Goal: Task Accomplishment & Management: Use online tool/utility

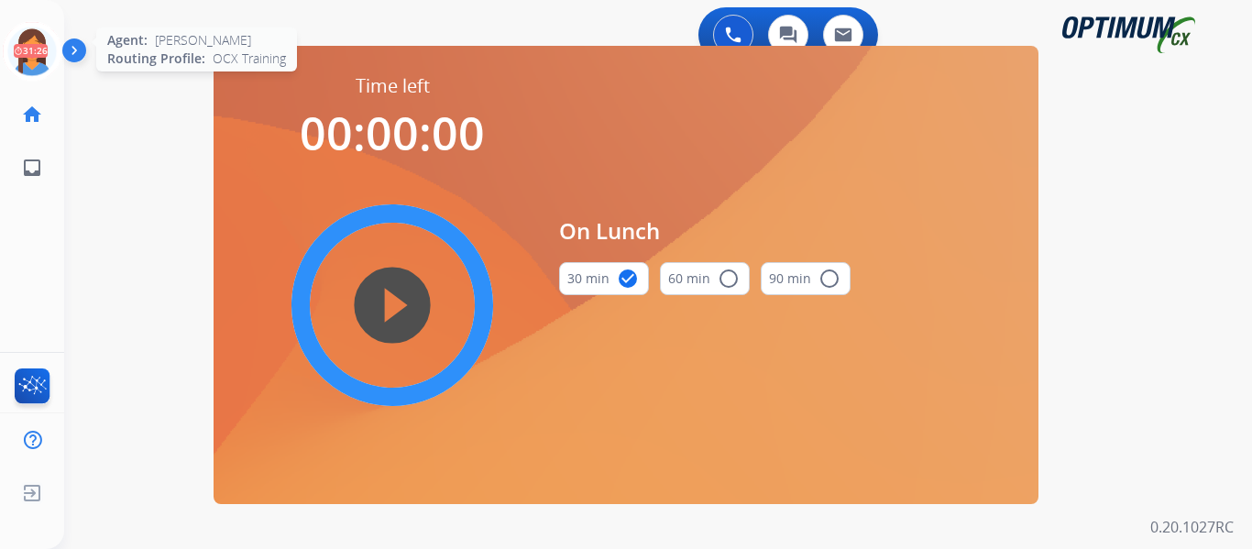
click at [43, 51] on icon at bounding box center [33, 52] width 60 height 60
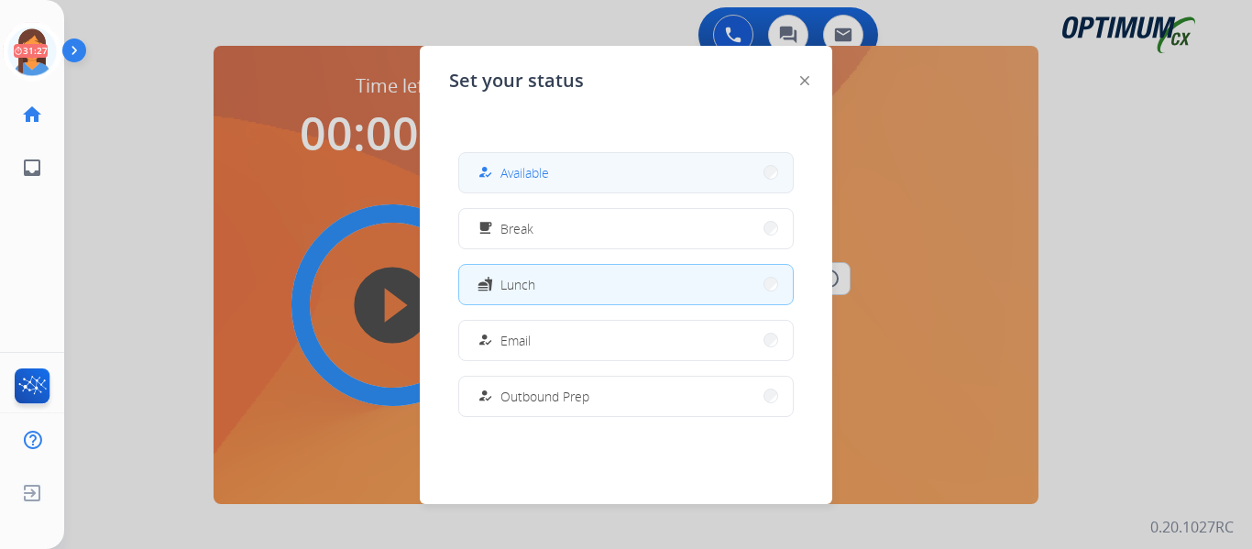
click at [588, 174] on button "how_to_reg Available" at bounding box center [626, 172] width 334 height 39
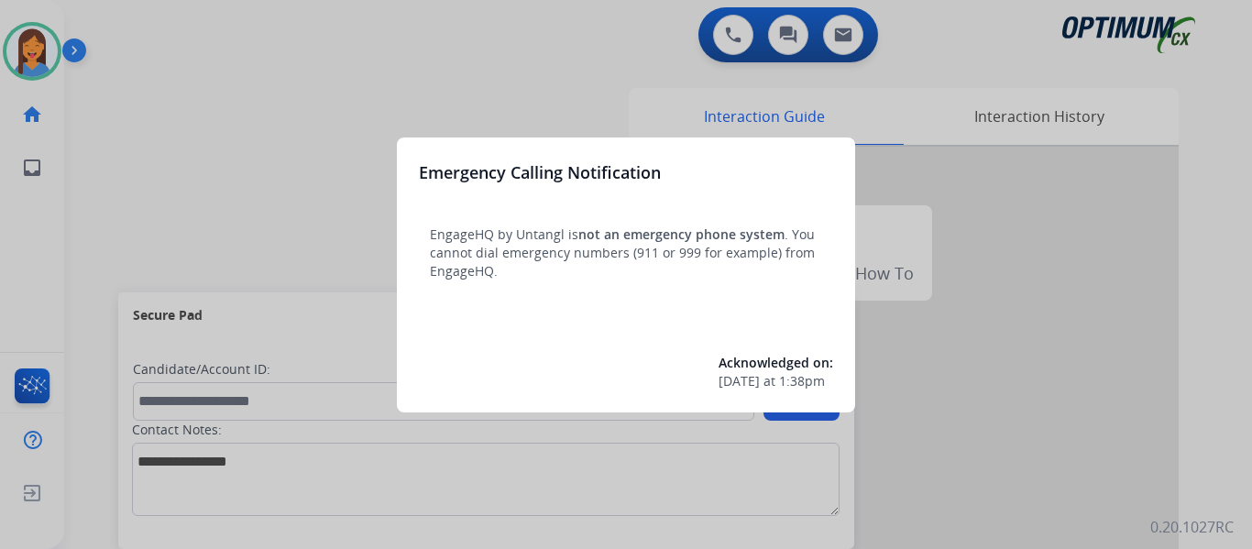
click at [67, 219] on div at bounding box center [626, 274] width 1252 height 549
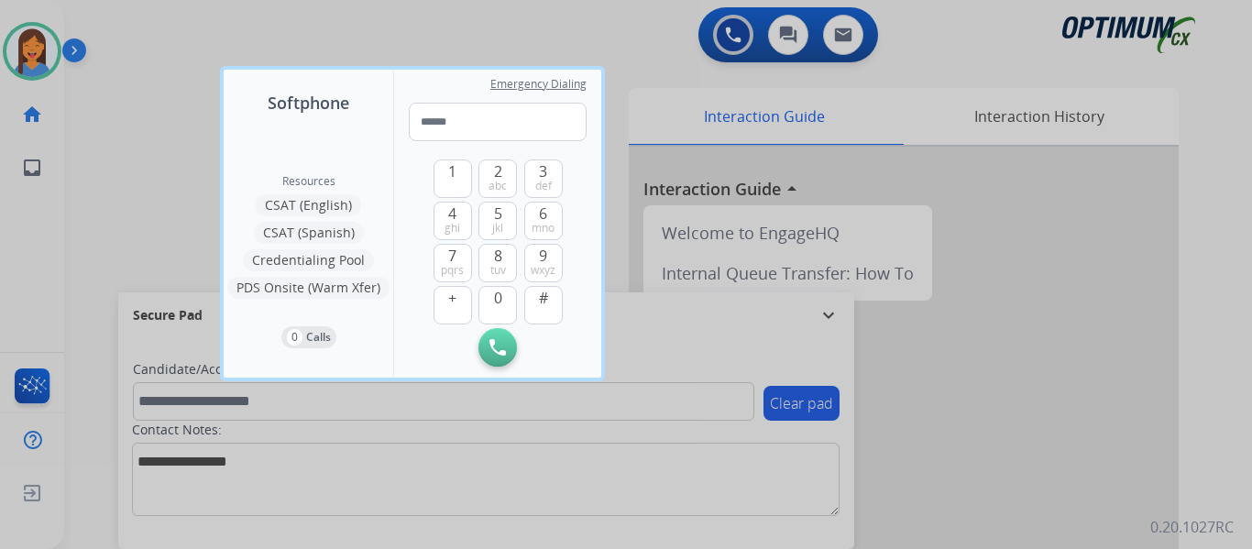
click at [71, 219] on div at bounding box center [626, 274] width 1252 height 549
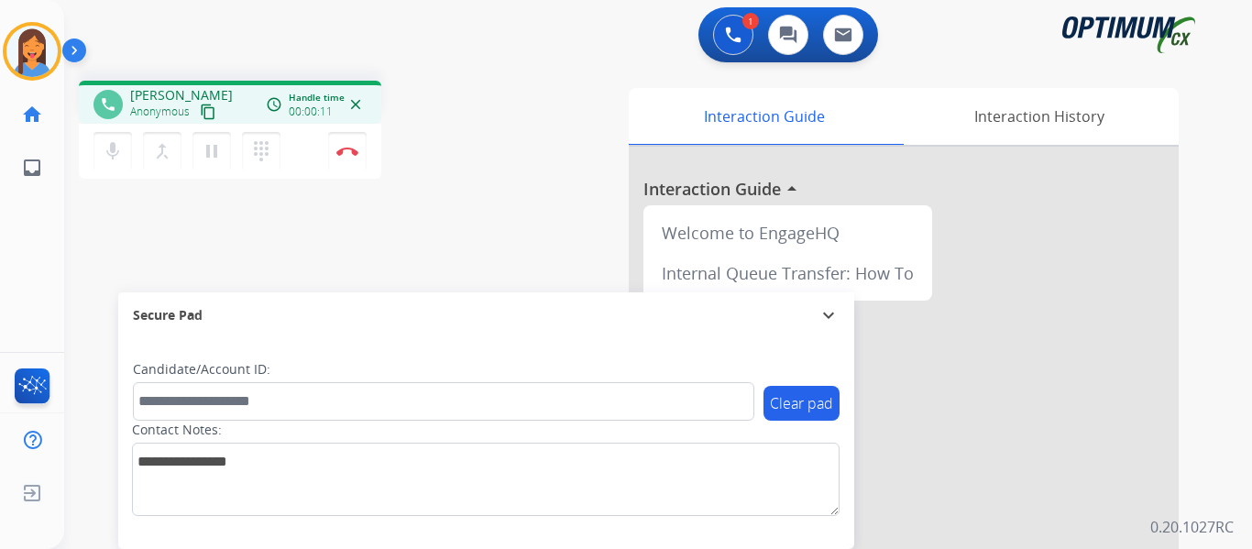
click at [208, 114] on mat-icon "content_copy" at bounding box center [208, 112] width 16 height 16
click at [357, 152] on img at bounding box center [347, 151] width 22 height 9
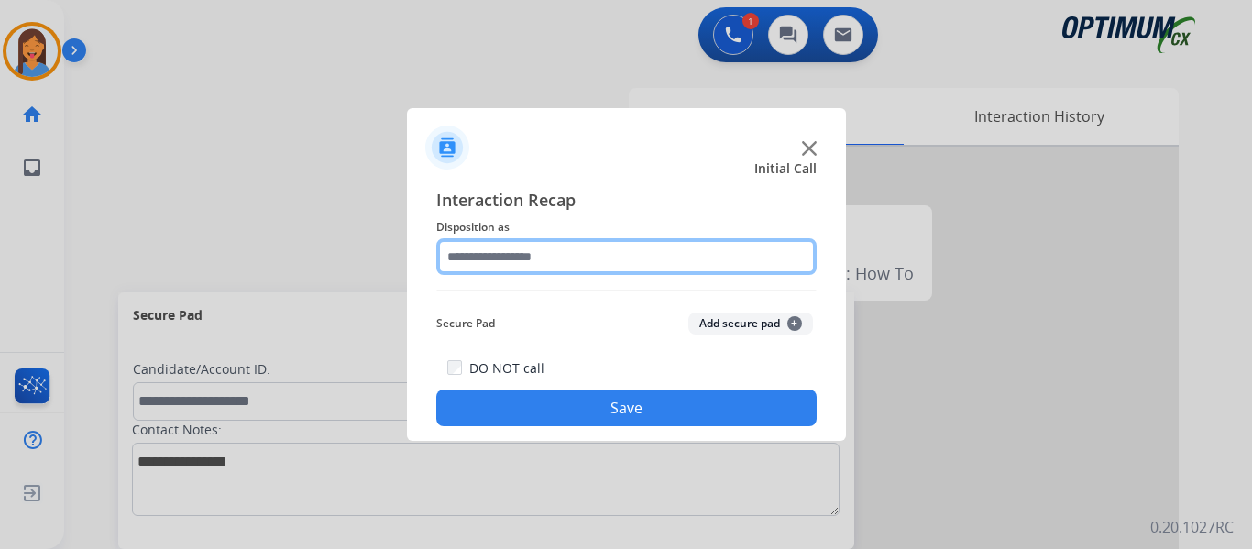
click at [566, 266] on input "text" at bounding box center [626, 256] width 380 height 37
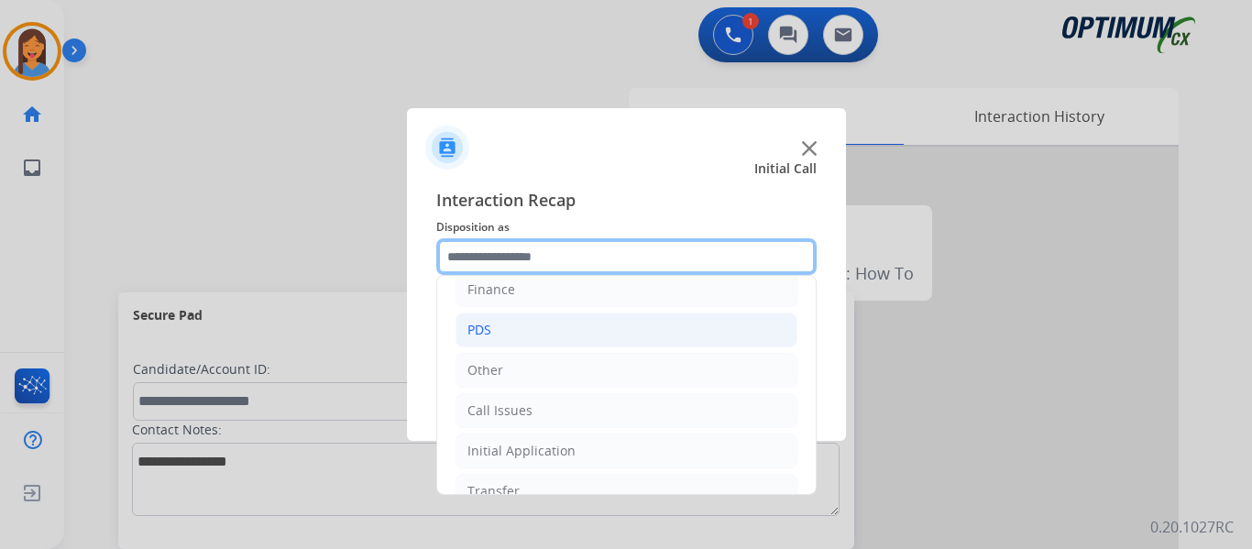
scroll to position [125, 0]
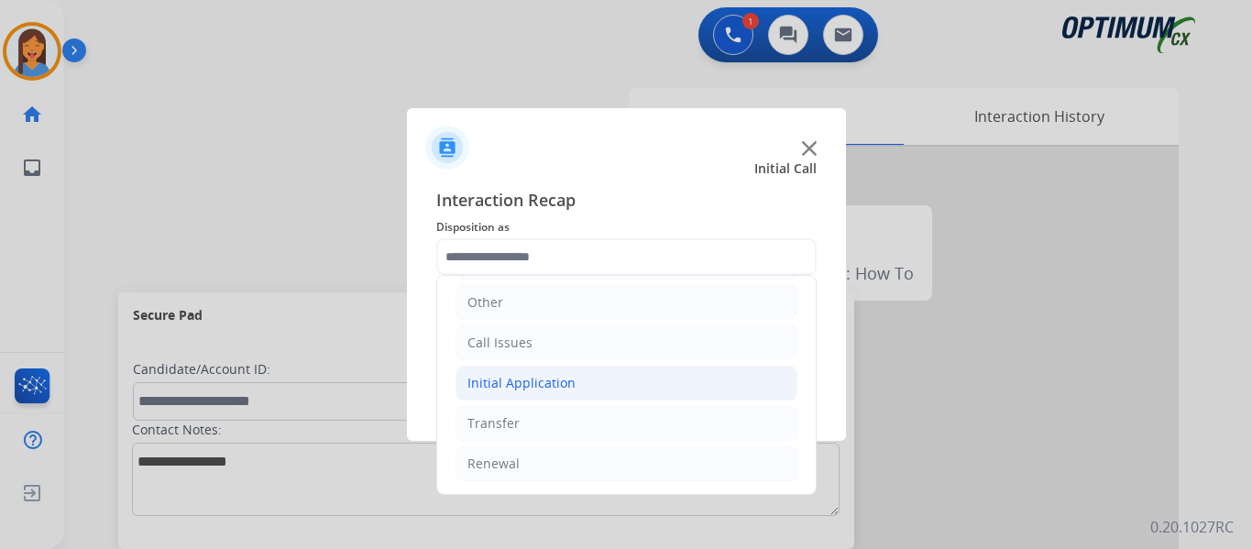
click at [554, 379] on div "Initial Application" at bounding box center [521, 383] width 108 height 18
click at [538, 464] on div "Appeals" at bounding box center [528, 464] width 49 height 18
type input "*******"
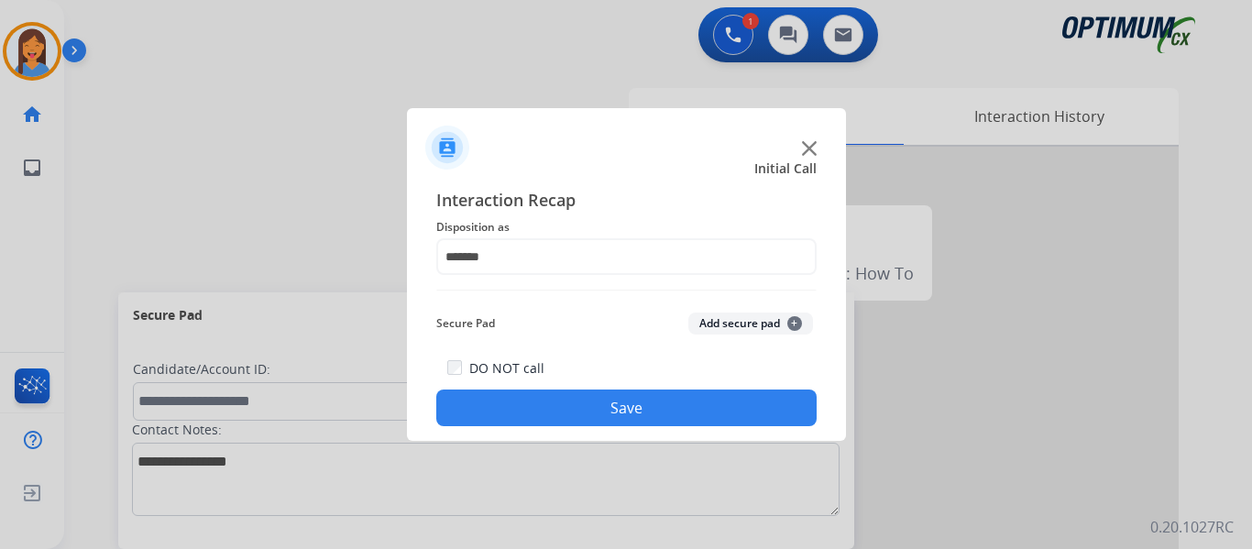
click at [587, 393] on button "Save" at bounding box center [626, 408] width 380 height 37
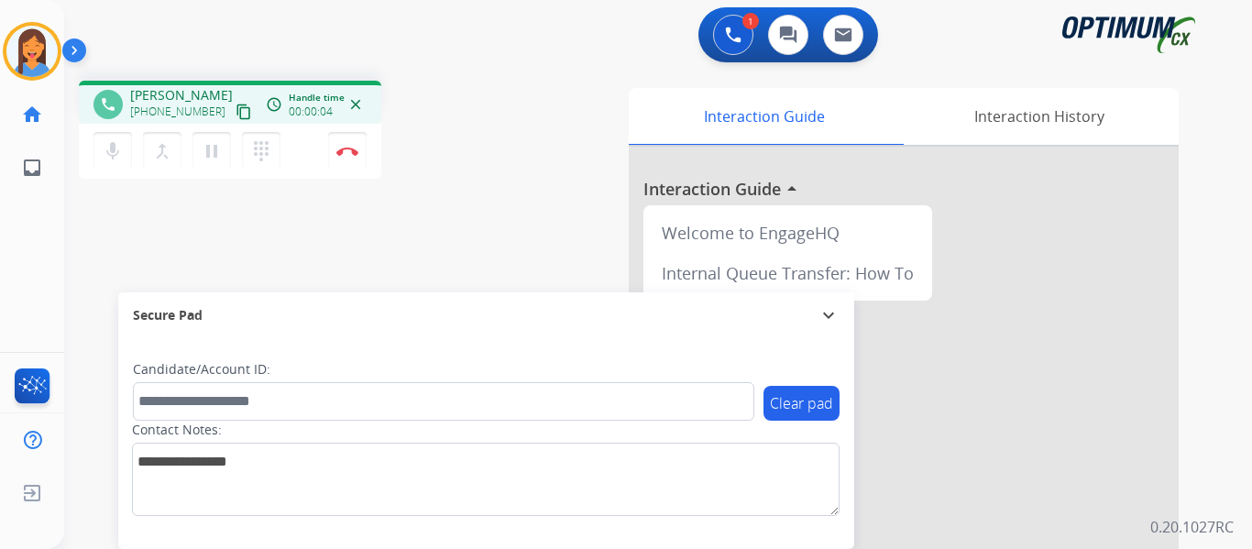
click at [236, 114] on mat-icon "content_copy" at bounding box center [244, 112] width 16 height 16
click at [360, 159] on button "Disconnect" at bounding box center [347, 151] width 38 height 38
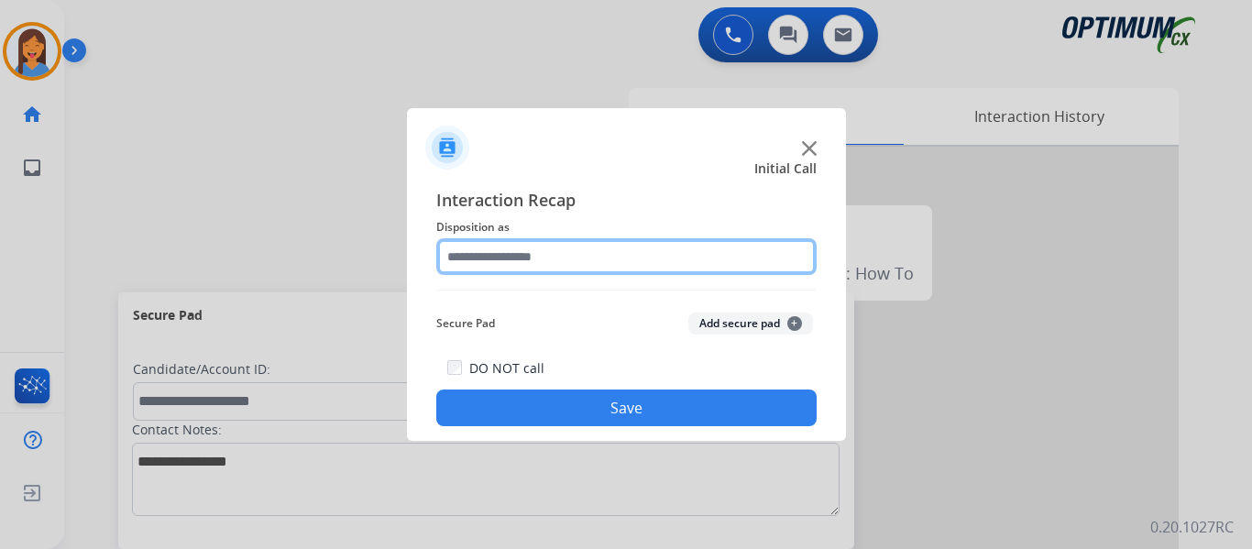
click at [541, 242] on input "text" at bounding box center [626, 256] width 380 height 37
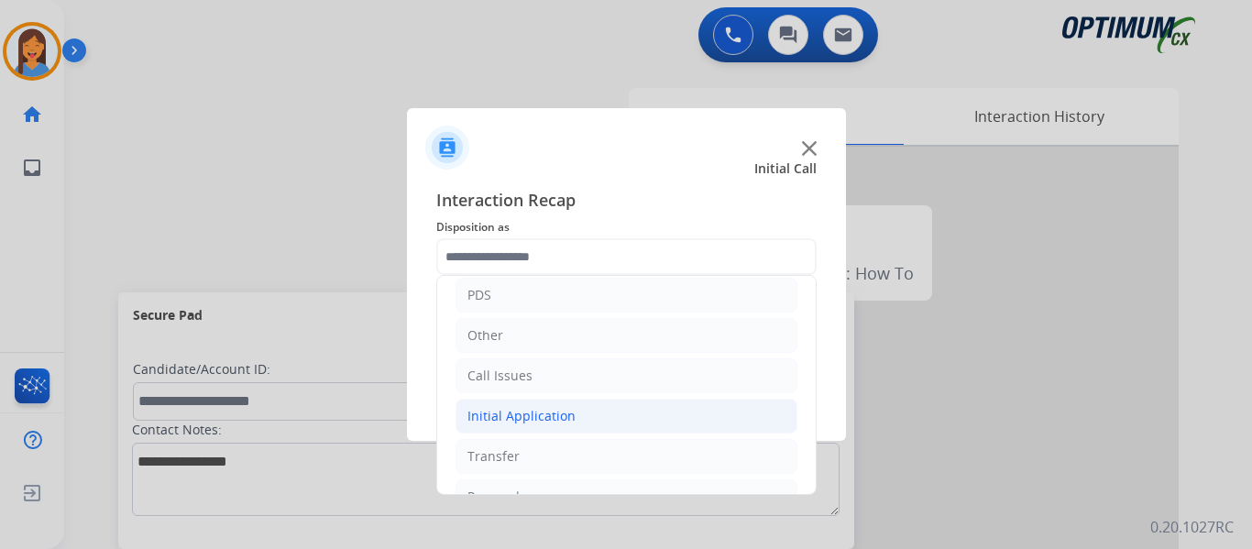
click at [547, 414] on div "Initial Application" at bounding box center [521, 416] width 108 height 18
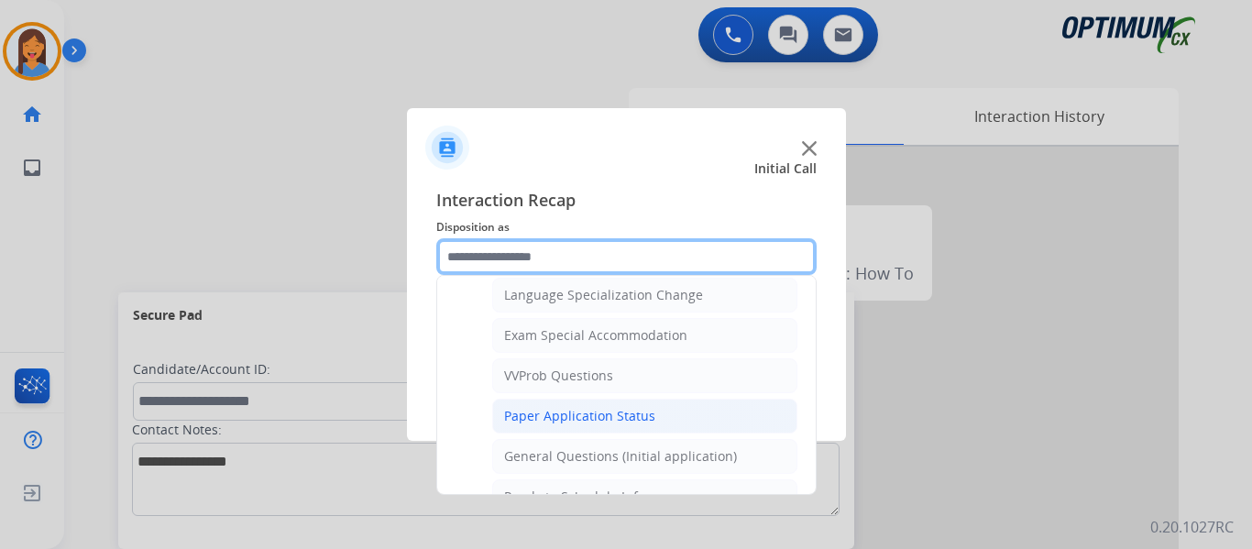
scroll to position [1008, 0]
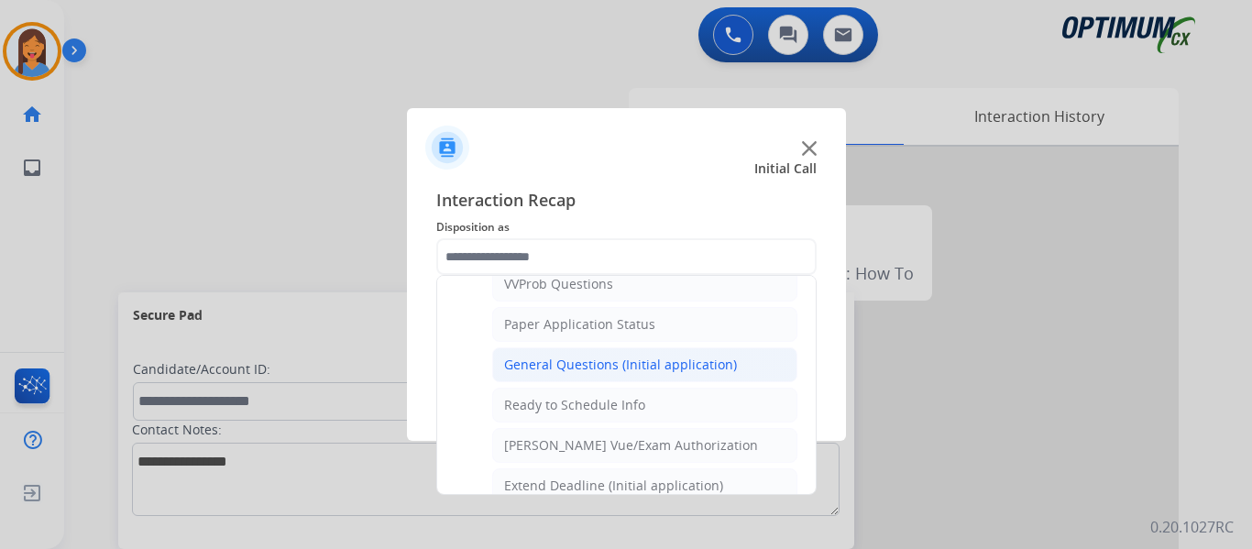
click at [562, 379] on li "General Questions (Initial application)" at bounding box center [644, 364] width 305 height 35
type input "**********"
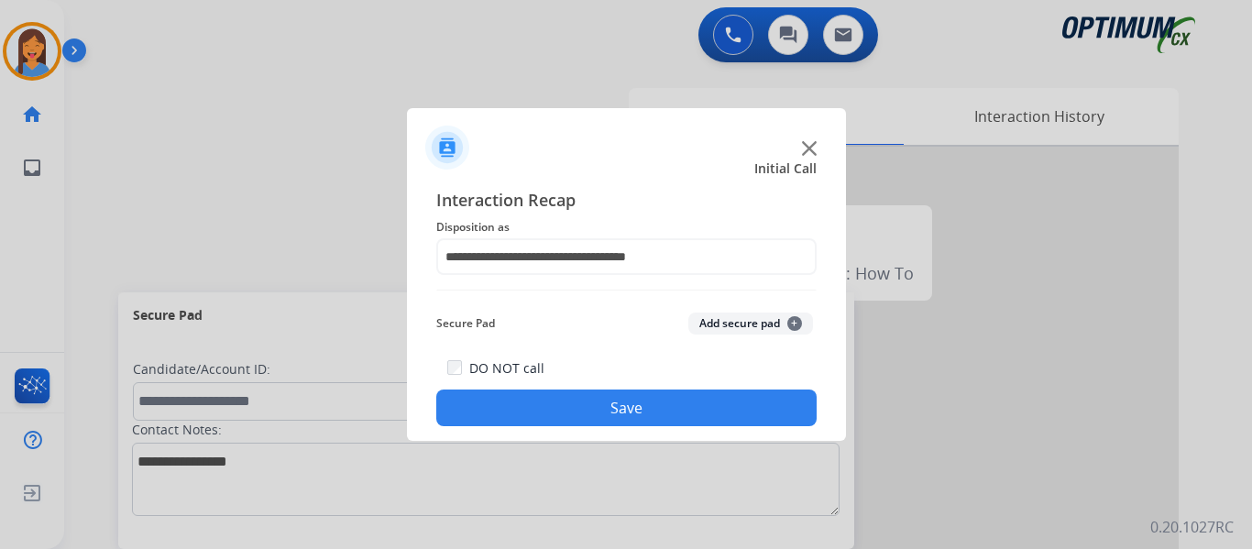
click at [574, 412] on button "Save" at bounding box center [626, 408] width 380 height 37
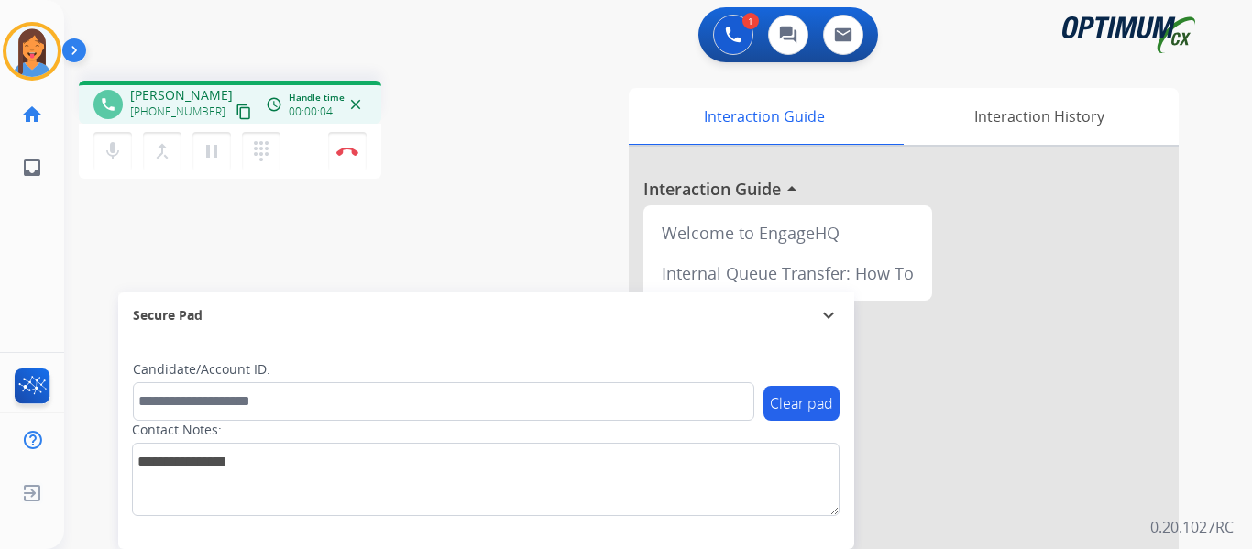
click at [236, 112] on mat-icon "content_copy" at bounding box center [244, 112] width 16 height 16
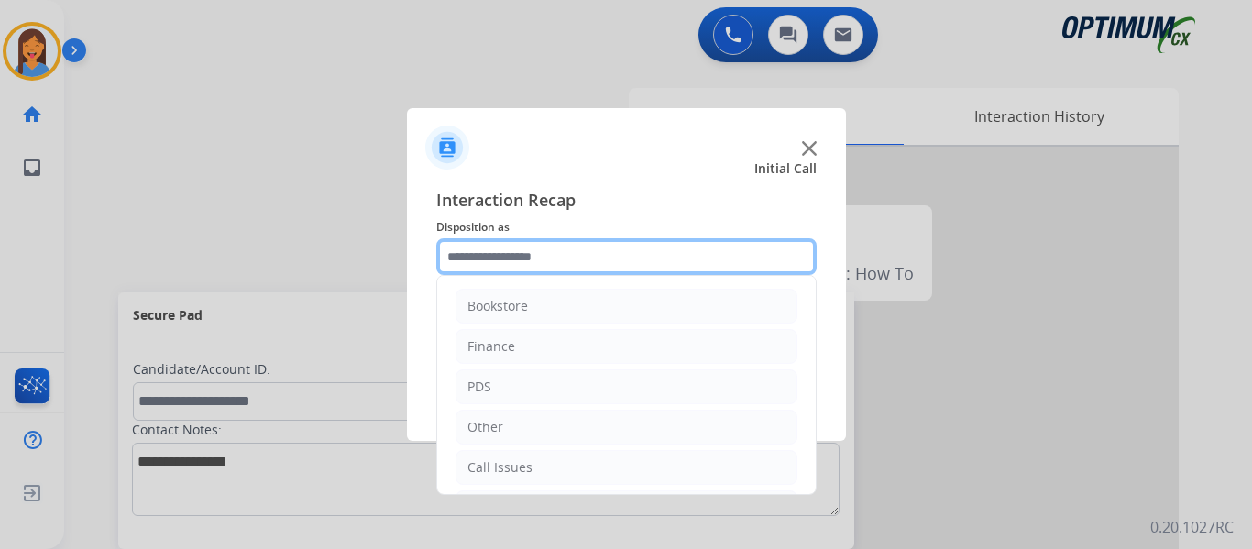
click at [483, 255] on input "text" at bounding box center [626, 256] width 380 height 37
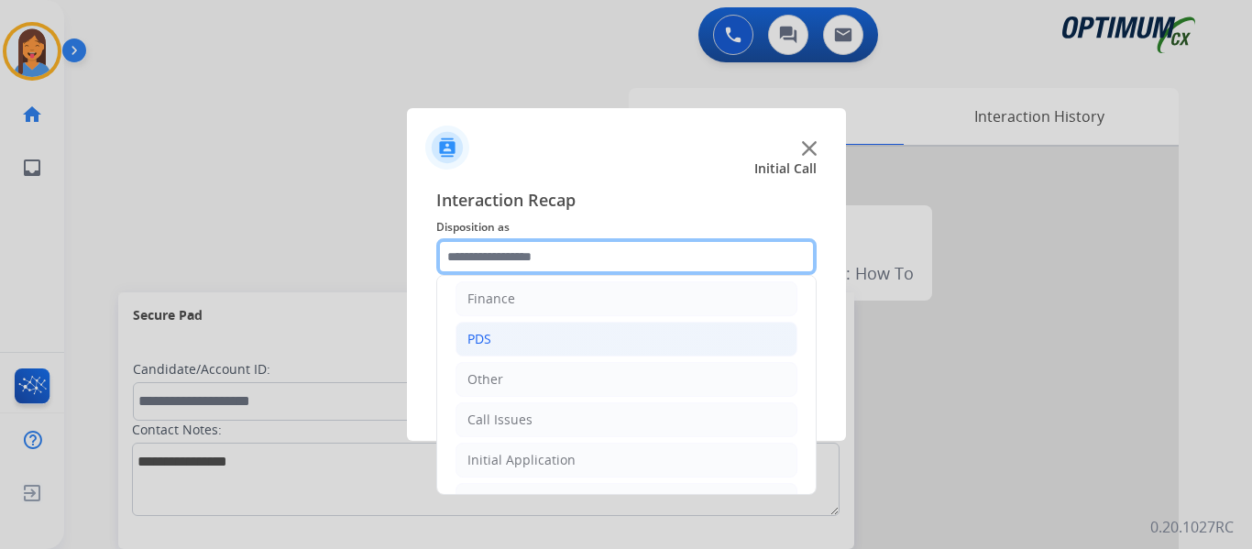
scroll to position [92, 0]
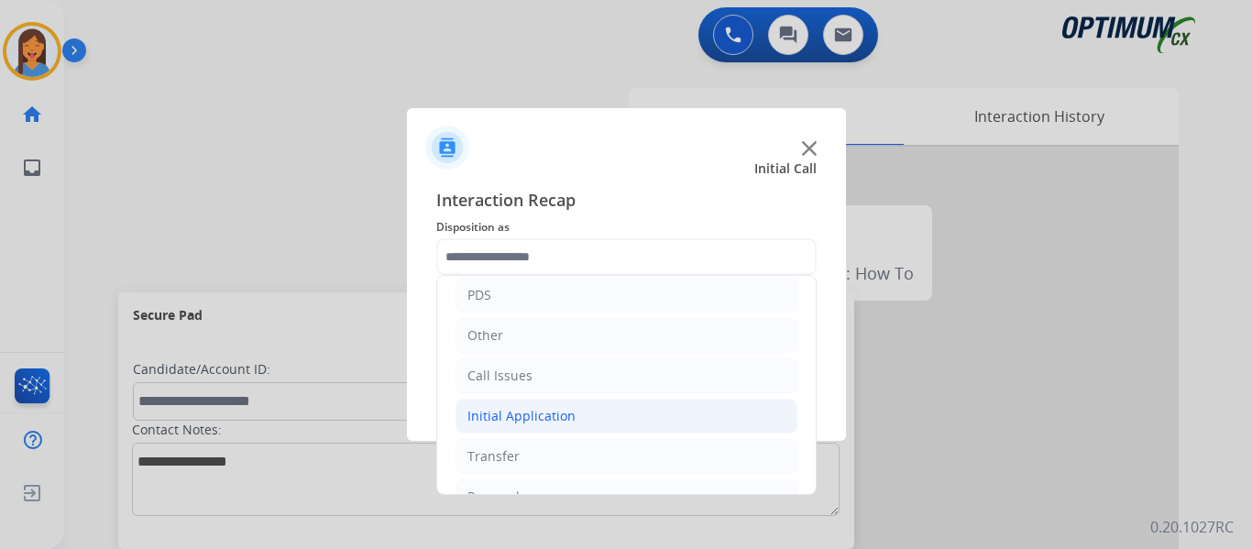
click at [530, 427] on li "Initial Application" at bounding box center [627, 416] width 342 height 35
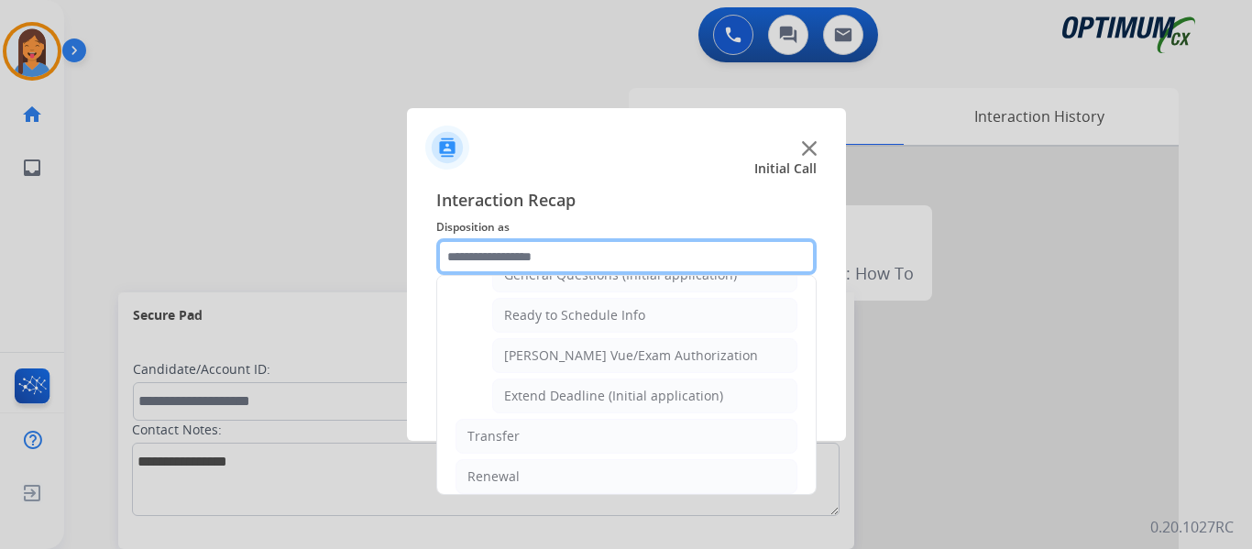
scroll to position [1100, 0]
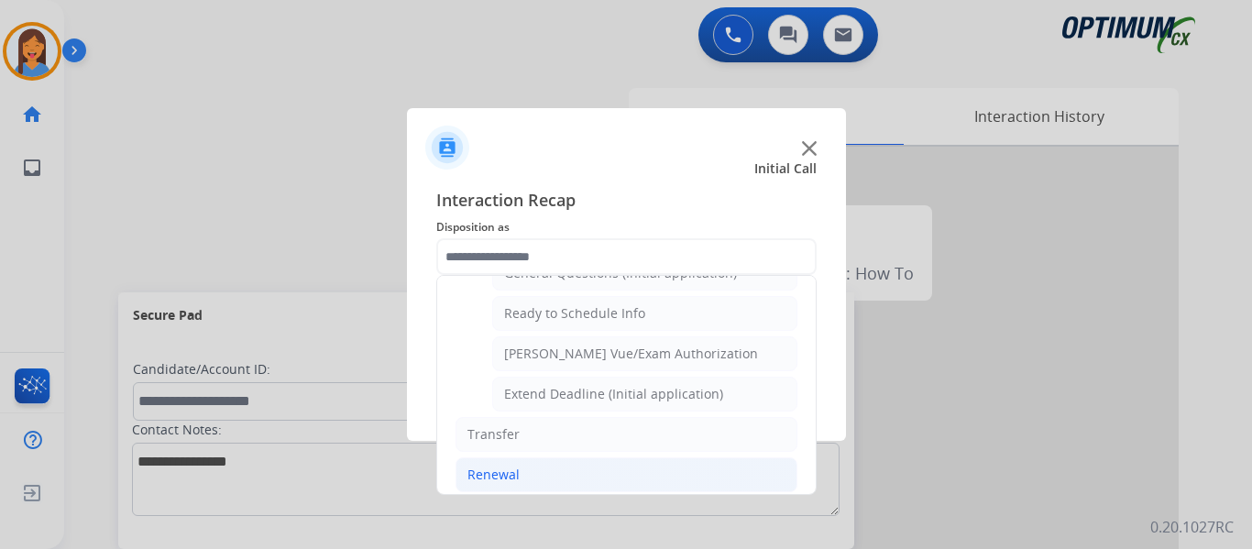
click at [502, 474] on div "Renewal" at bounding box center [493, 475] width 52 height 18
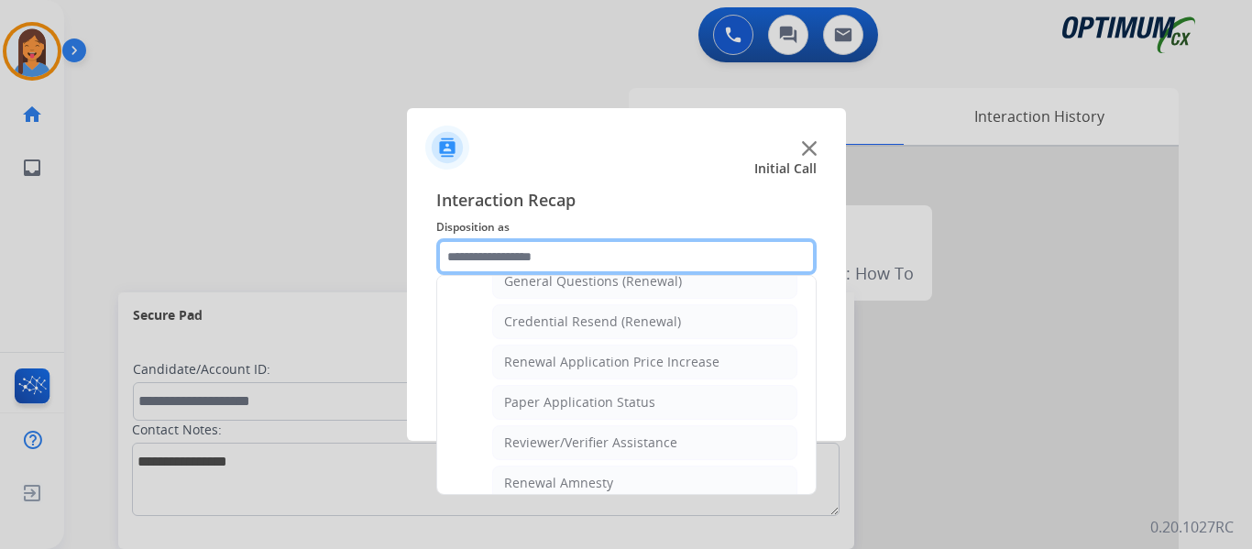
scroll to position [524, 0]
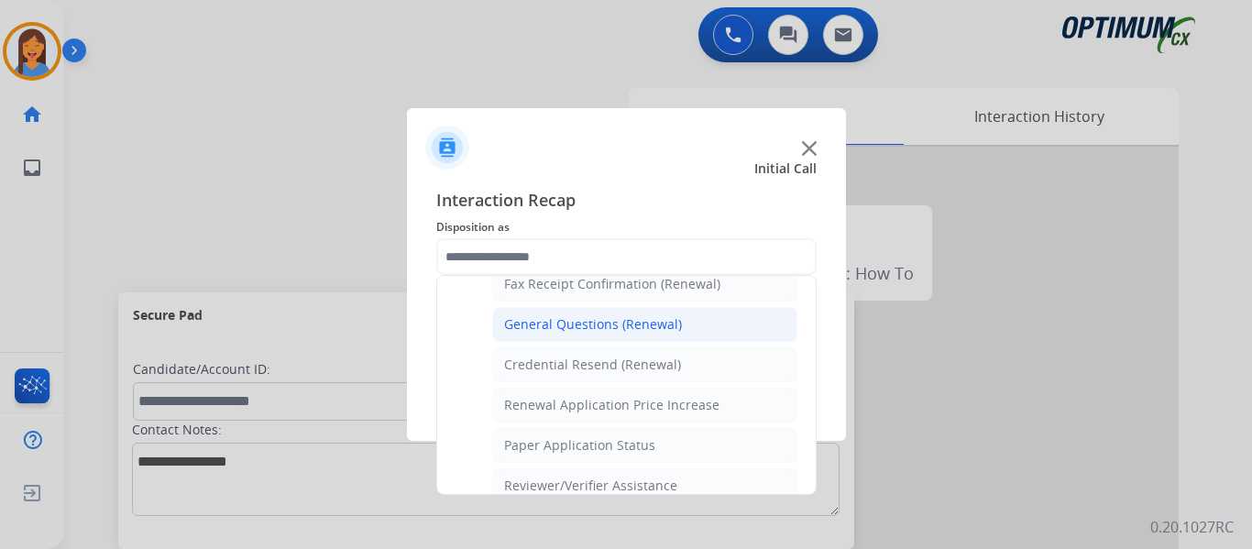
click at [568, 335] on li "General Questions (Renewal)" at bounding box center [644, 324] width 305 height 35
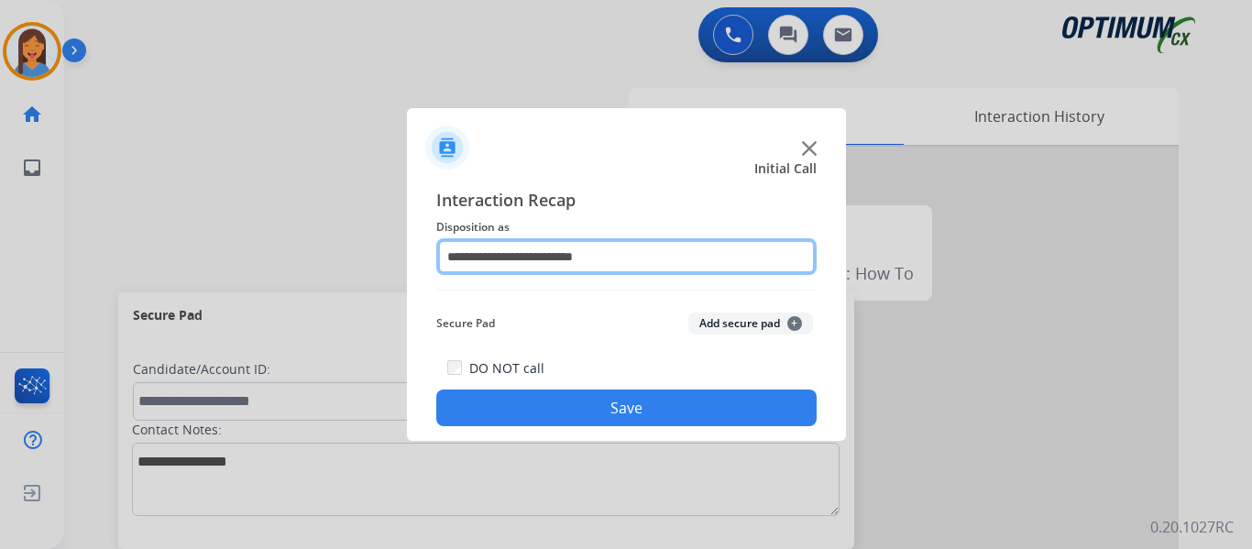
click at [509, 263] on input "**********" at bounding box center [626, 256] width 380 height 37
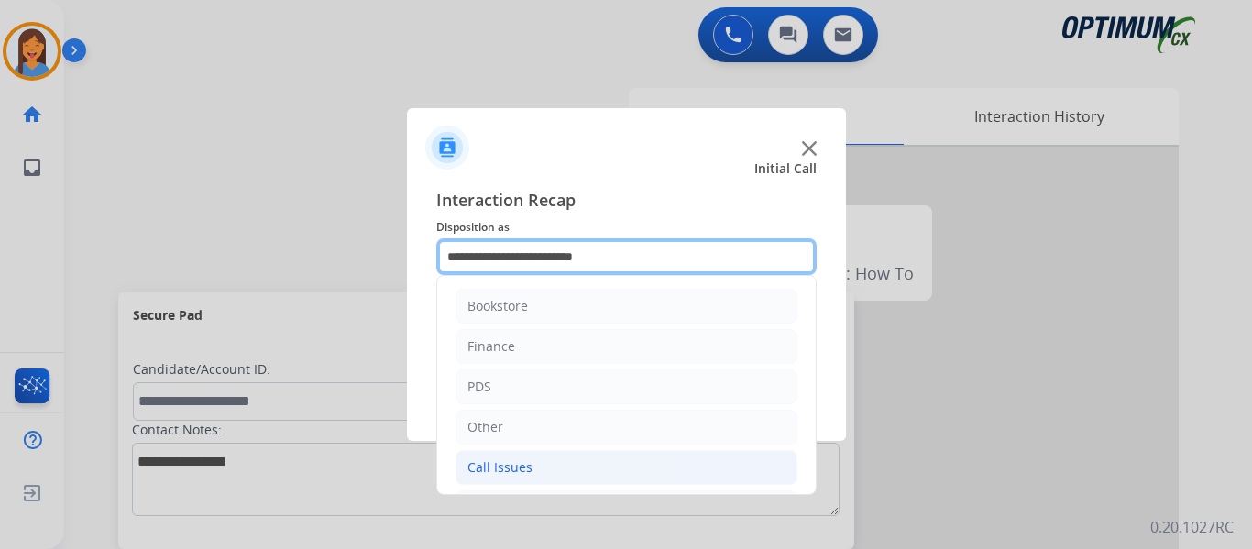
scroll to position [92, 0]
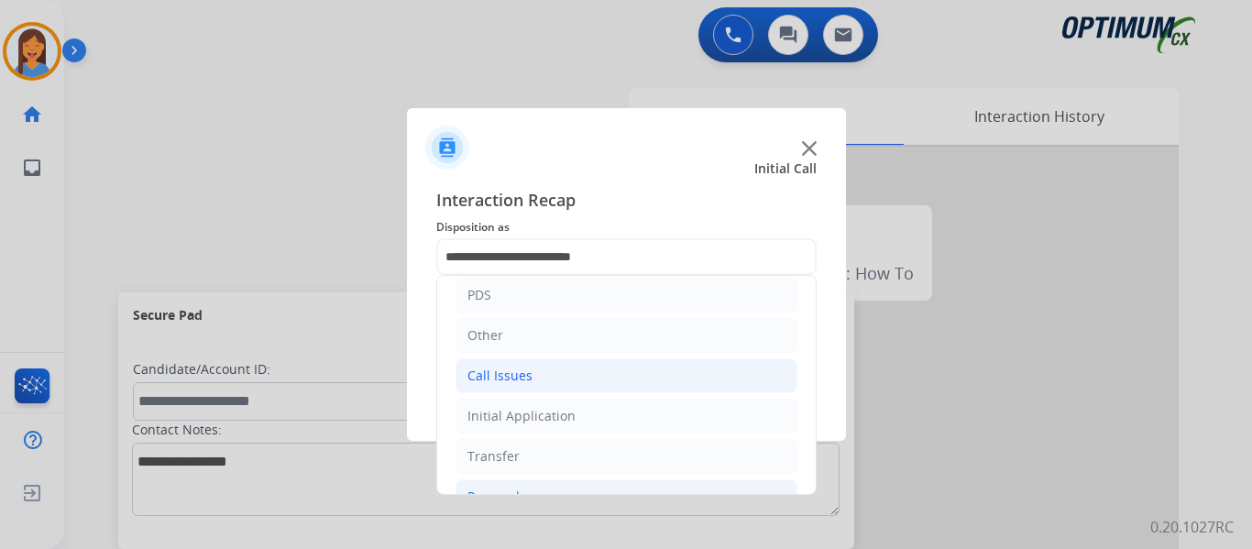
click at [522, 378] on div "Call Issues" at bounding box center [499, 376] width 65 height 18
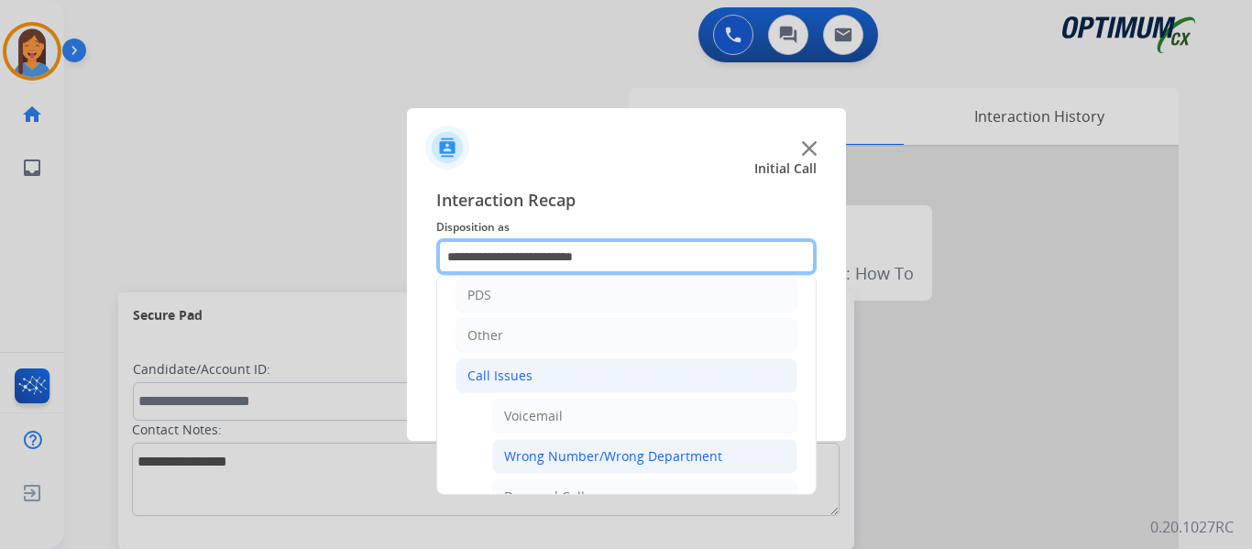
scroll to position [183, 0]
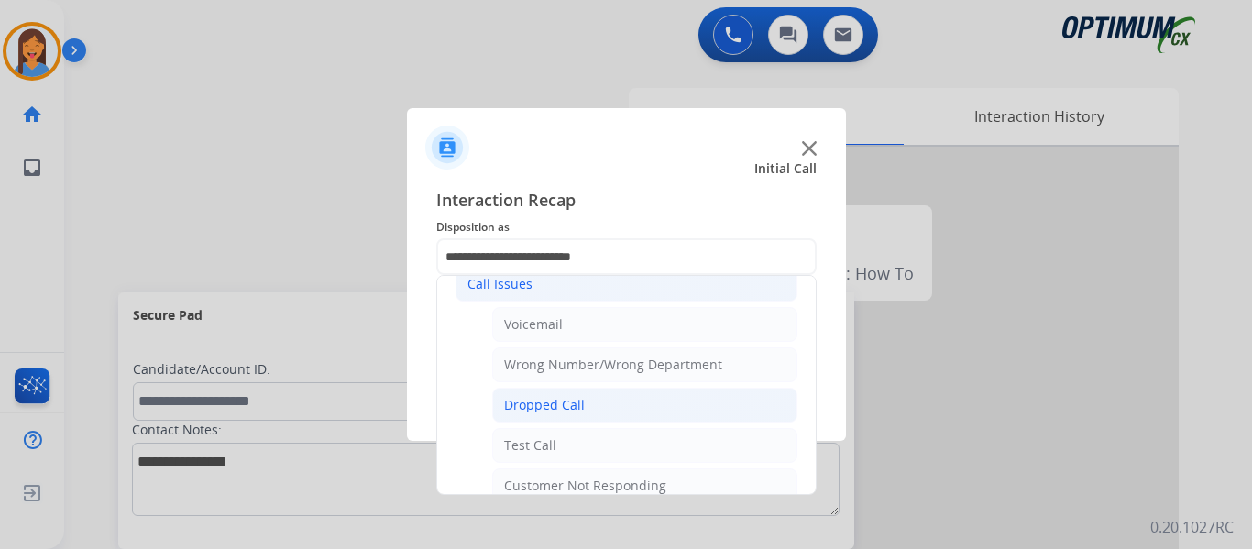
click at [560, 407] on div "Dropped Call" at bounding box center [544, 405] width 81 height 18
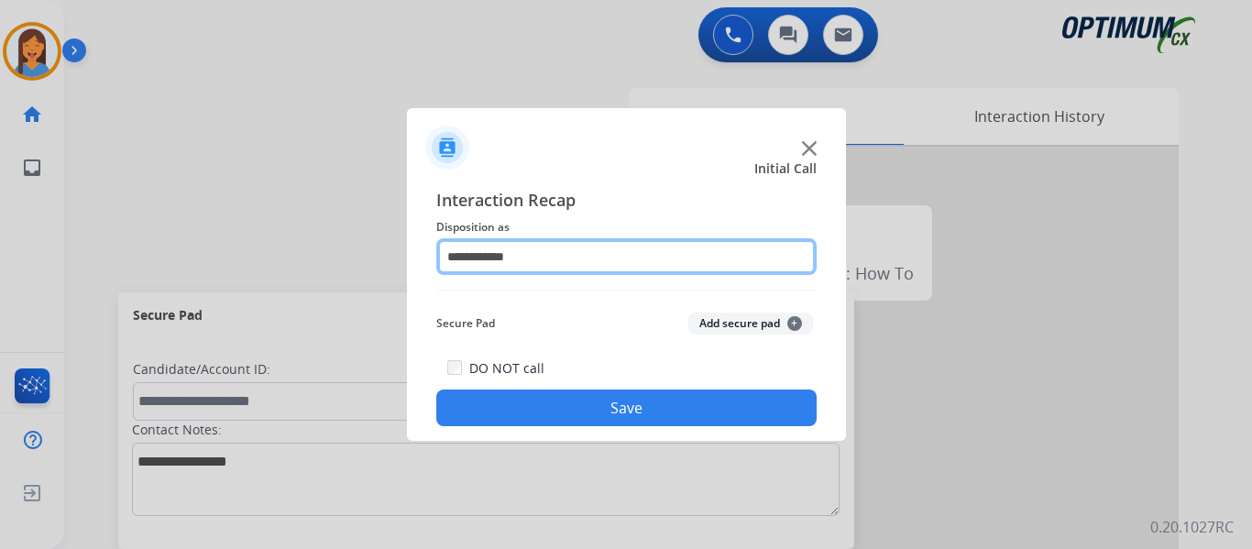
click at [554, 262] on input "**********" at bounding box center [626, 256] width 380 height 37
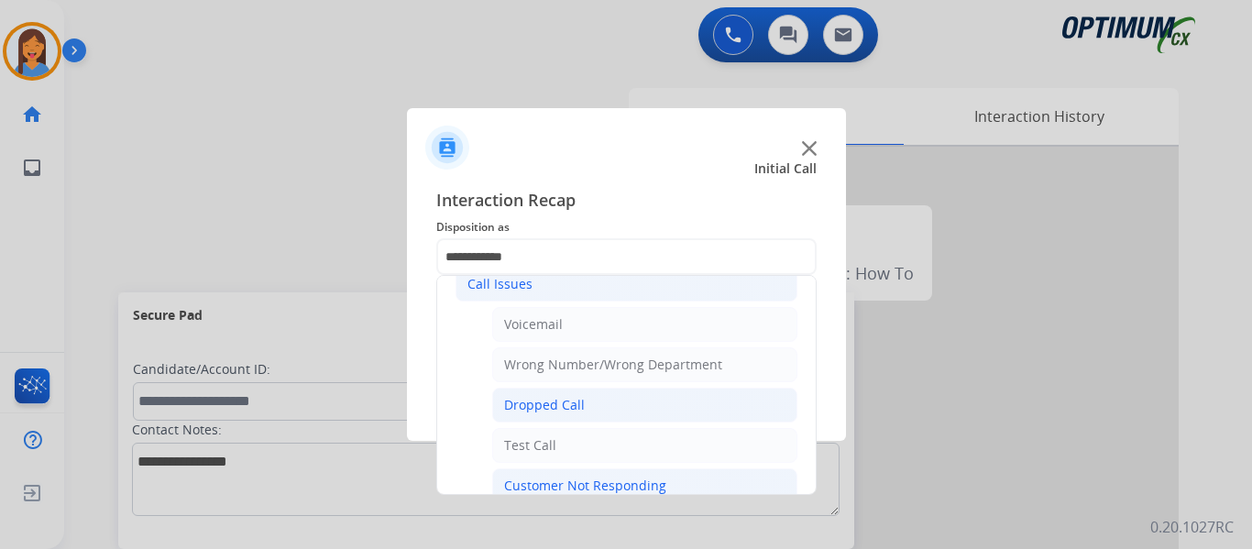
click at [550, 486] on div "Customer Not Responding" at bounding box center [585, 486] width 162 height 18
type input "**********"
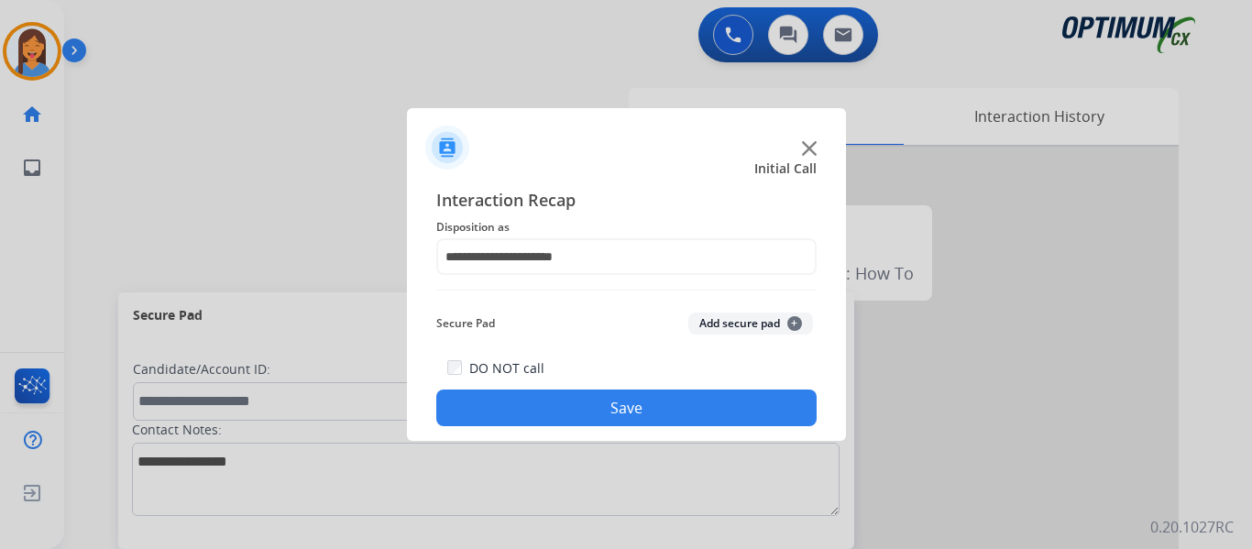
click at [588, 406] on button "Save" at bounding box center [626, 408] width 380 height 37
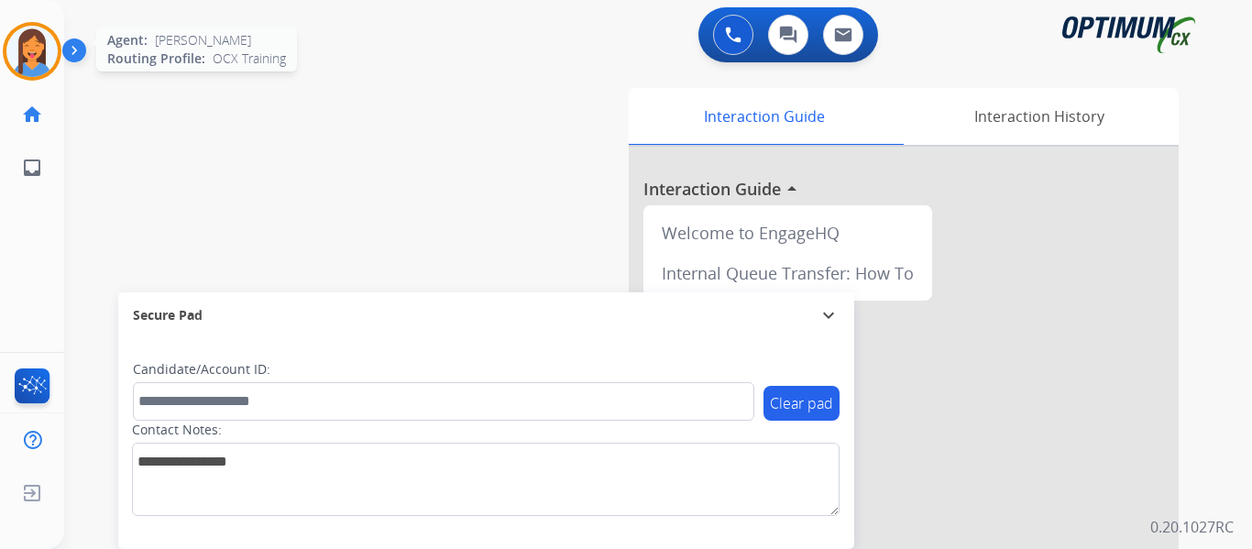
click at [28, 45] on img at bounding box center [31, 51] width 51 height 51
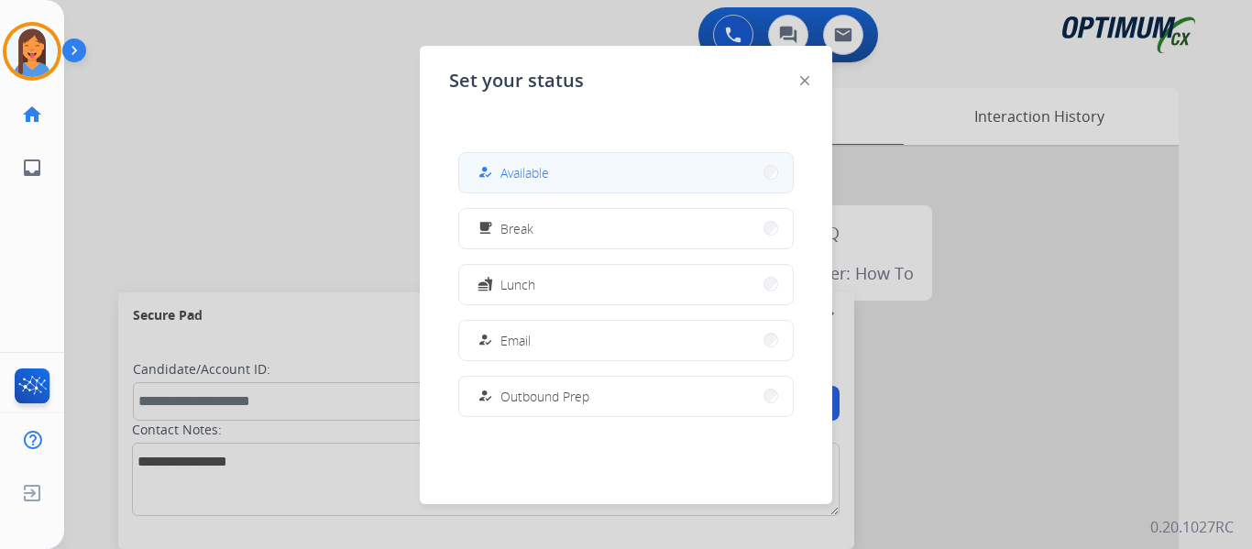
click at [499, 163] on div "how_to_reg" at bounding box center [487, 172] width 27 height 22
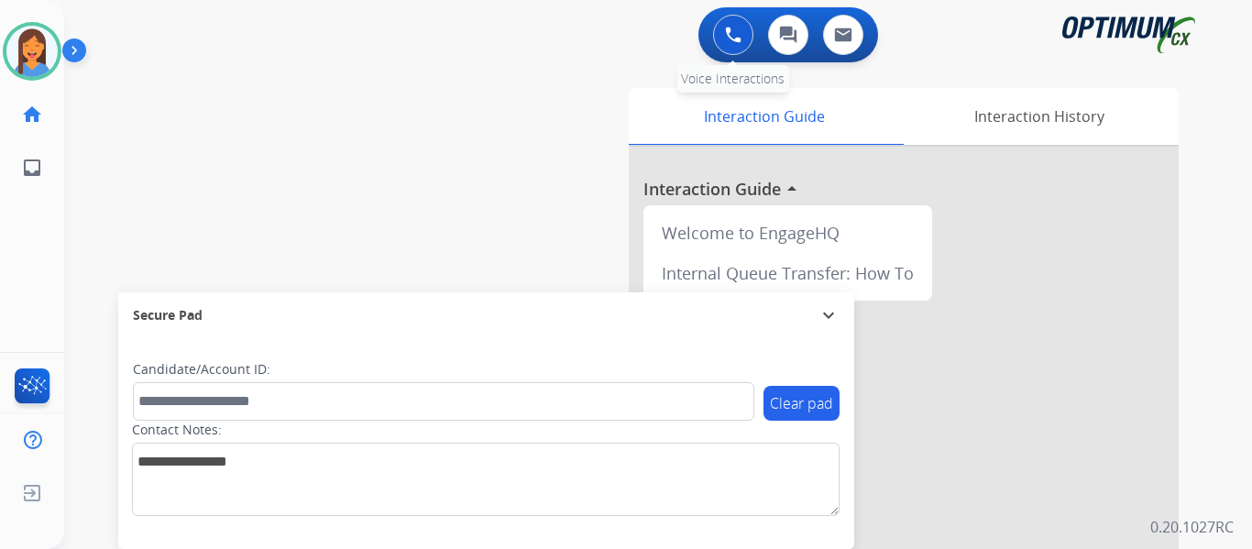
click at [744, 24] on button at bounding box center [733, 35] width 40 height 40
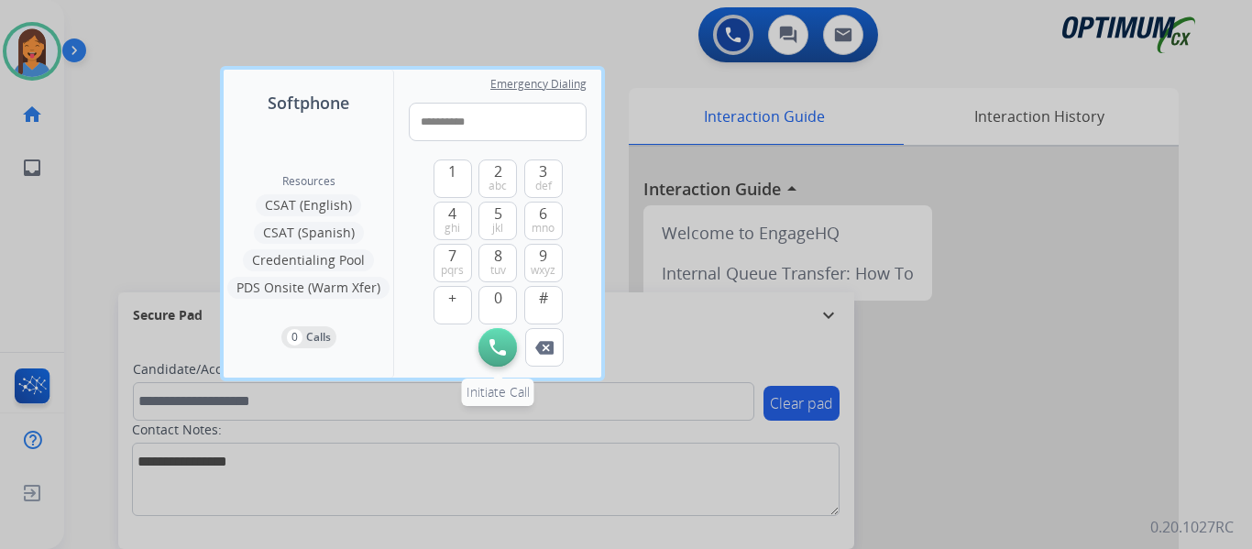
type input "**********"
click at [500, 346] on img at bounding box center [497, 347] width 16 height 16
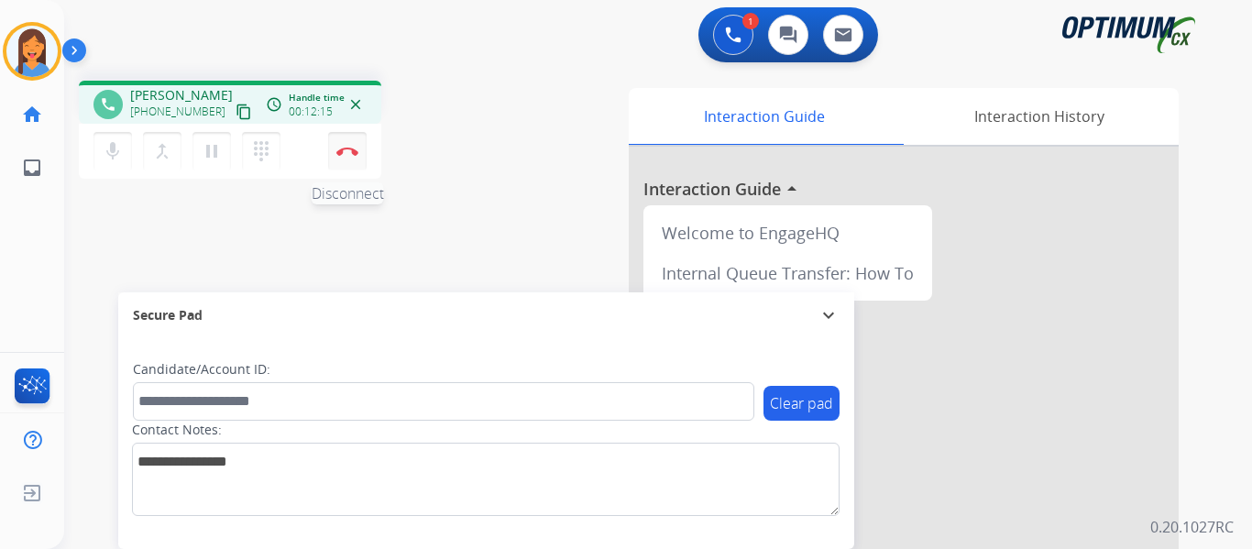
click at [339, 159] on button "Disconnect" at bounding box center [347, 151] width 38 height 38
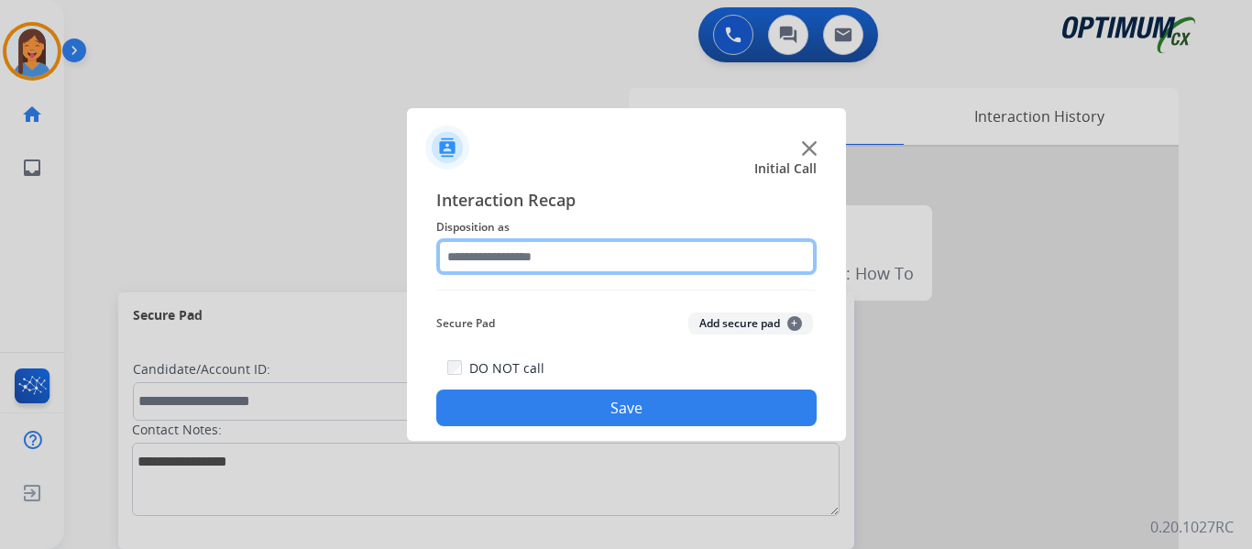
click at [513, 267] on input "text" at bounding box center [626, 256] width 380 height 37
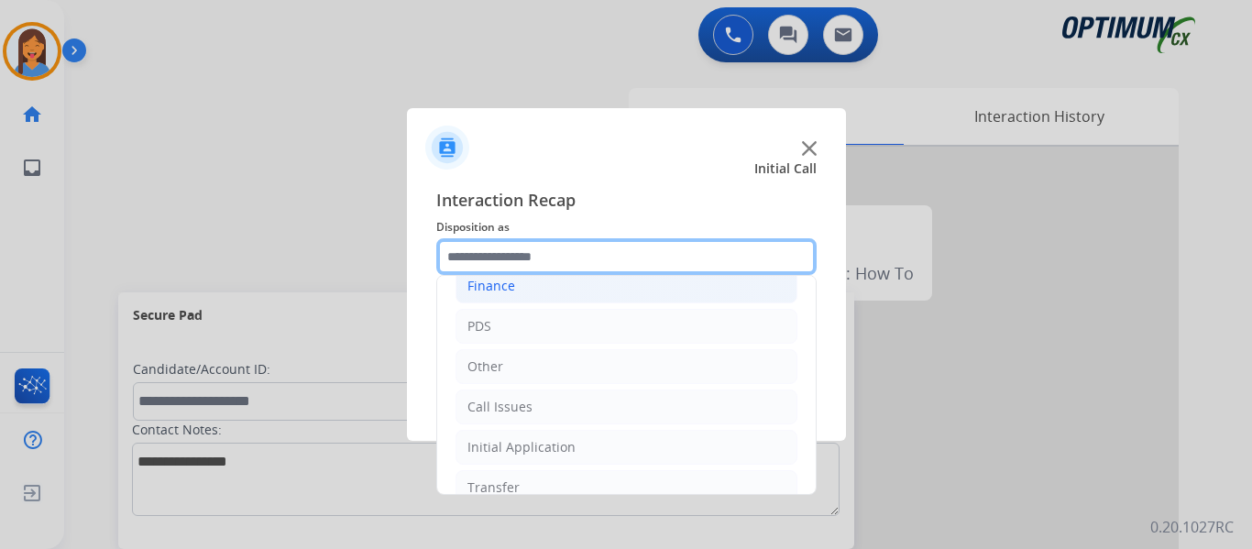
scroll to position [125, 0]
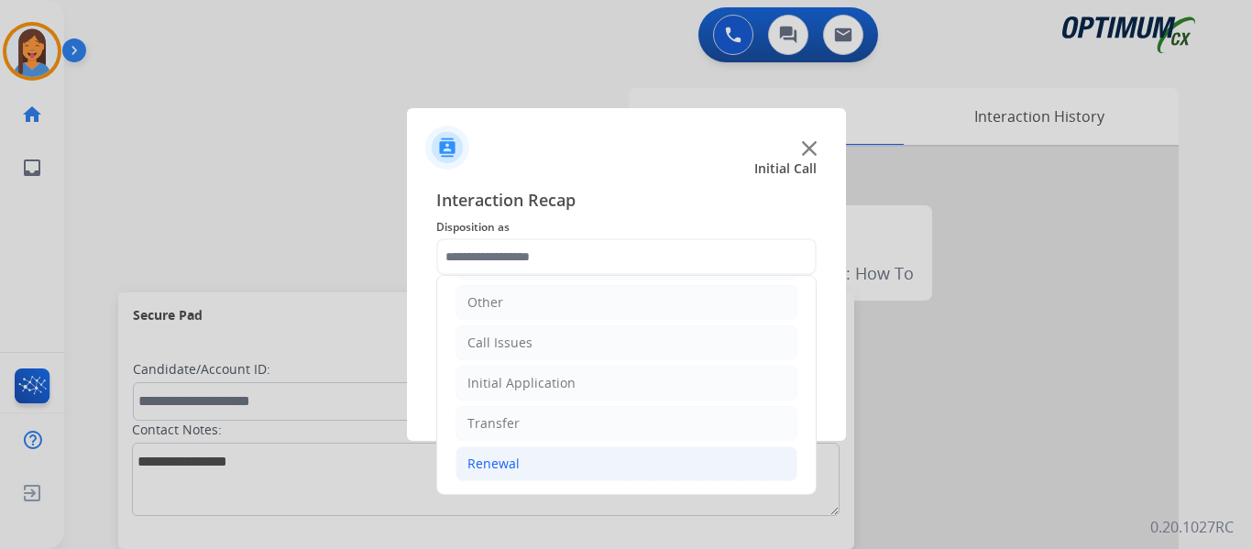
click at [491, 459] on div "Renewal" at bounding box center [493, 464] width 52 height 18
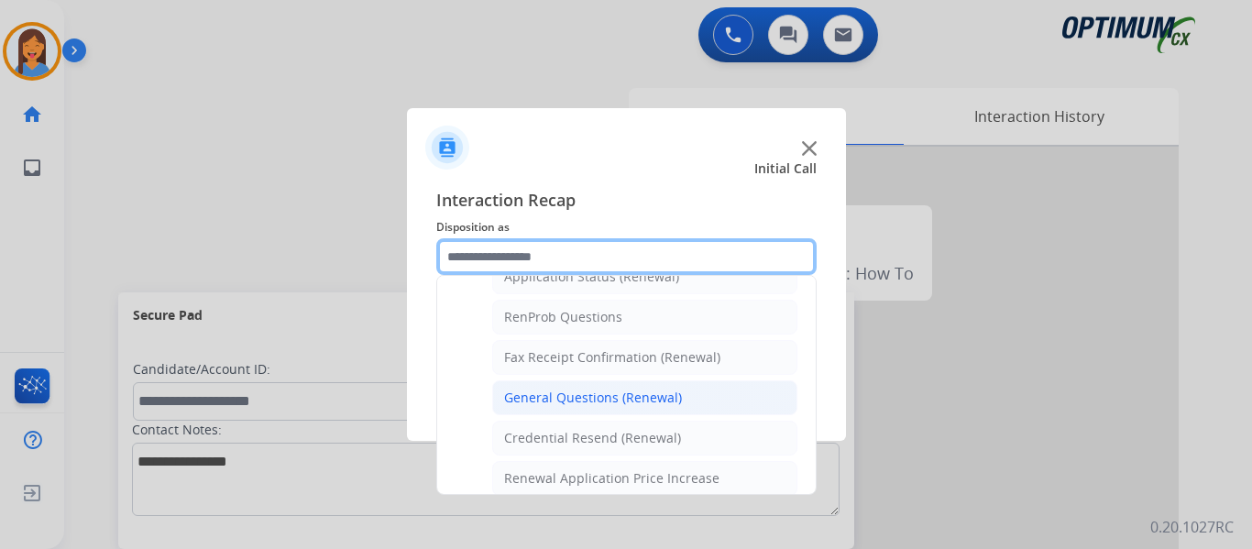
scroll to position [491, 0]
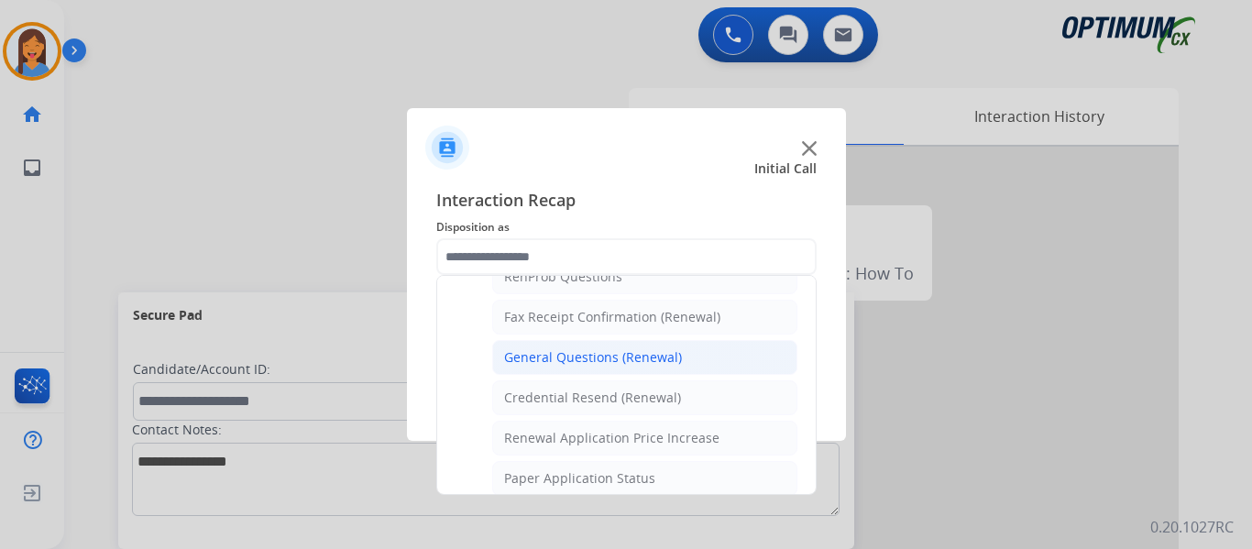
click at [607, 362] on div "General Questions (Renewal)" at bounding box center [593, 357] width 178 height 18
type input "**********"
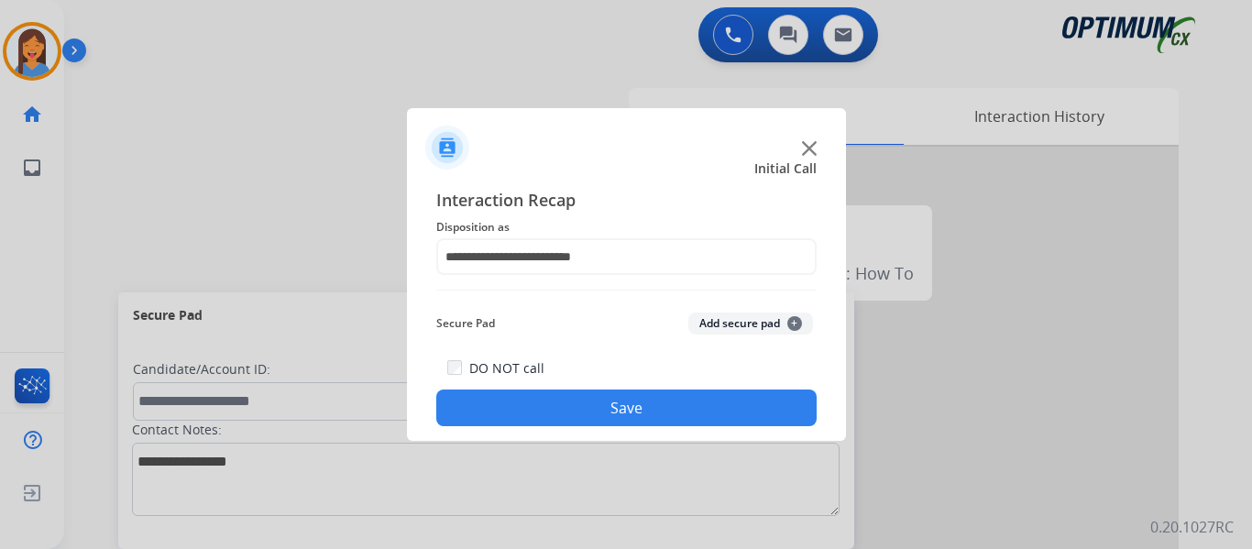
click at [646, 406] on button "Save" at bounding box center [626, 408] width 380 height 37
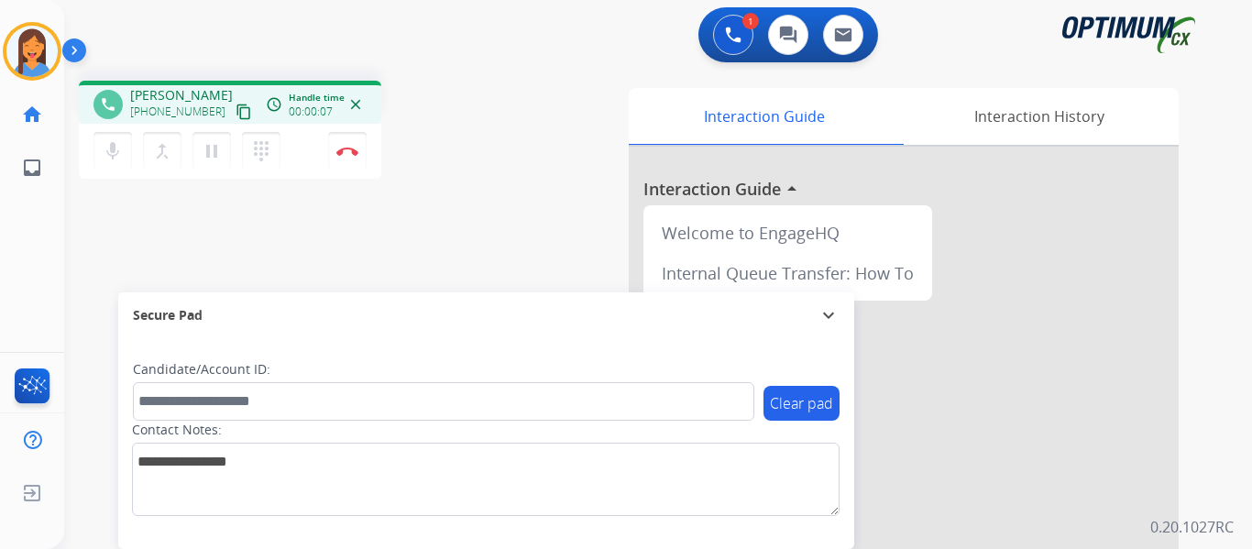
click at [236, 115] on mat-icon "content_copy" at bounding box center [244, 112] width 16 height 16
click at [350, 158] on button "Disconnect" at bounding box center [347, 151] width 38 height 38
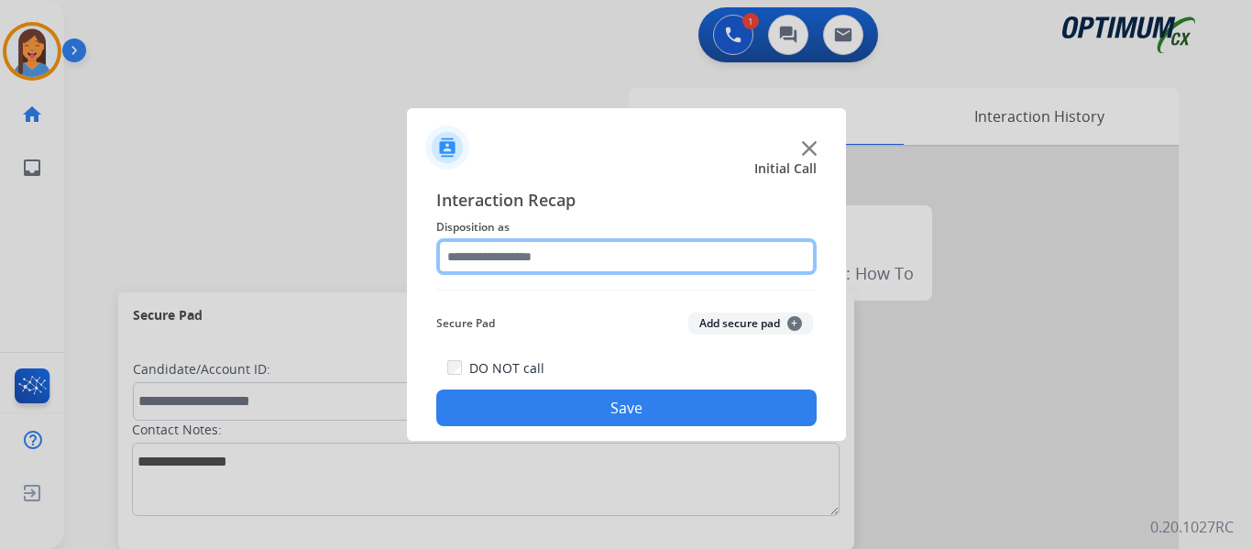
click at [517, 249] on input "text" at bounding box center [626, 256] width 380 height 37
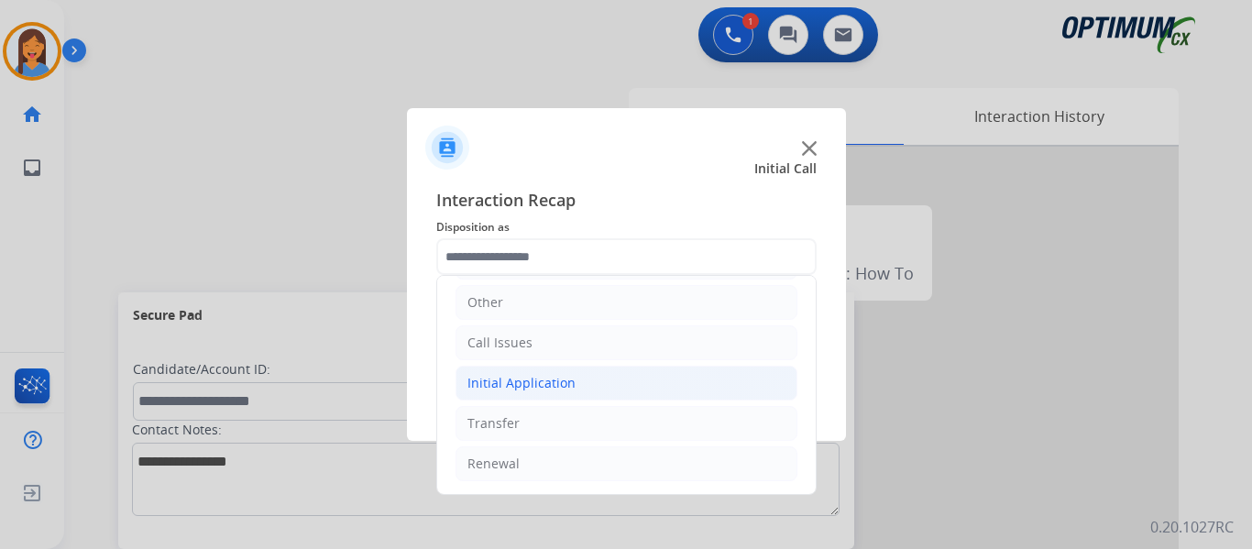
click at [556, 381] on div "Initial Application" at bounding box center [521, 383] width 108 height 18
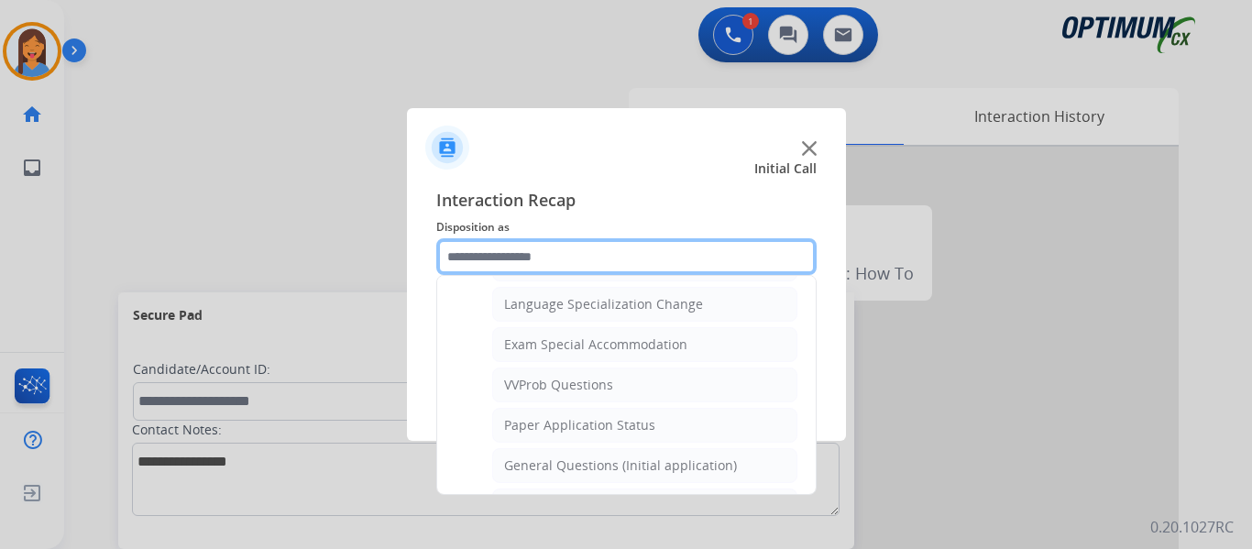
scroll to position [950, 0]
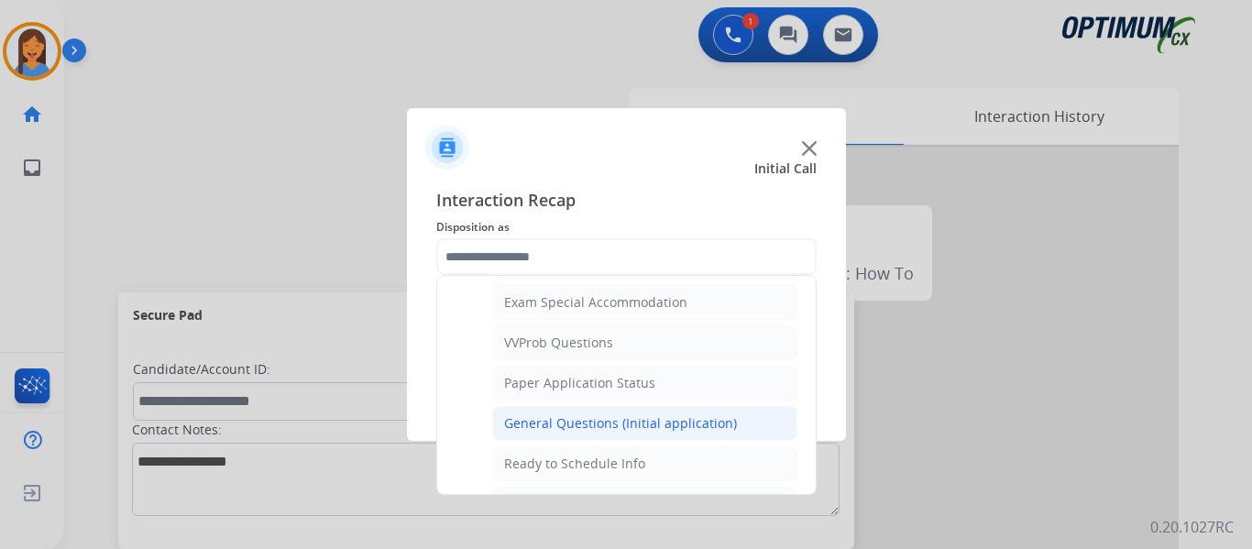
click at [600, 422] on div "General Questions (Initial application)" at bounding box center [620, 423] width 233 height 18
type input "**********"
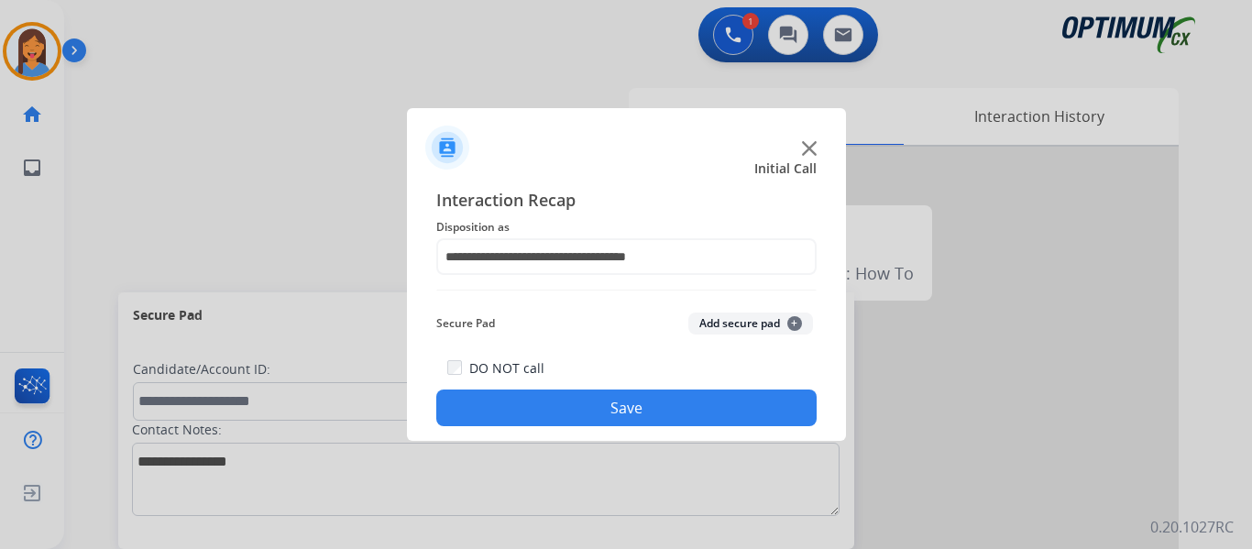
click at [608, 423] on button "Save" at bounding box center [626, 408] width 380 height 37
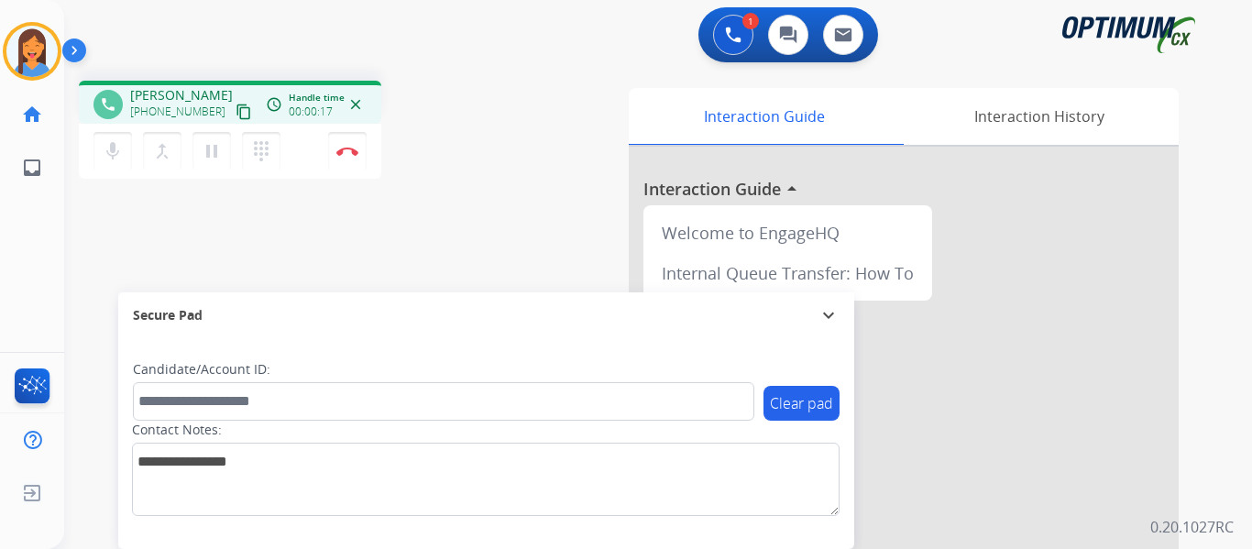
click at [196, 113] on span "[PHONE_NUMBER]" at bounding box center [177, 111] width 95 height 15
click at [233, 114] on button "content_copy" at bounding box center [244, 112] width 22 height 22
click at [346, 155] on img at bounding box center [347, 151] width 22 height 9
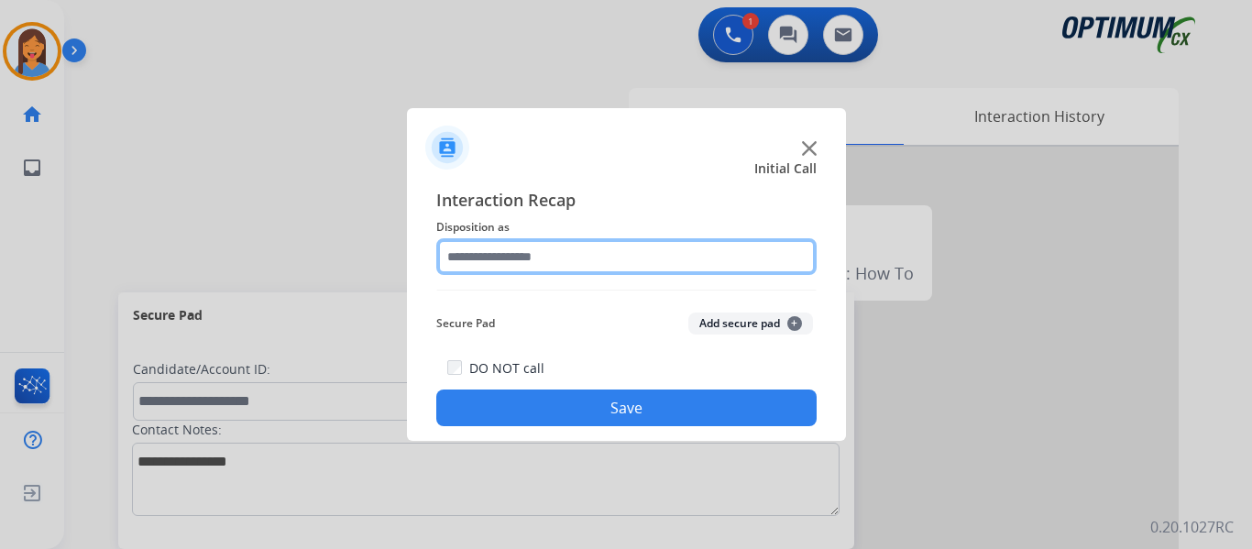
click at [544, 251] on input "text" at bounding box center [626, 256] width 380 height 37
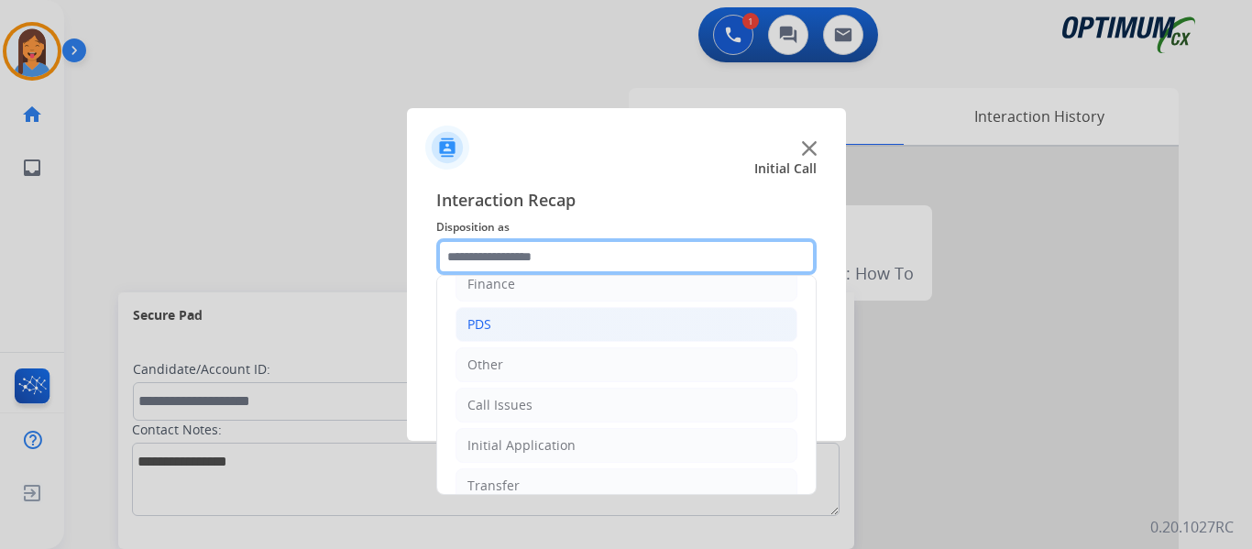
scroll to position [125, 0]
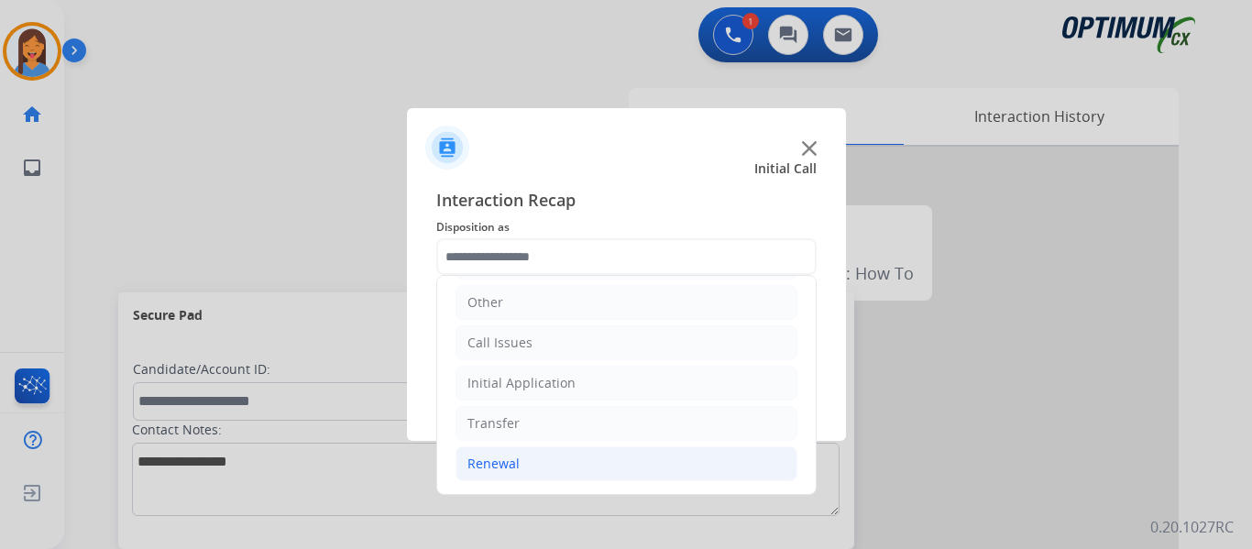
click at [478, 467] on div "Renewal" at bounding box center [493, 464] width 52 height 18
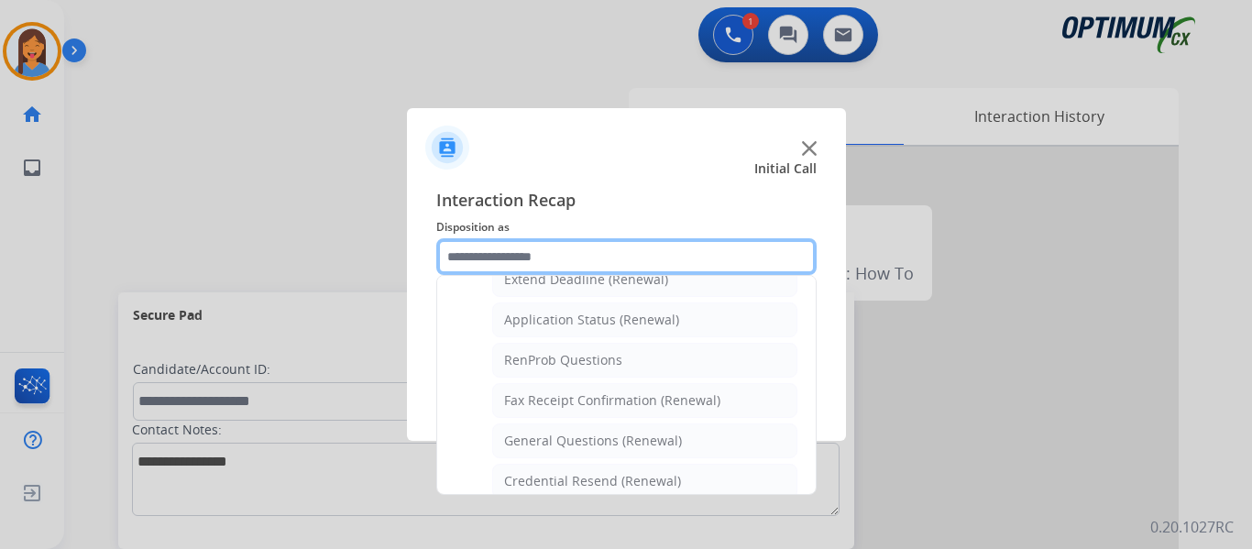
scroll to position [491, 0]
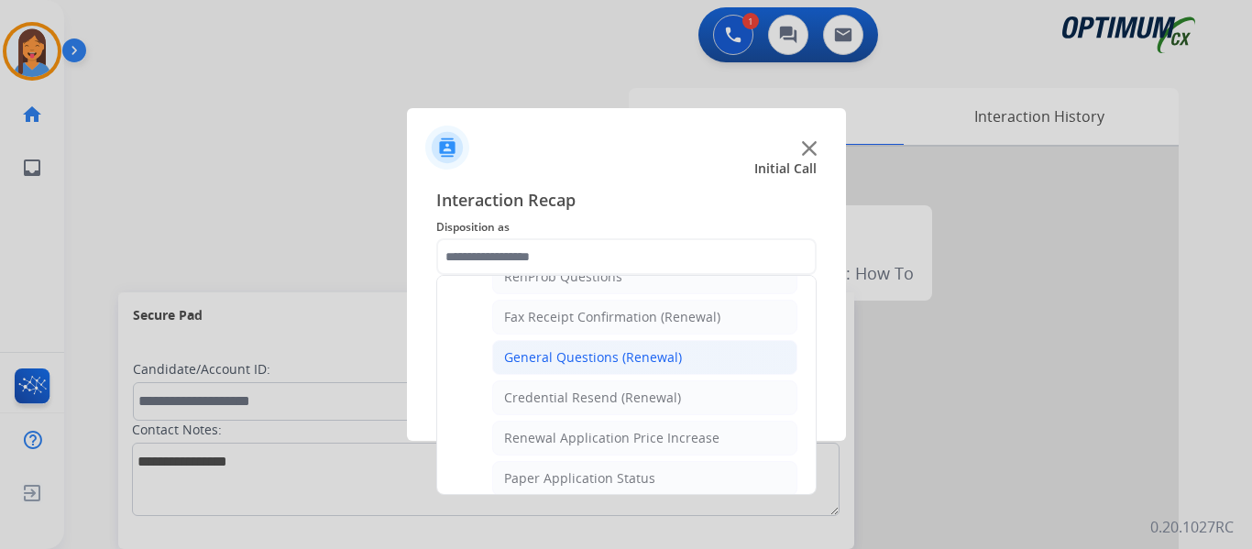
click at [566, 365] on div "General Questions (Renewal)" at bounding box center [593, 357] width 178 height 18
type input "**********"
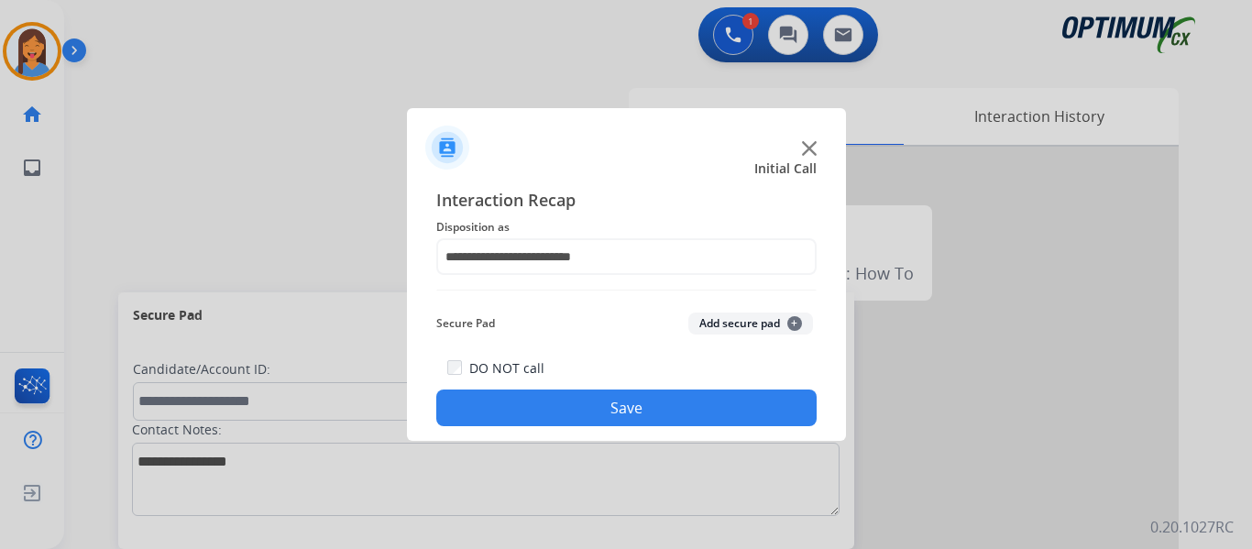
click at [586, 418] on button "Save" at bounding box center [626, 408] width 380 height 37
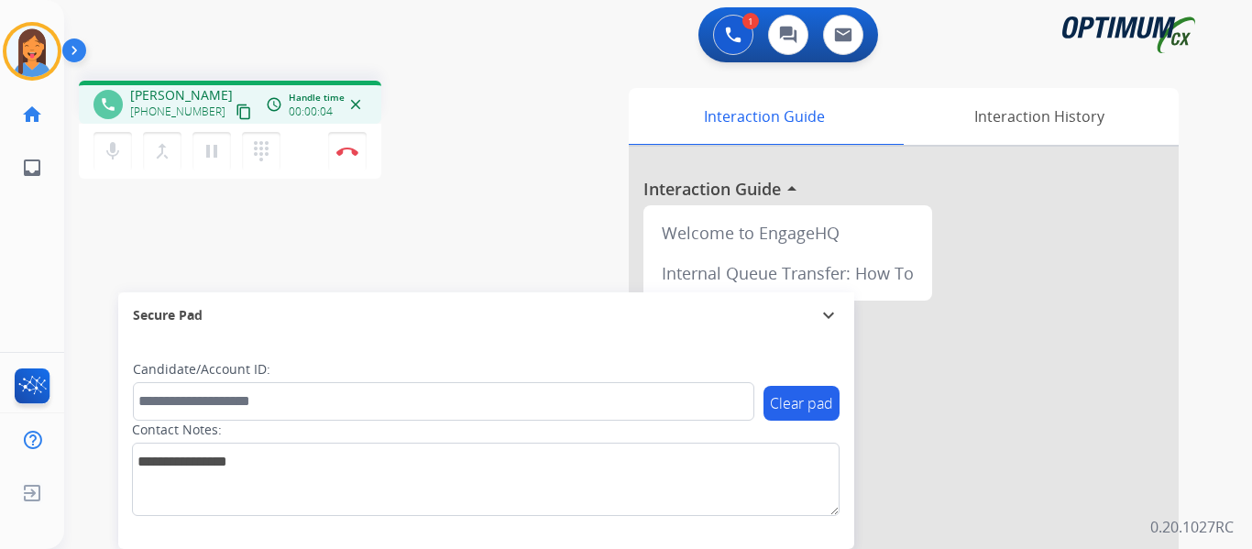
click at [236, 113] on mat-icon "content_copy" at bounding box center [244, 112] width 16 height 16
click at [346, 149] on img at bounding box center [347, 151] width 22 height 9
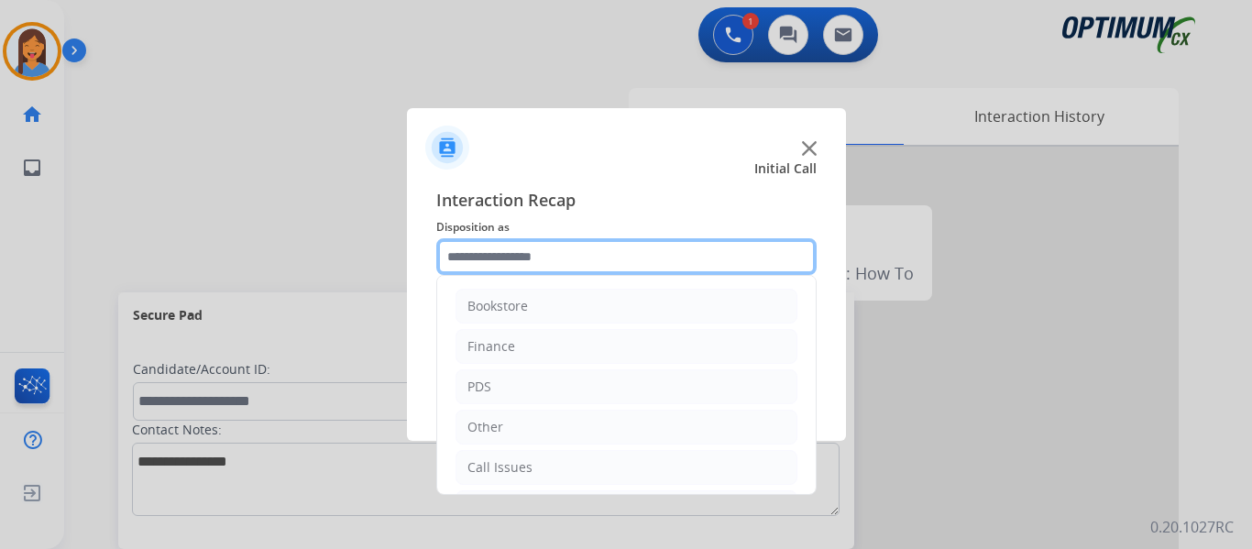
click at [555, 256] on input "text" at bounding box center [626, 256] width 380 height 37
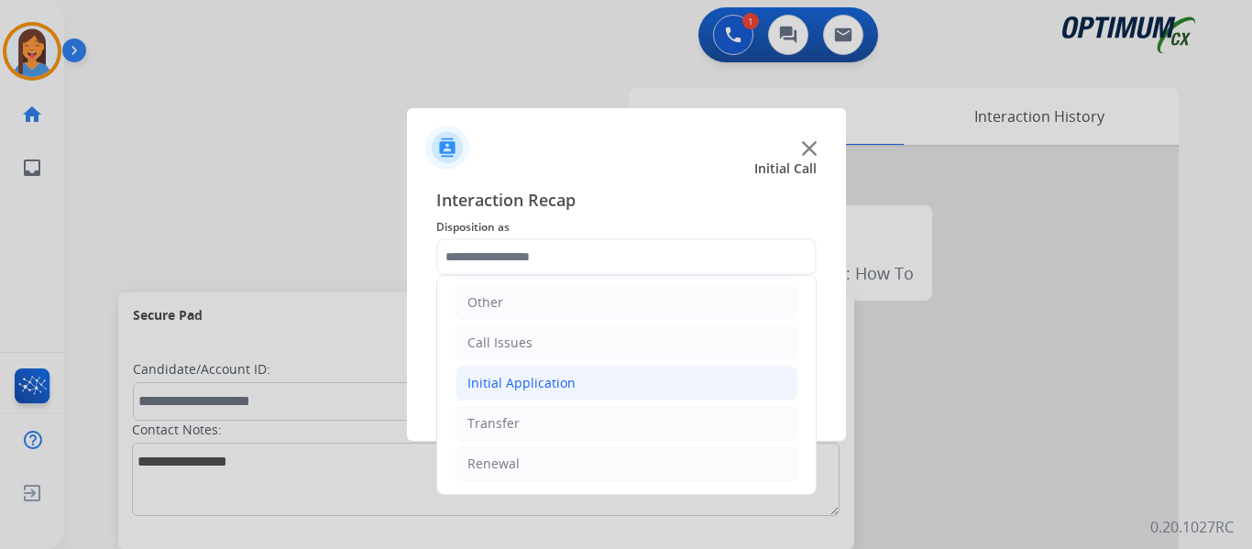
click at [530, 391] on div "Initial Application" at bounding box center [521, 383] width 108 height 18
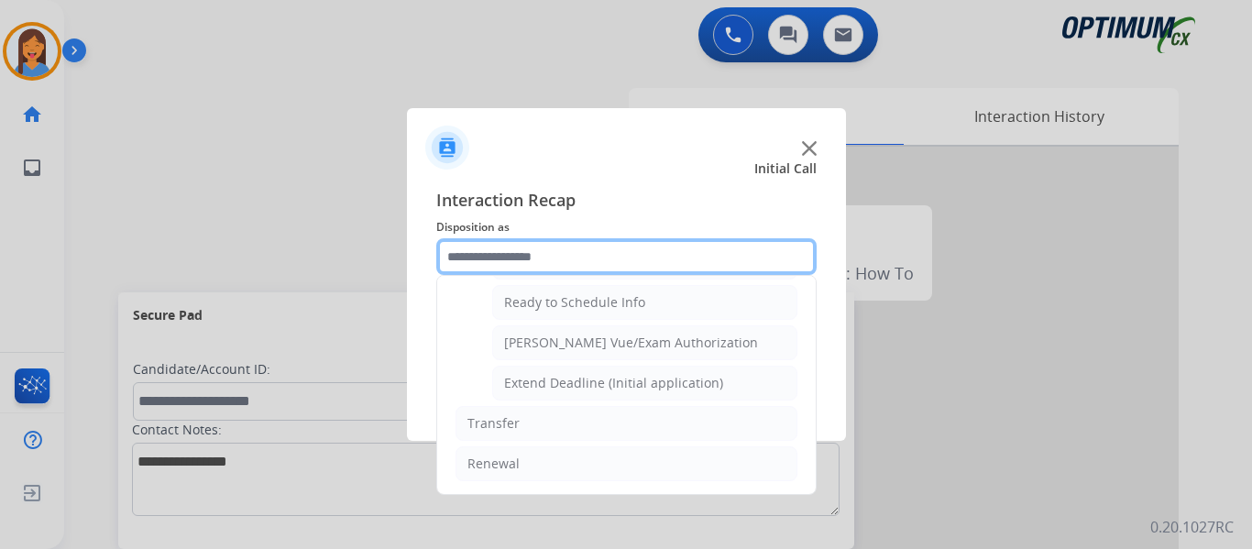
scroll to position [1019, 0]
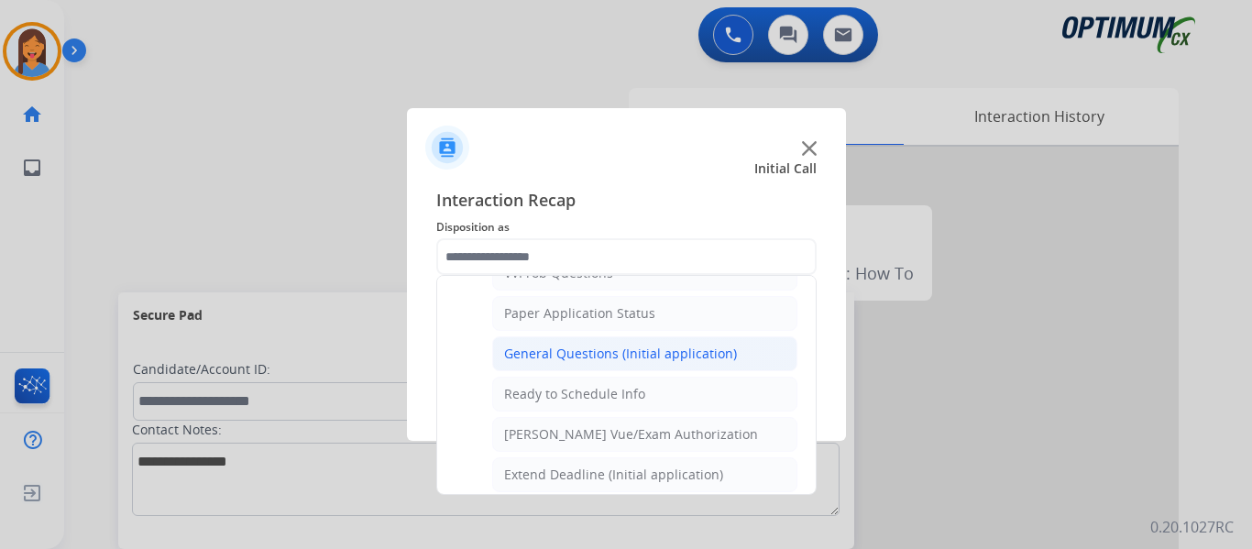
click at [563, 357] on div "General Questions (Initial application)" at bounding box center [620, 354] width 233 height 18
type input "**********"
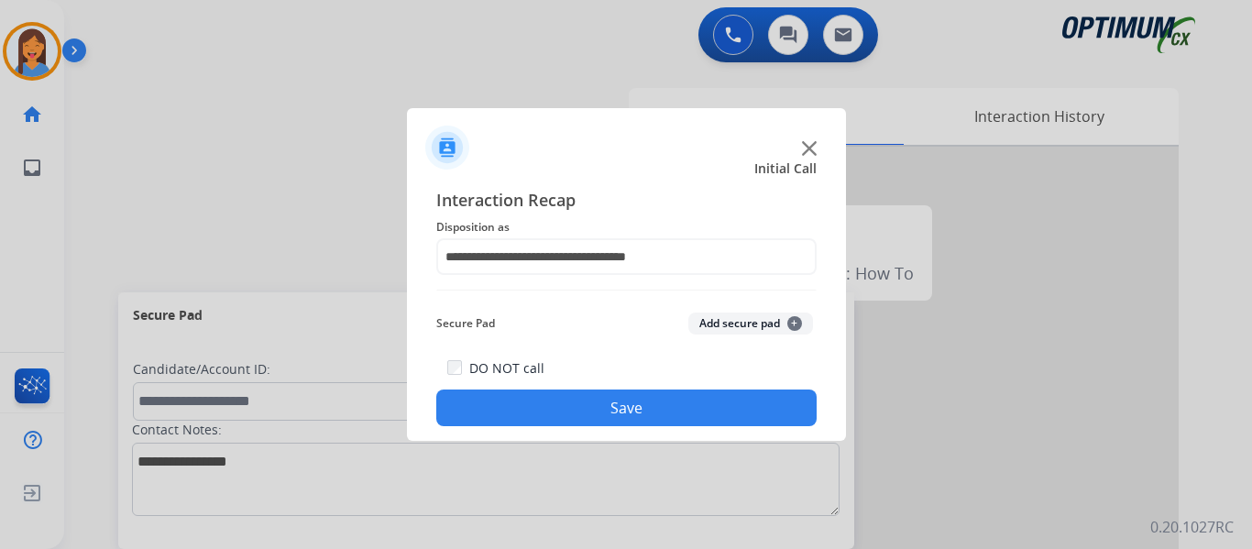
click at [590, 401] on button "Save" at bounding box center [626, 408] width 380 height 37
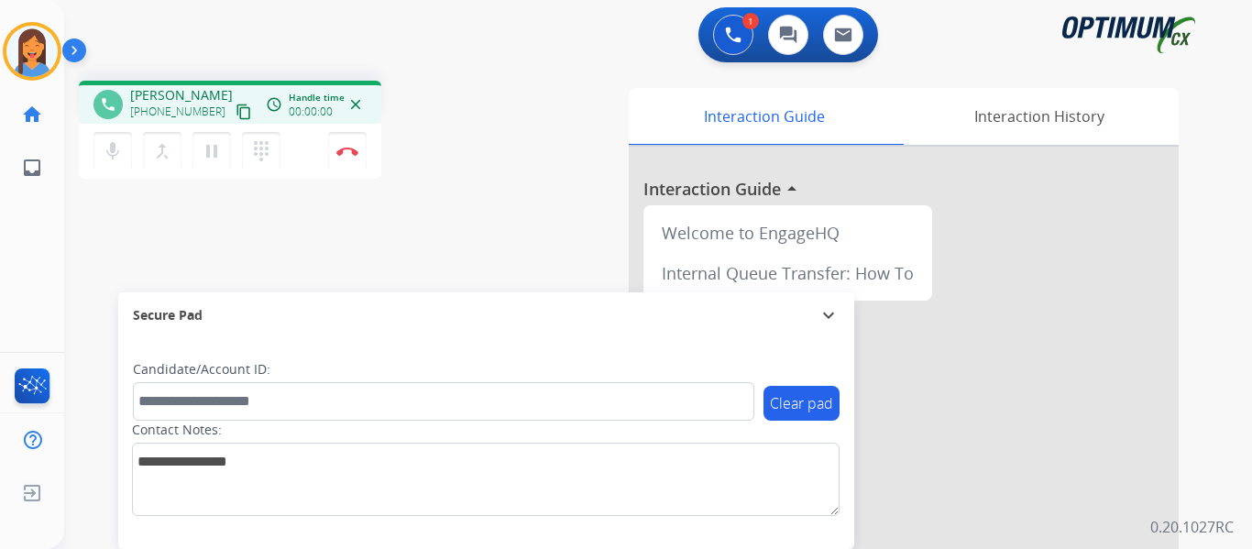
click at [236, 112] on mat-icon "content_copy" at bounding box center [244, 112] width 16 height 16
click at [344, 152] on img at bounding box center [347, 151] width 22 height 9
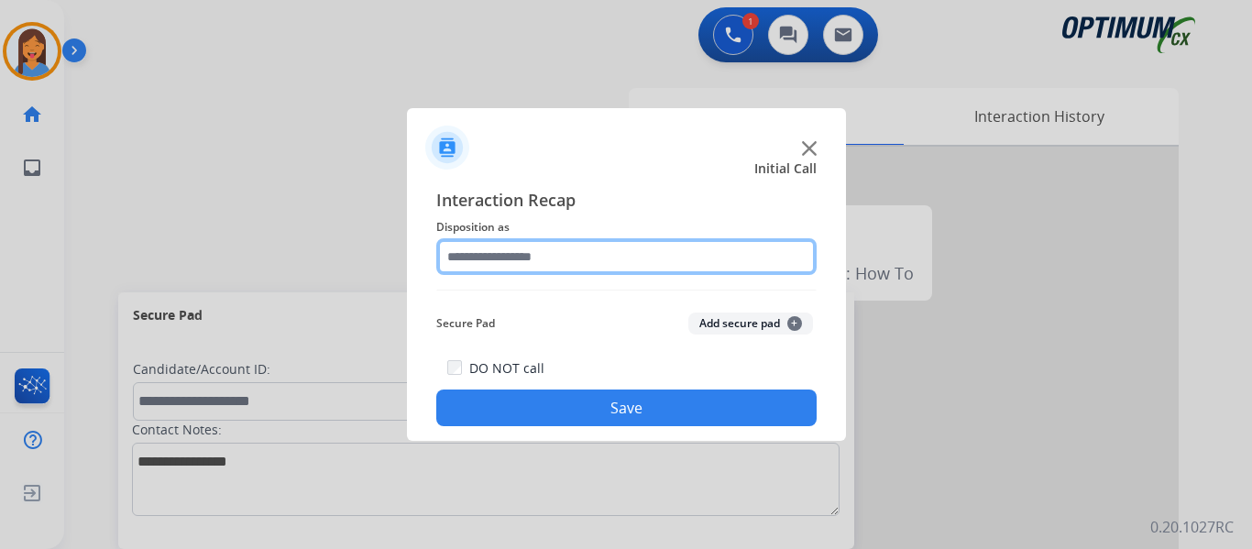
click at [524, 248] on input "text" at bounding box center [626, 256] width 380 height 37
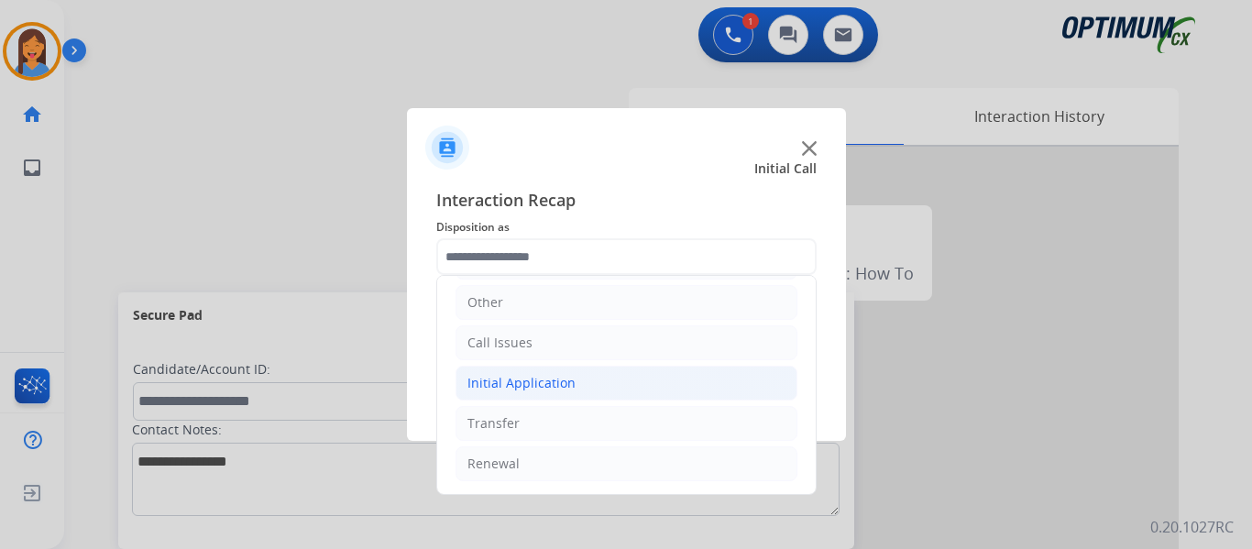
click at [535, 380] on div "Initial Application" at bounding box center [521, 383] width 108 height 18
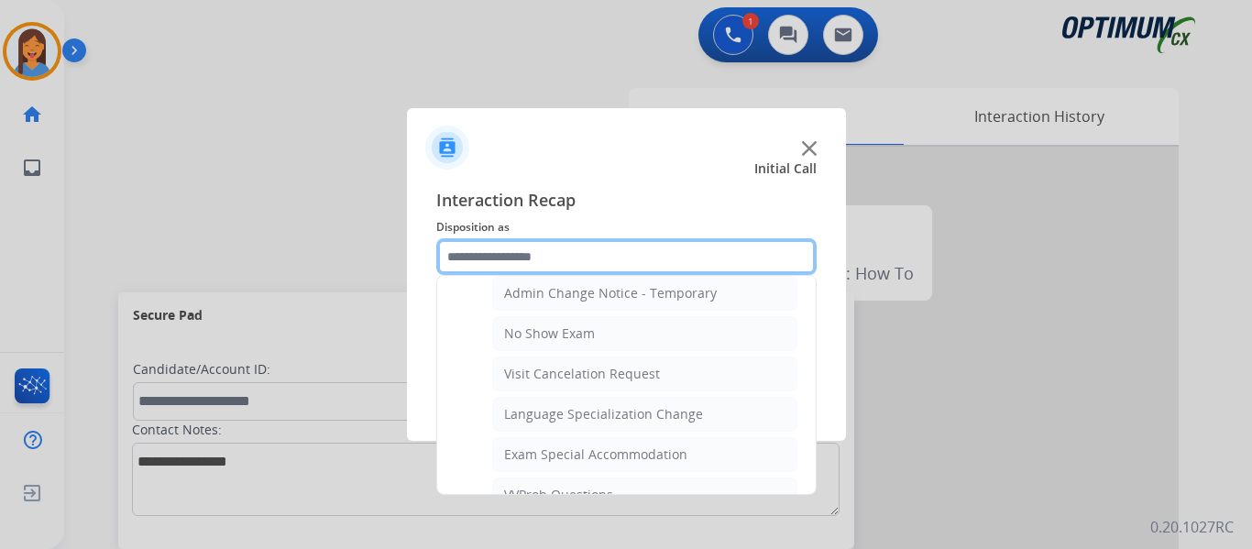
scroll to position [950, 0]
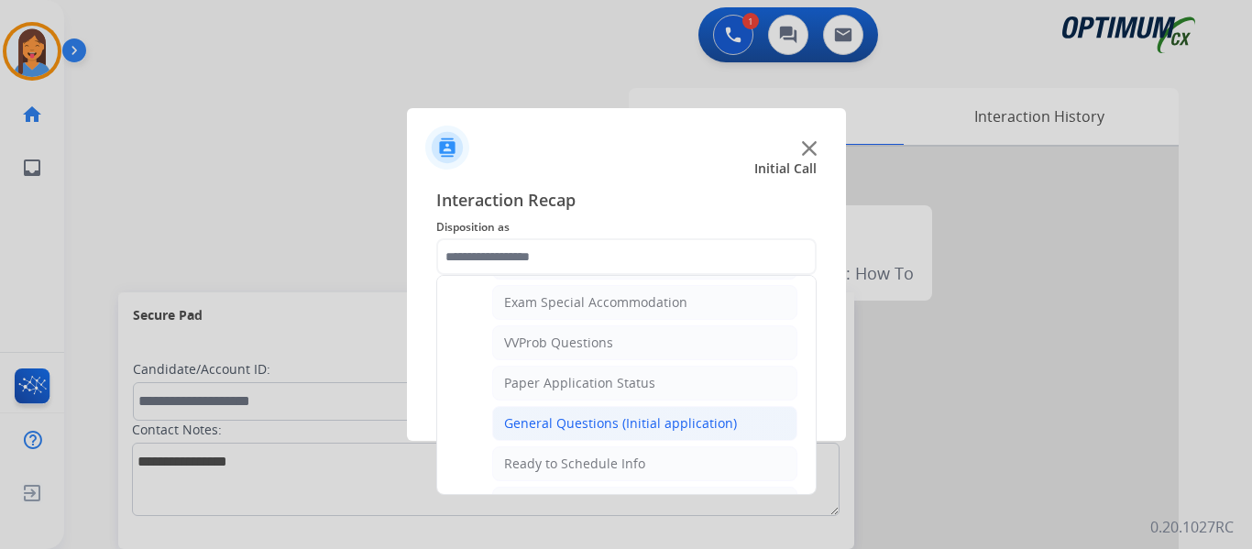
click at [596, 425] on div "General Questions (Initial application)" at bounding box center [620, 423] width 233 height 18
type input "**********"
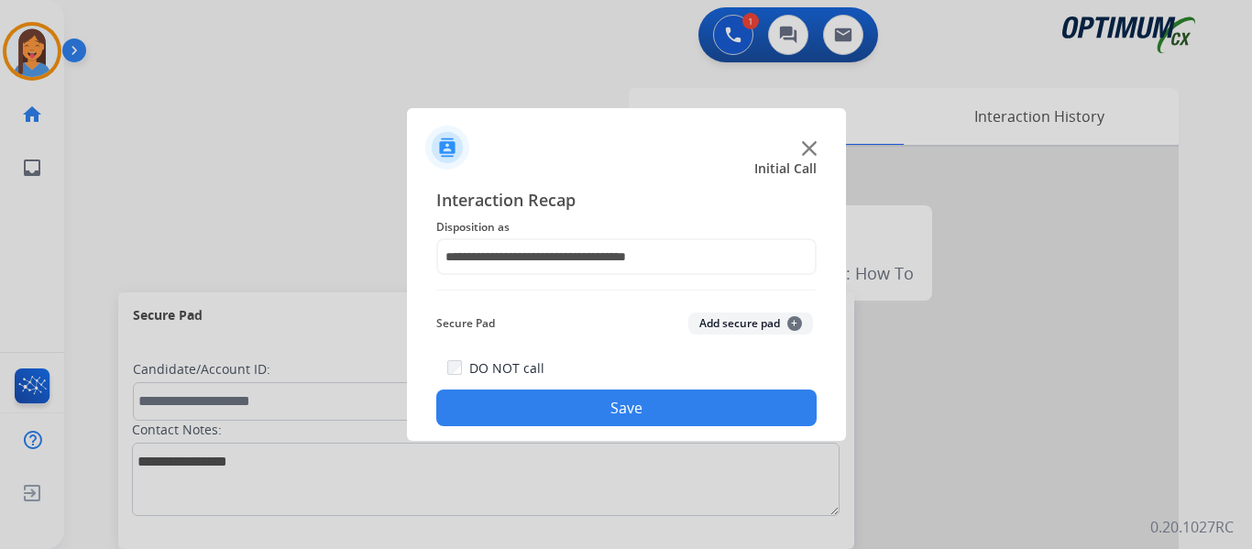
click at [596, 425] on div "DO NOT call Save" at bounding box center [626, 392] width 380 height 70
click at [757, 404] on button "Save" at bounding box center [626, 408] width 380 height 37
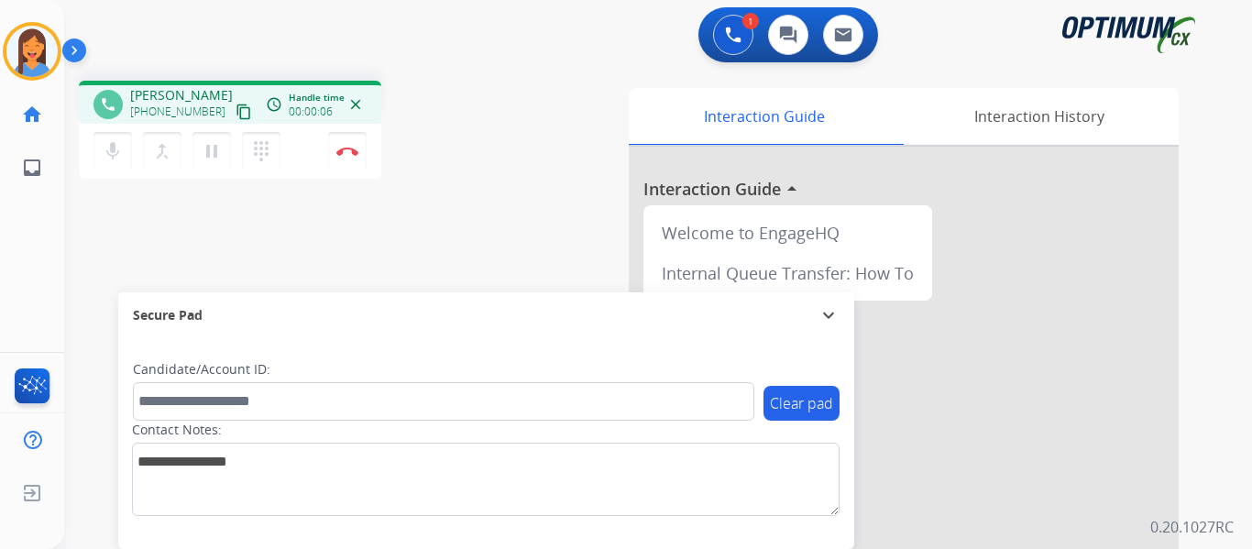
click at [236, 115] on mat-icon "content_copy" at bounding box center [244, 112] width 16 height 16
click at [350, 151] on img at bounding box center [347, 151] width 22 height 9
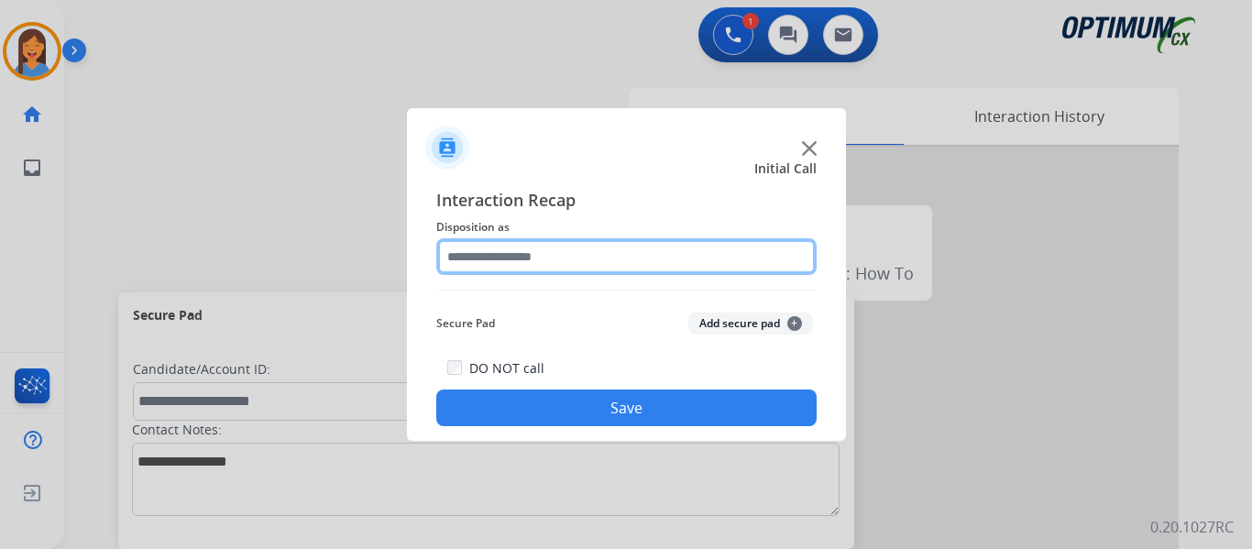
click at [568, 267] on input "text" at bounding box center [626, 256] width 380 height 37
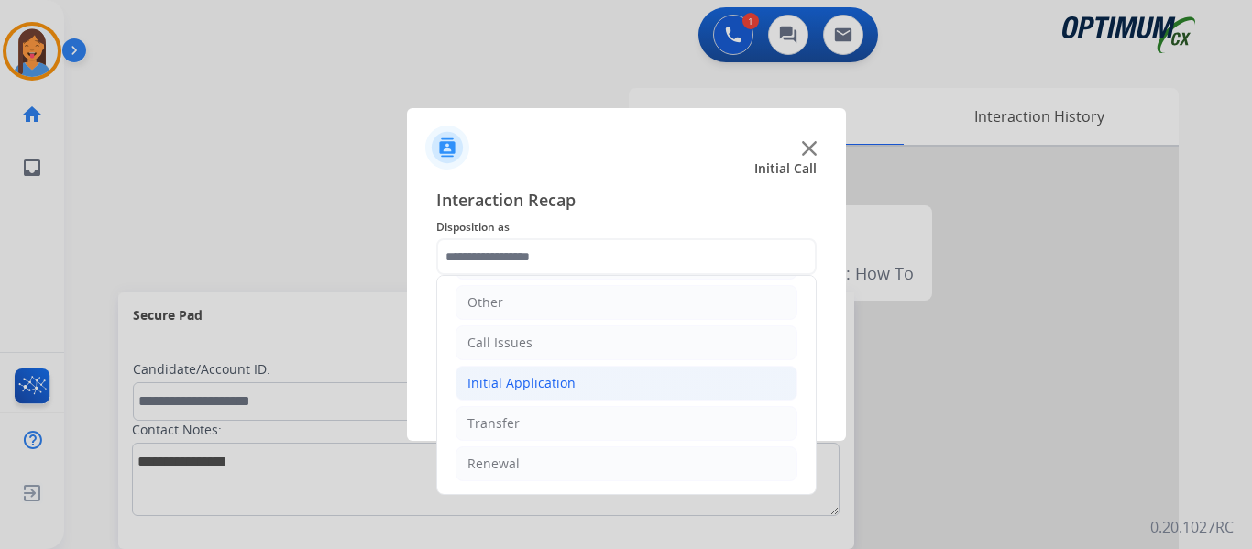
click at [569, 369] on li "Initial Application" at bounding box center [627, 383] width 342 height 35
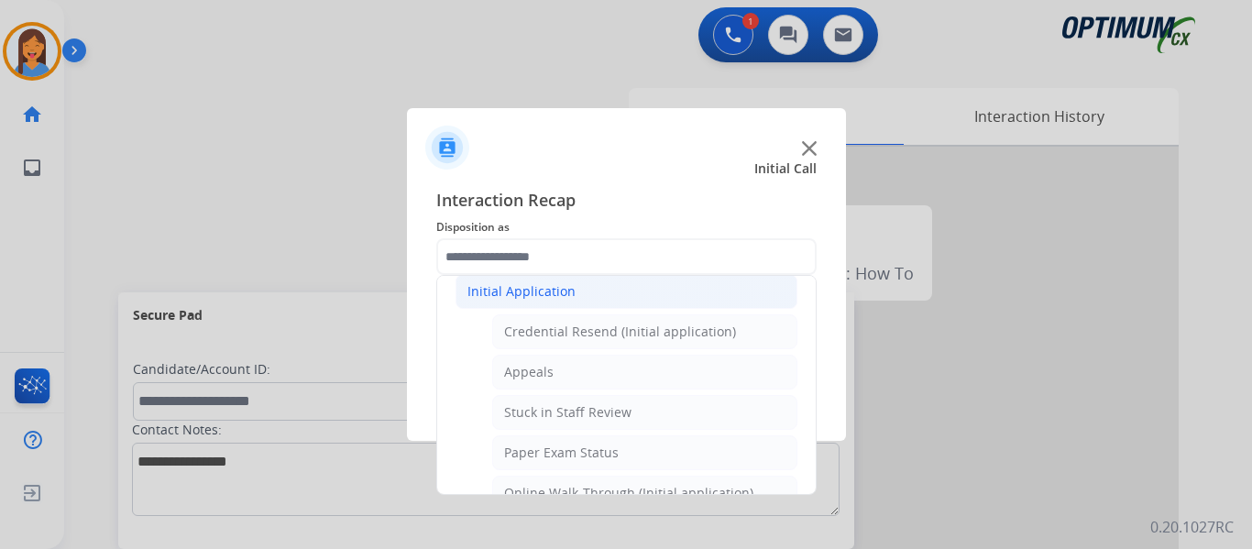
click at [571, 308] on li "Initial Application" at bounding box center [627, 291] width 342 height 35
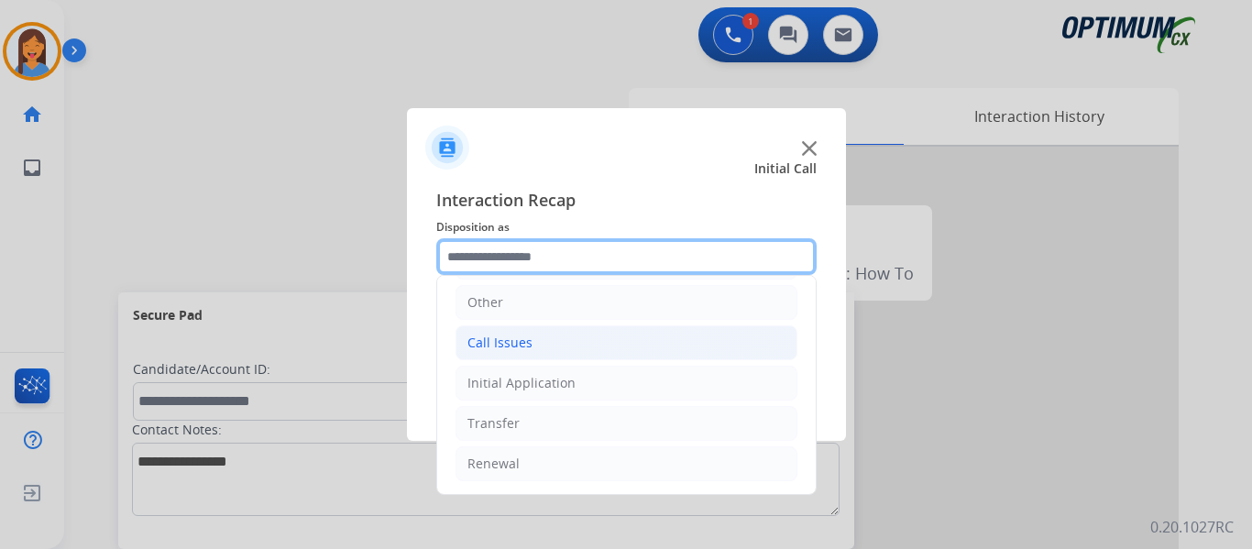
scroll to position [125, 0]
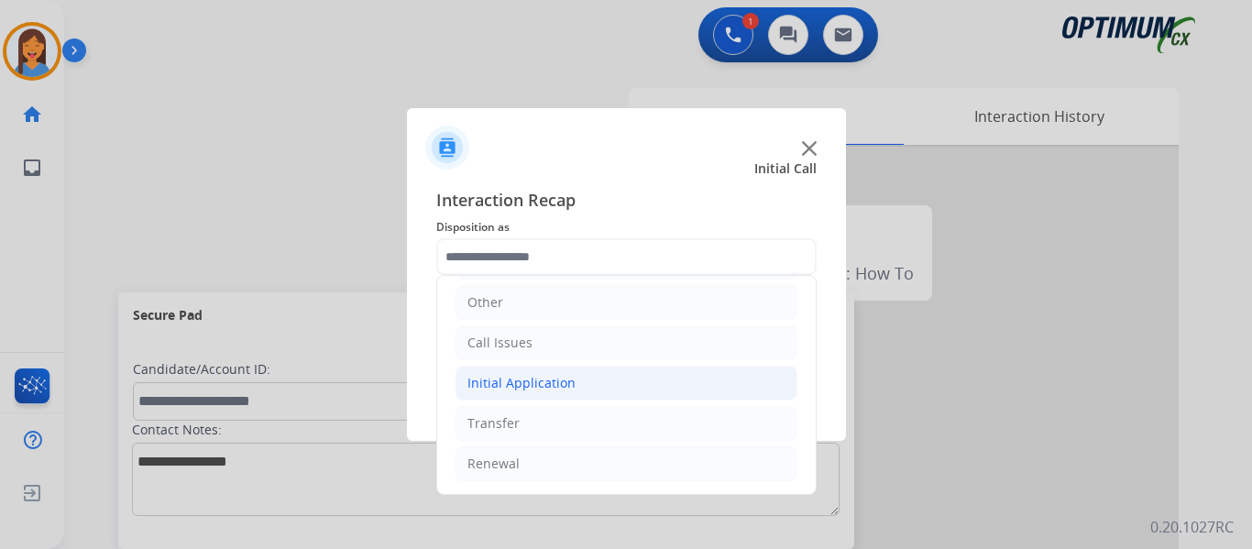
click at [538, 381] on div "Initial Application" at bounding box center [521, 383] width 108 height 18
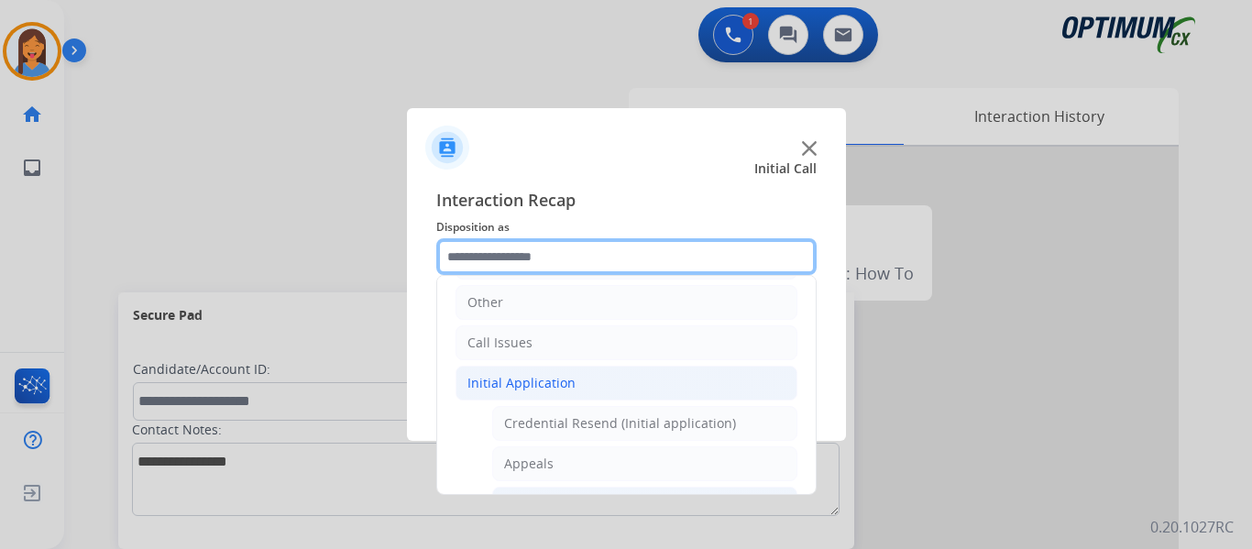
scroll to position [216, 0]
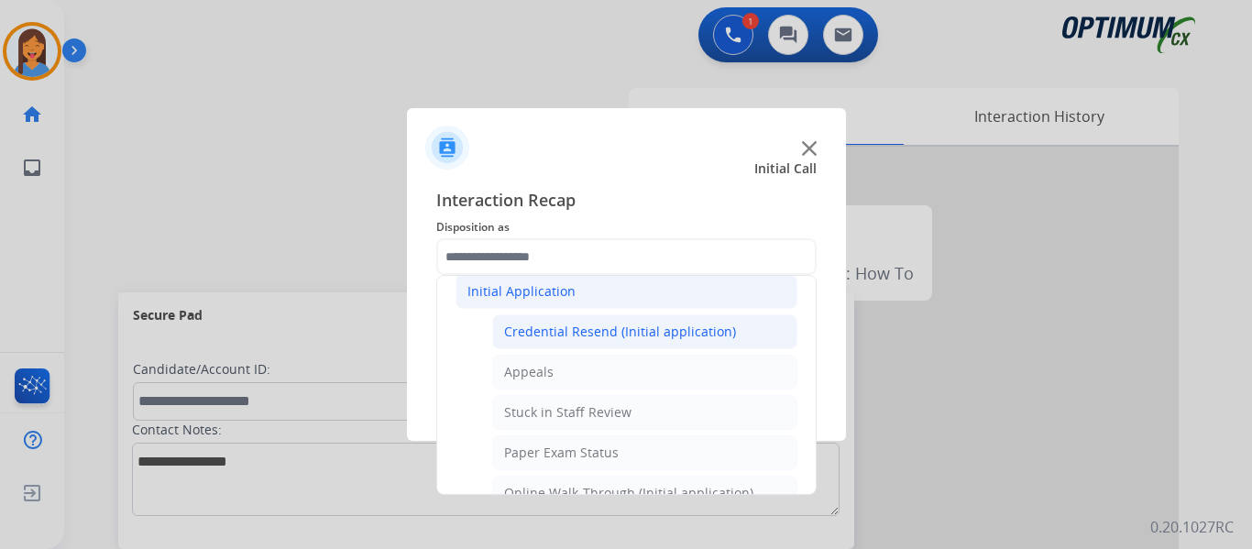
click at [562, 332] on div "Credential Resend (Initial application)" at bounding box center [620, 332] width 232 height 18
type input "**********"
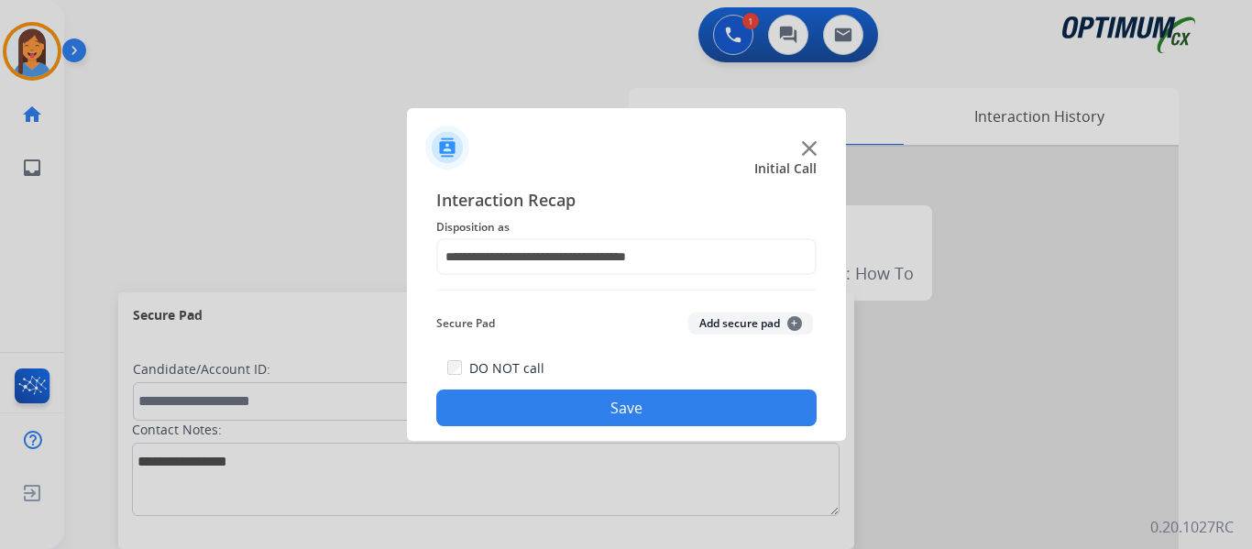
click at [563, 412] on button "Save" at bounding box center [626, 408] width 380 height 37
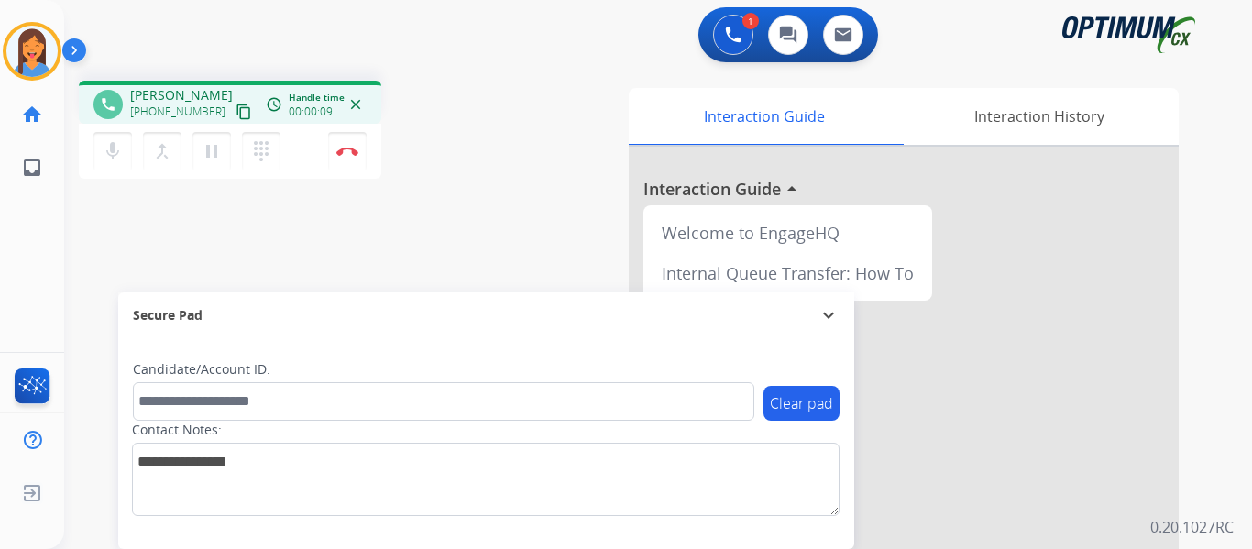
click at [236, 110] on mat-icon "content_copy" at bounding box center [244, 112] width 16 height 16
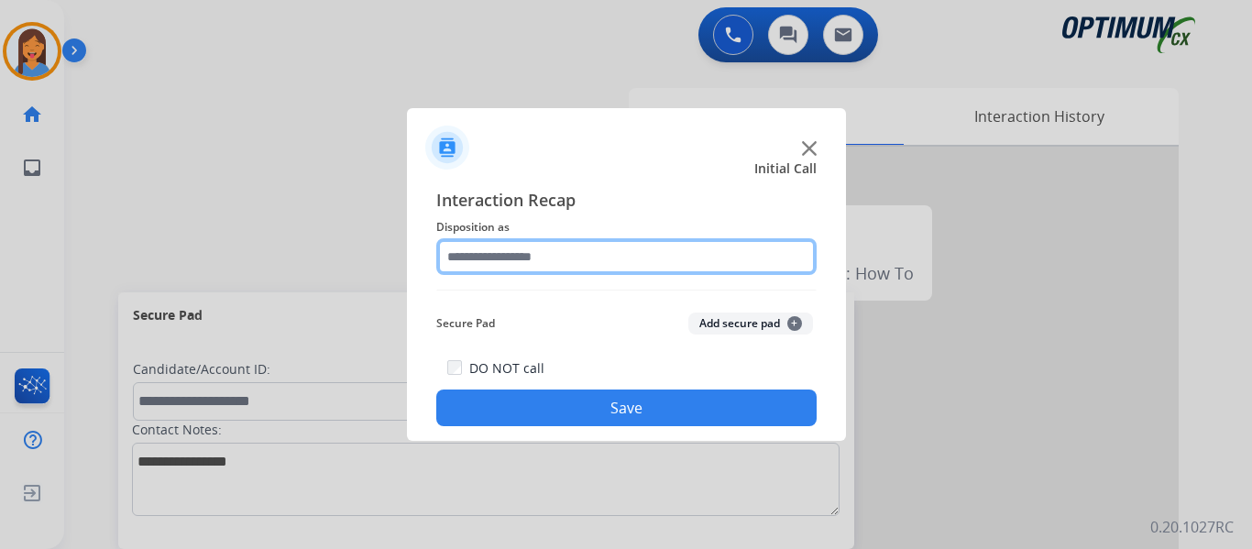
click at [510, 269] on input "text" at bounding box center [626, 256] width 380 height 37
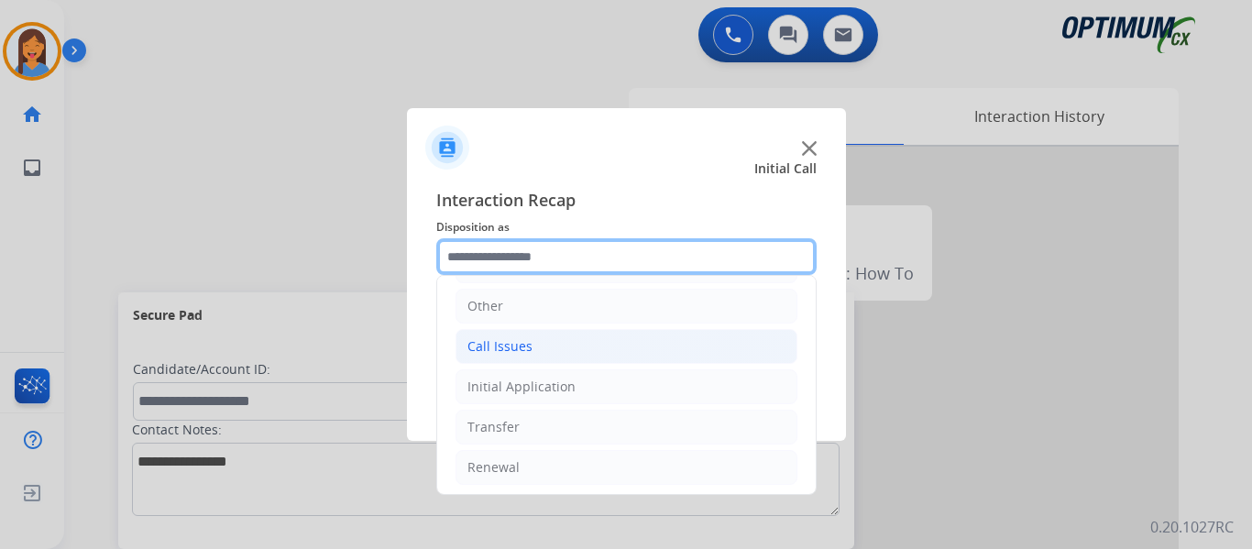
scroll to position [125, 0]
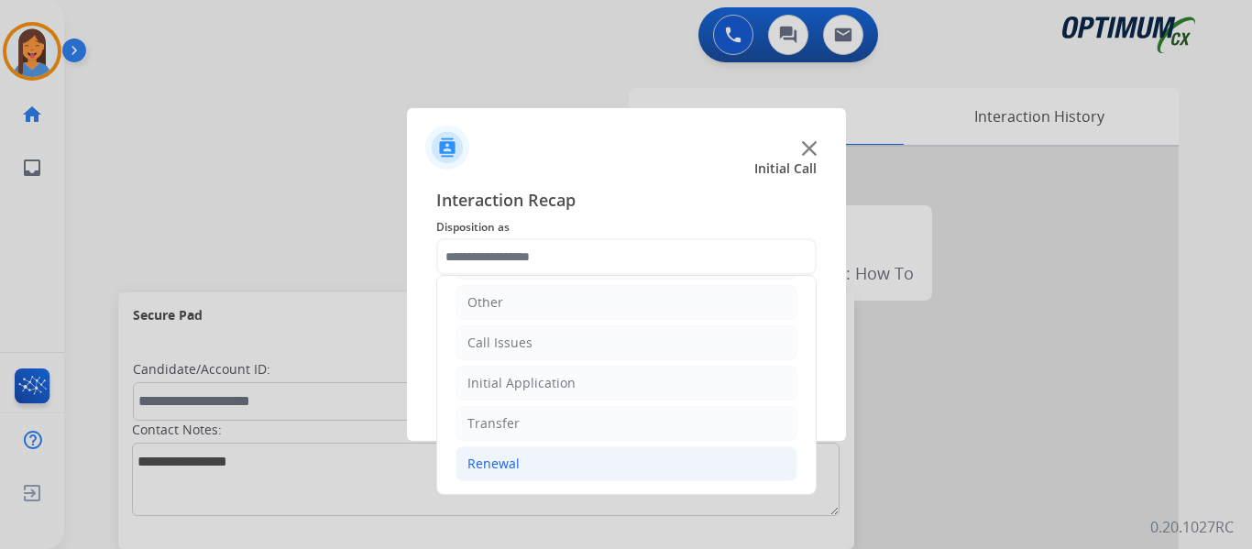
click at [484, 461] on div "Renewal" at bounding box center [493, 464] width 52 height 18
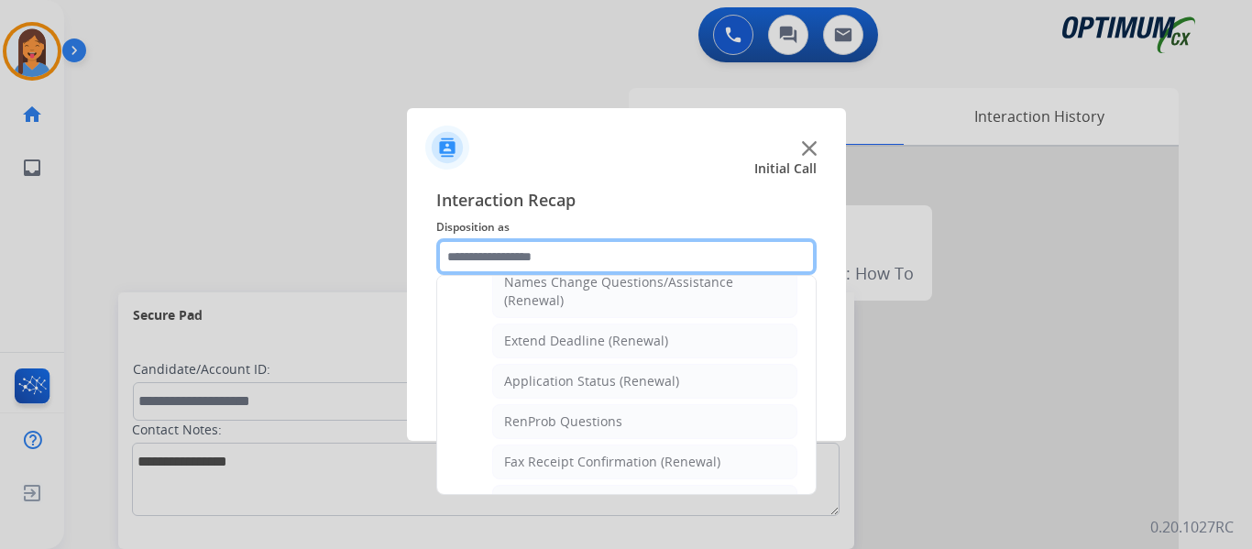
scroll to position [400, 0]
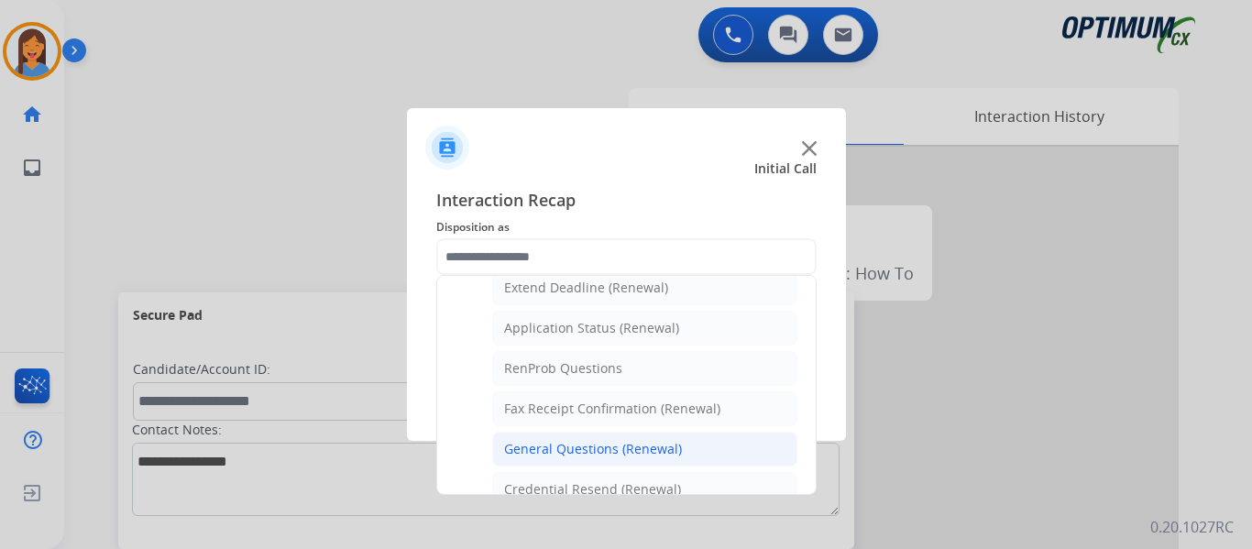
click at [574, 449] on div "General Questions (Renewal)" at bounding box center [593, 449] width 178 height 18
type input "**********"
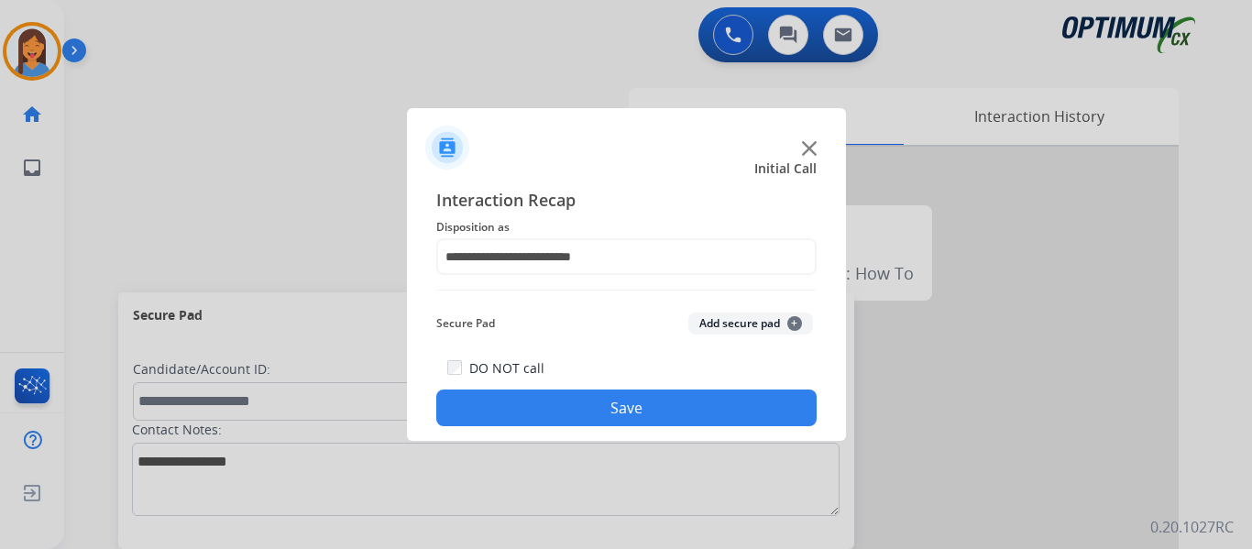
click at [678, 410] on button "Save" at bounding box center [626, 408] width 380 height 37
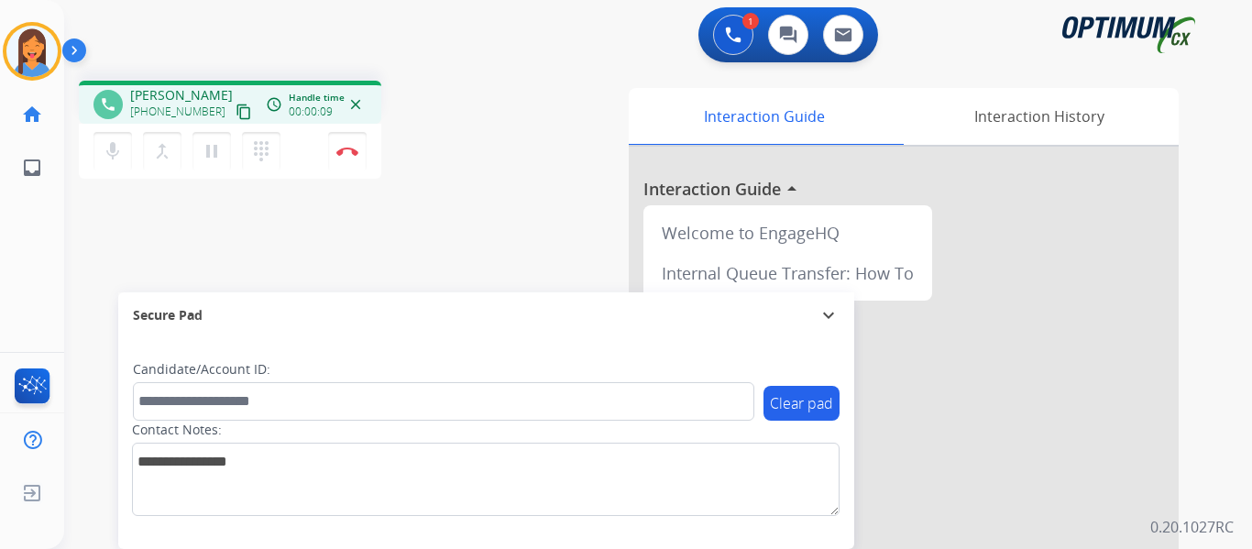
click at [236, 109] on mat-icon "content_copy" at bounding box center [244, 112] width 16 height 16
click at [439, 191] on div "phone [PERSON_NAME] [PHONE_NUMBER] content_copy access_time Call metrics Queue …" at bounding box center [636, 448] width 1144 height 764
click at [353, 148] on img at bounding box center [347, 151] width 22 height 9
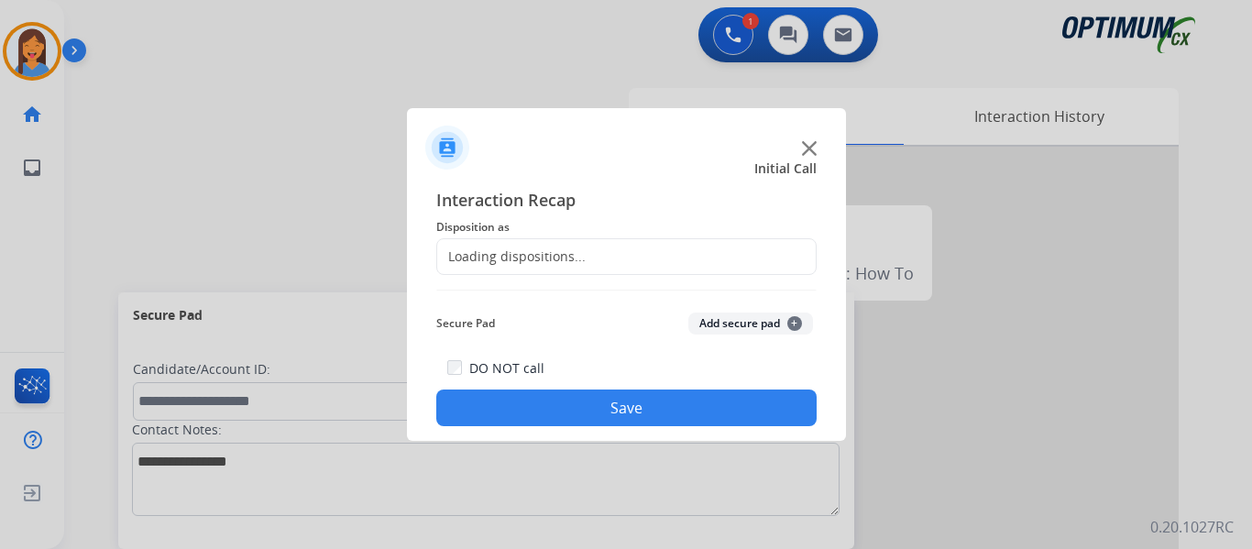
click at [524, 261] on div "Loading dispositions..." at bounding box center [511, 256] width 148 height 18
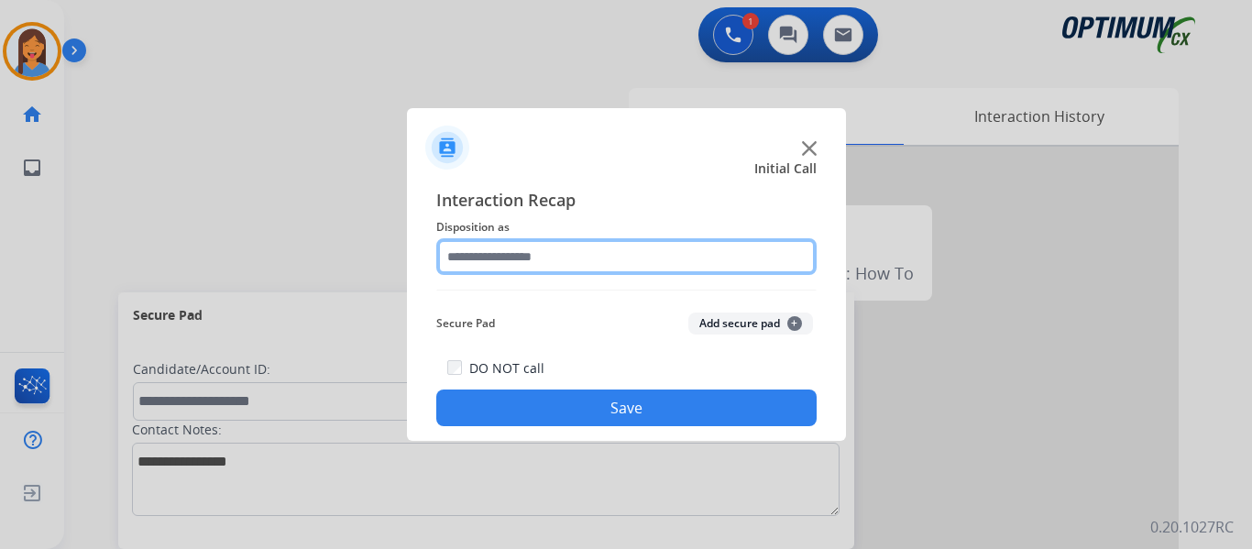
click at [563, 256] on input "text" at bounding box center [626, 256] width 380 height 37
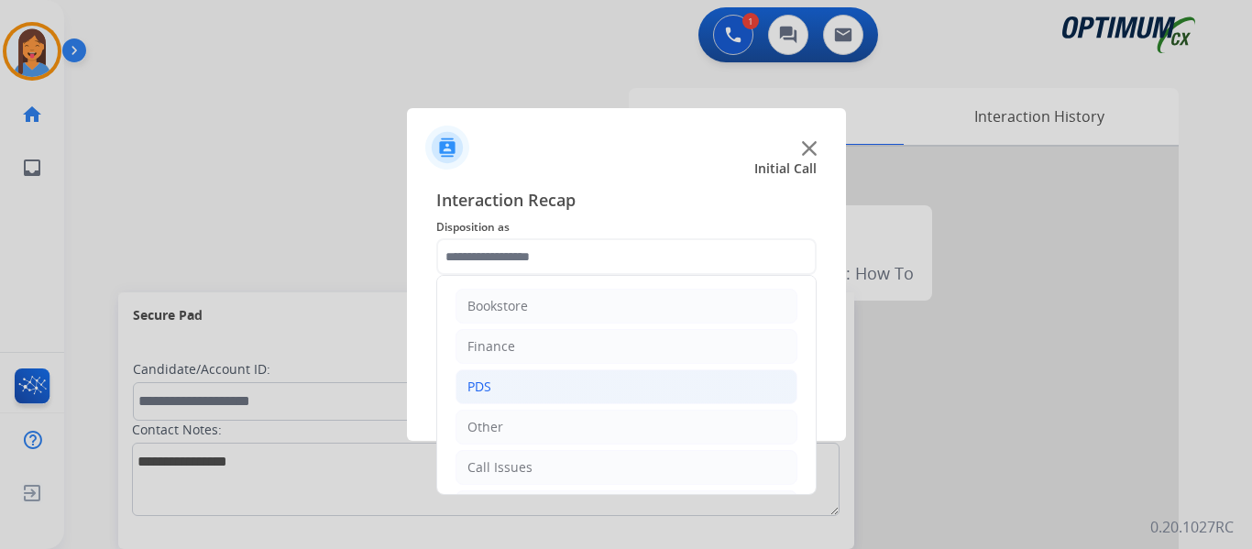
click at [534, 388] on li "PDS" at bounding box center [627, 386] width 342 height 35
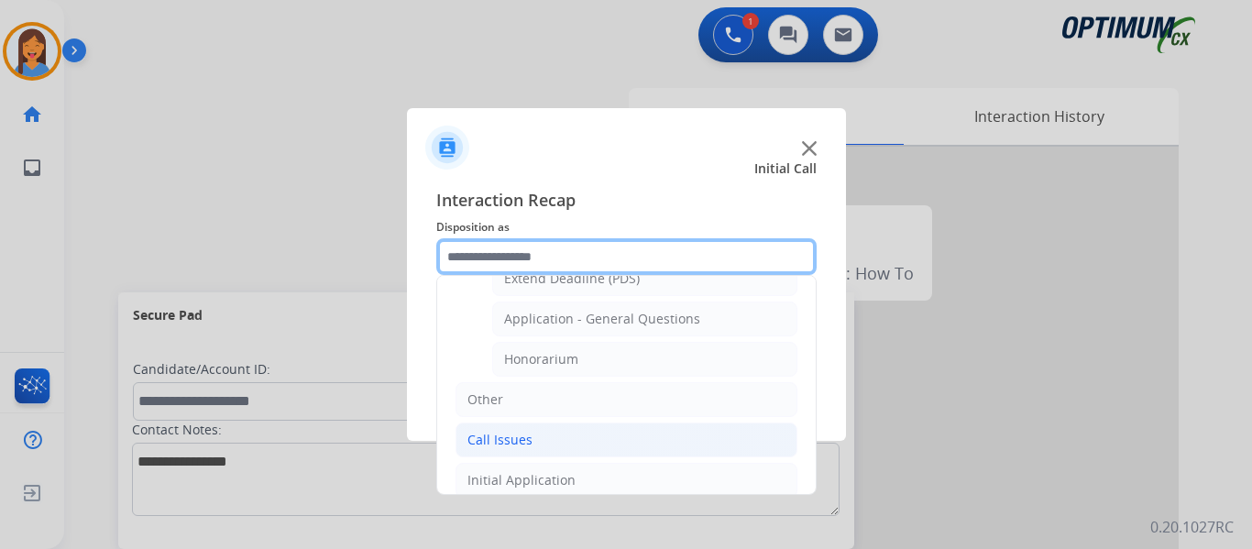
scroll to position [550, 0]
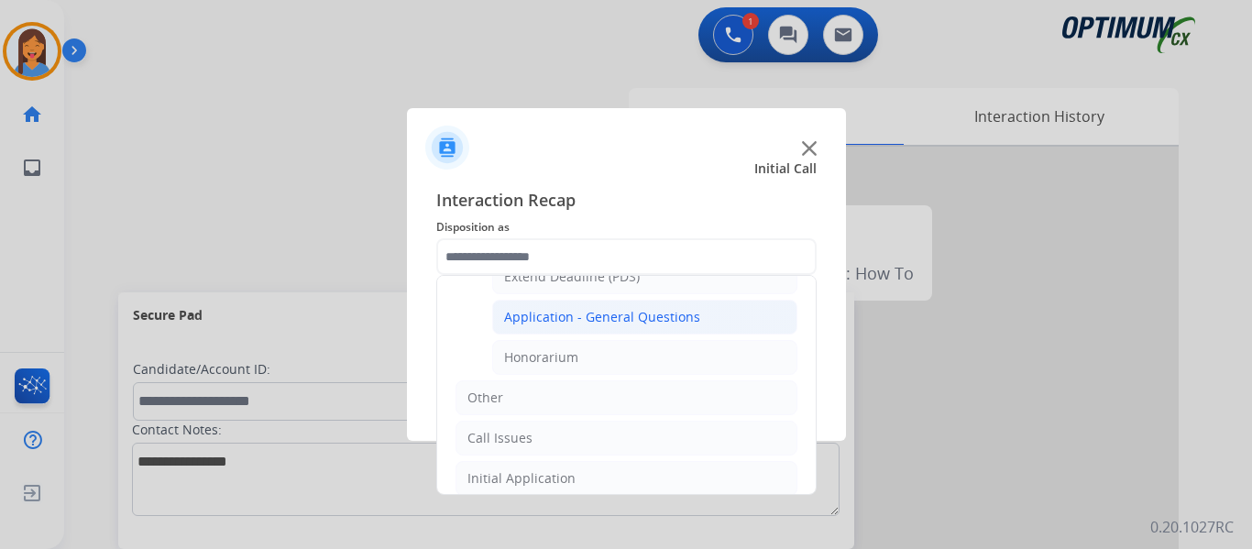
click at [628, 324] on div "Application - General Questions" at bounding box center [602, 317] width 196 height 18
type input "**********"
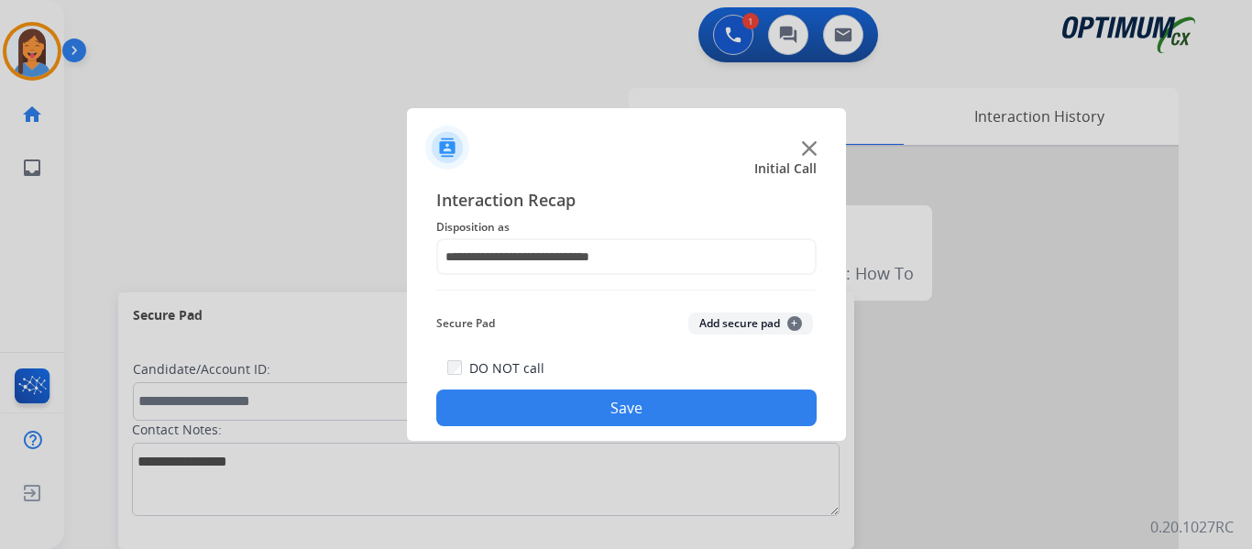
click at [632, 412] on button "Save" at bounding box center [626, 408] width 380 height 37
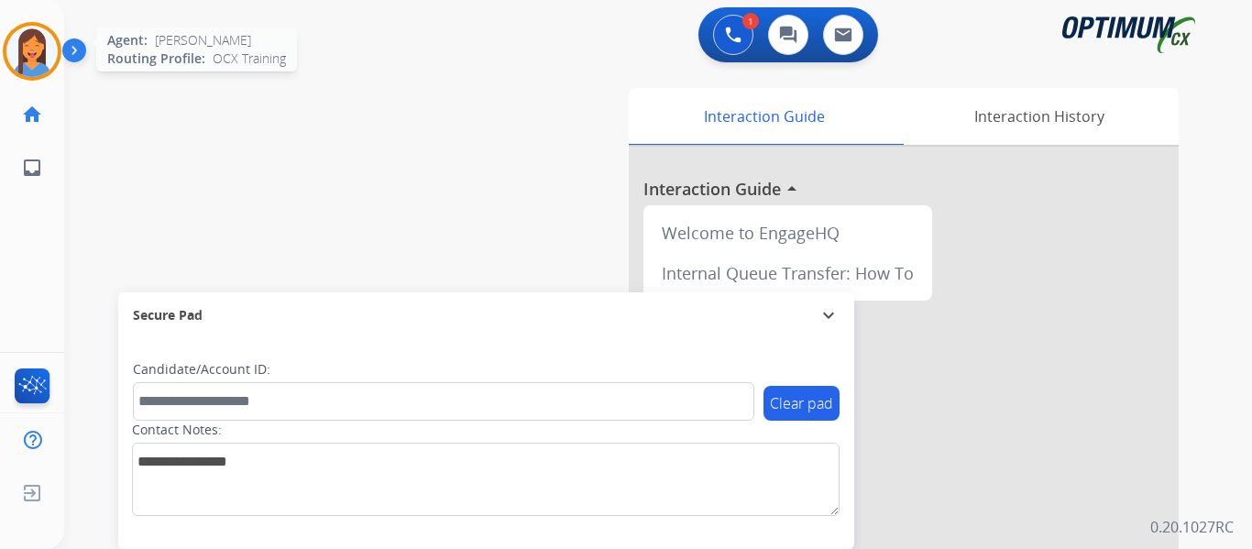
click at [37, 37] on img at bounding box center [31, 51] width 51 height 51
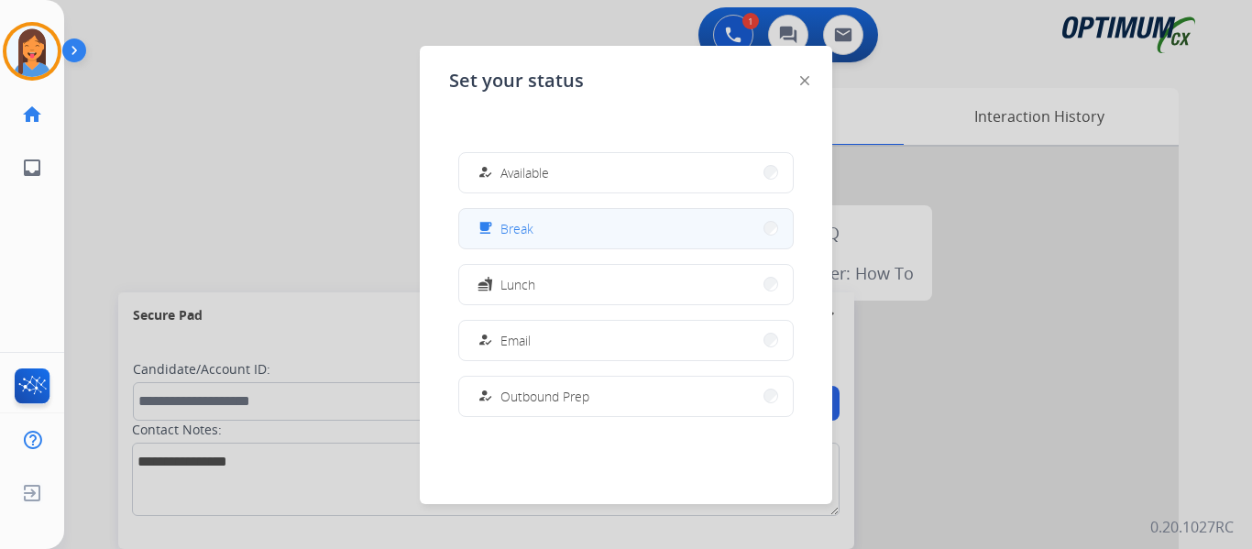
click at [548, 232] on button "free_breakfast Break" at bounding box center [626, 228] width 334 height 39
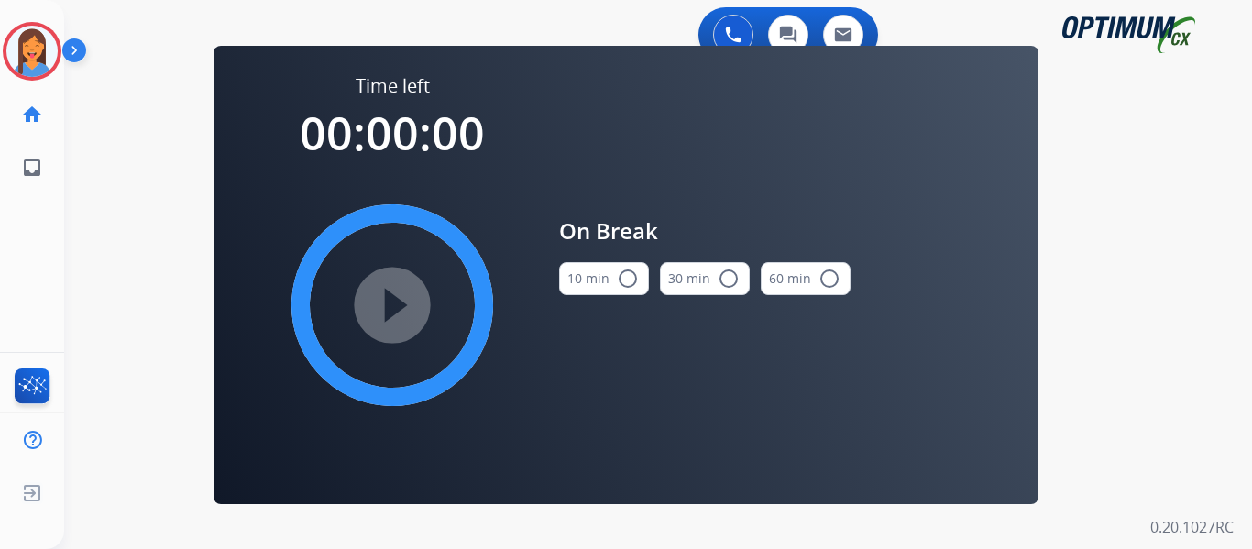
click at [607, 278] on button "10 min radio_button_unchecked" at bounding box center [604, 278] width 90 height 33
click at [381, 294] on mat-icon "play_circle_filled" at bounding box center [392, 305] width 22 height 22
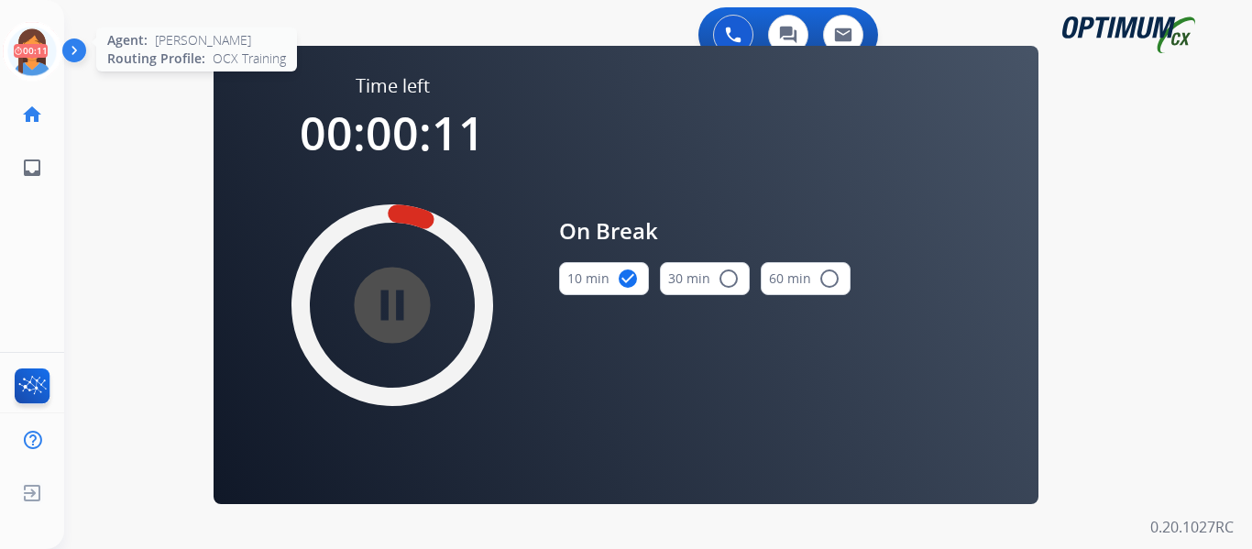
click at [35, 60] on icon at bounding box center [33, 52] width 60 height 60
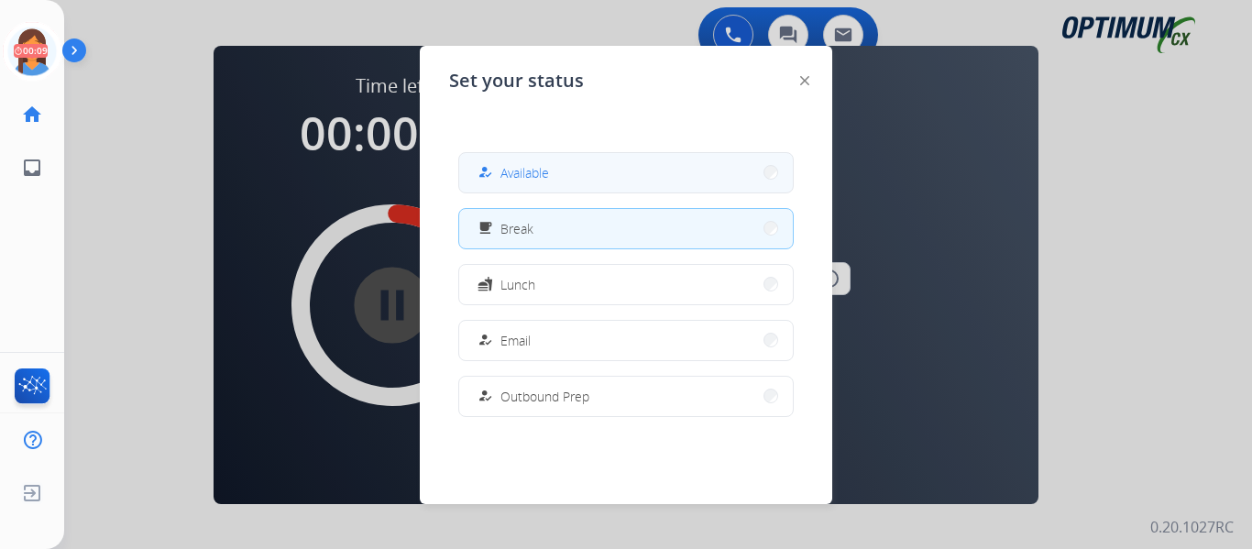
click at [534, 177] on span "Available" at bounding box center [524, 172] width 49 height 19
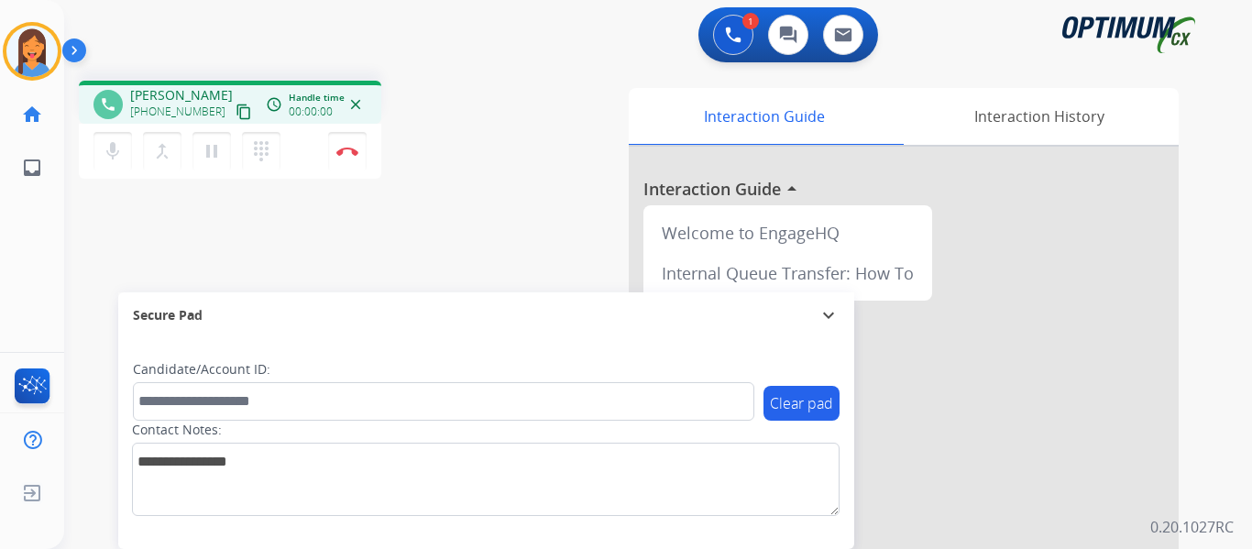
click at [236, 109] on mat-icon "content_copy" at bounding box center [244, 112] width 16 height 16
click at [215, 150] on mat-icon "pause" at bounding box center [212, 151] width 22 height 22
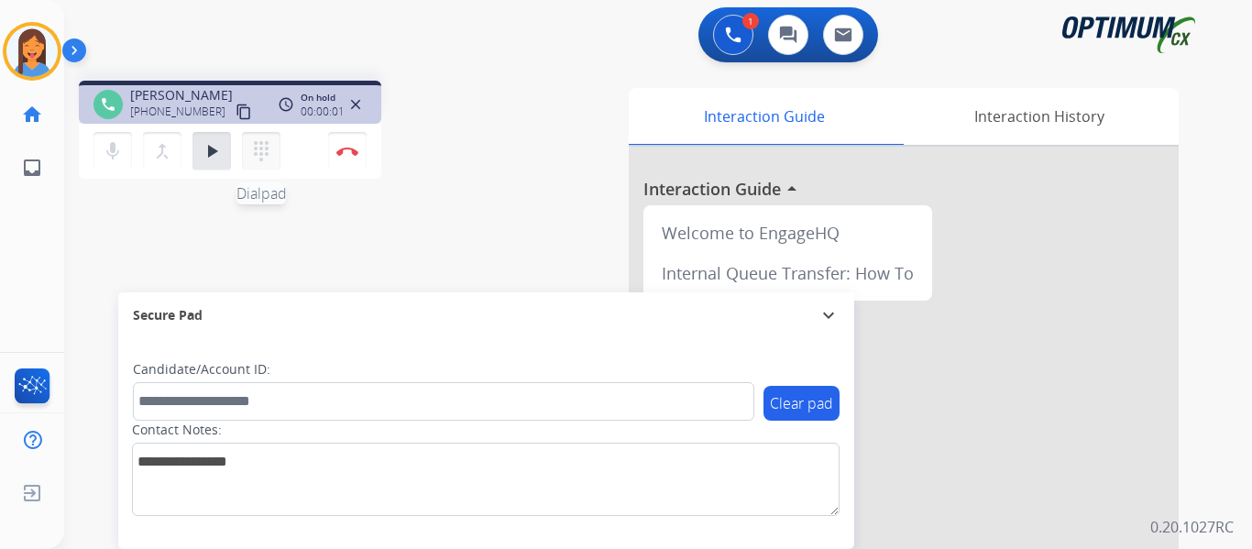
click at [255, 150] on mat-icon "dialpad" at bounding box center [261, 151] width 22 height 22
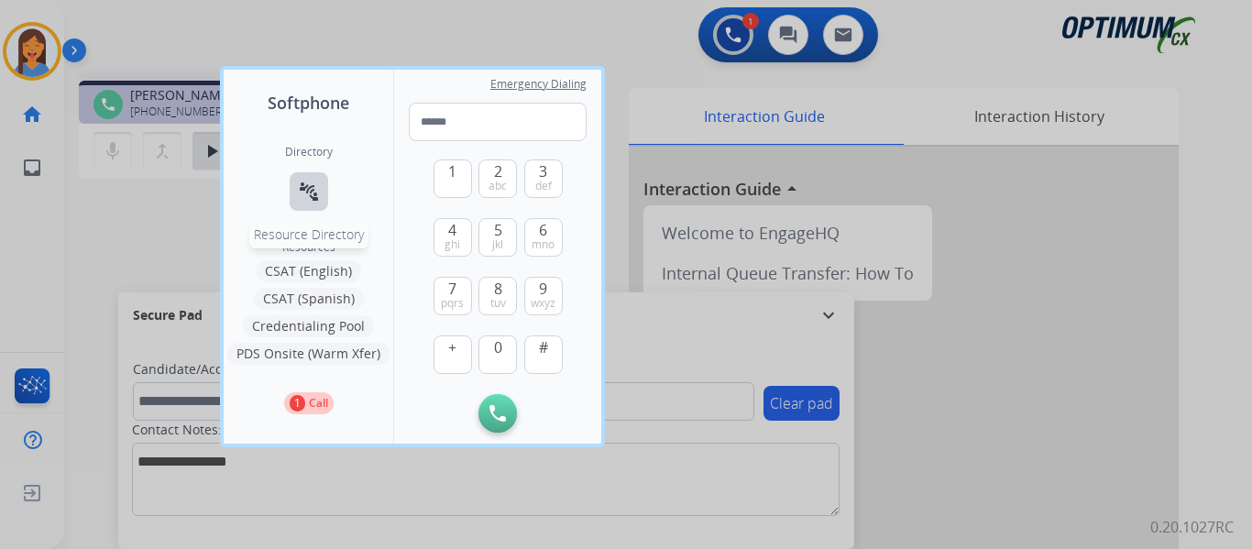
click at [313, 183] on mat-icon "connect_without_contact" at bounding box center [309, 192] width 22 height 22
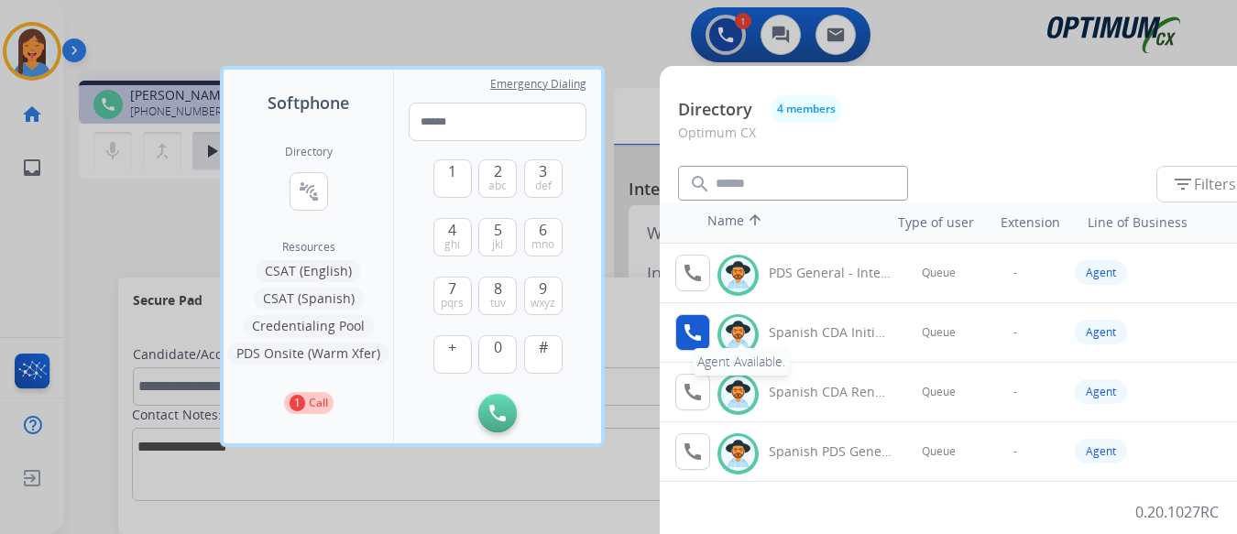
click at [683, 340] on mat-icon "call" at bounding box center [693, 333] width 22 height 22
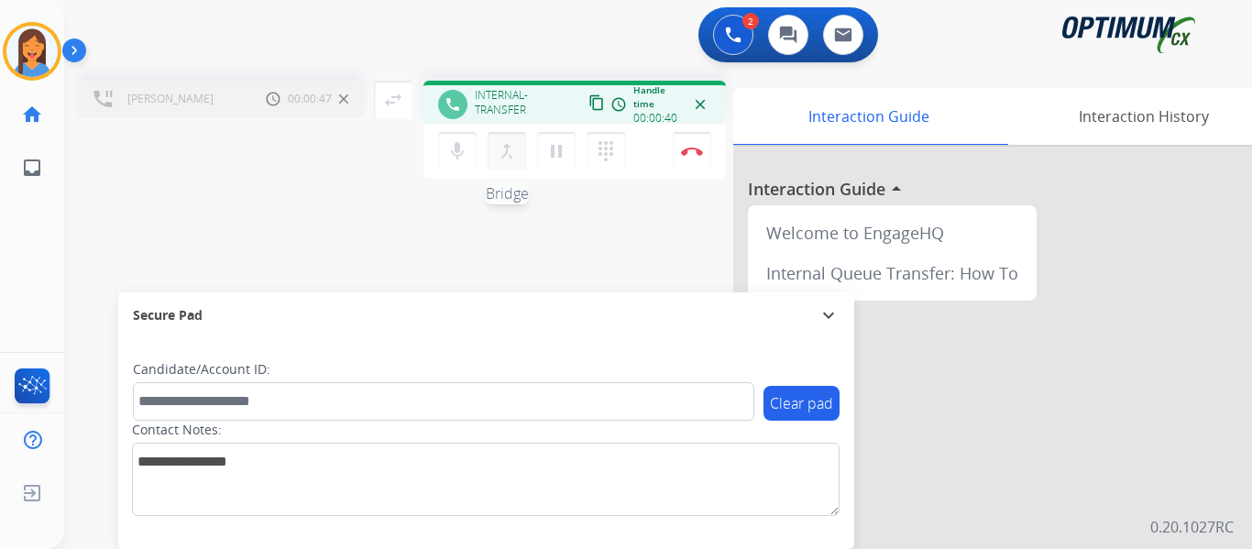
click at [507, 155] on mat-icon "merge_type" at bounding box center [507, 151] width 22 height 22
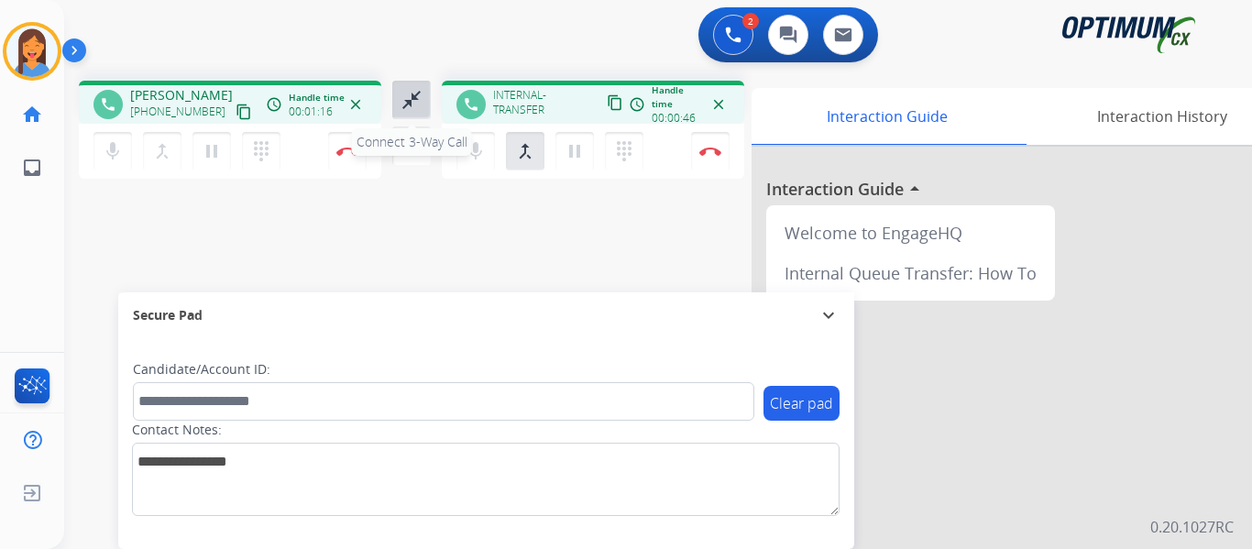
click at [408, 96] on mat-icon "close_fullscreen" at bounding box center [412, 100] width 22 height 22
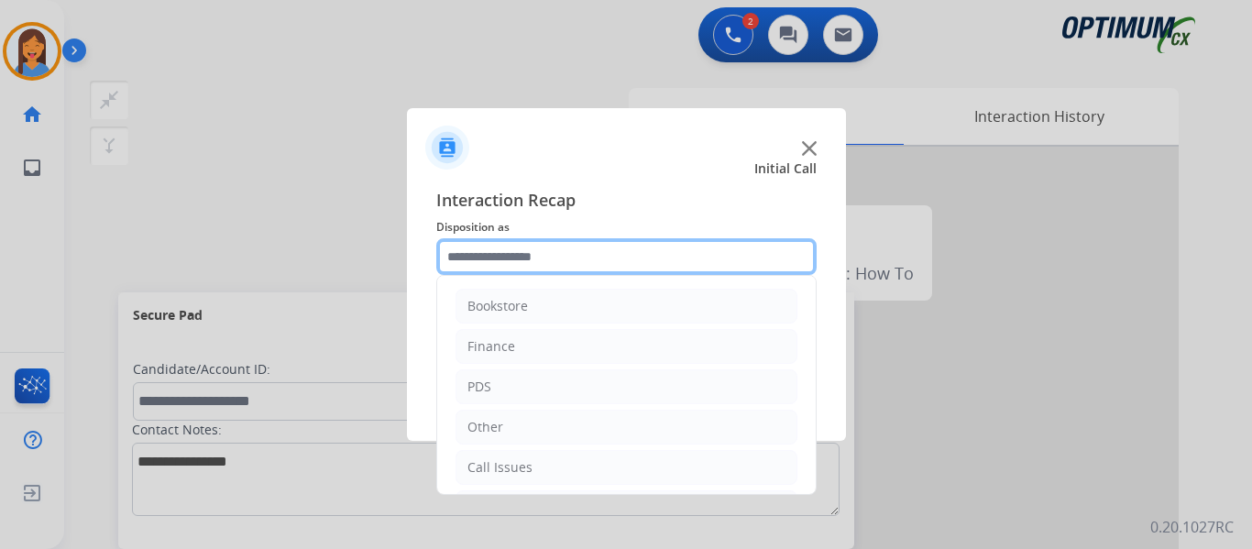
click at [541, 268] on input "text" at bounding box center [626, 256] width 380 height 37
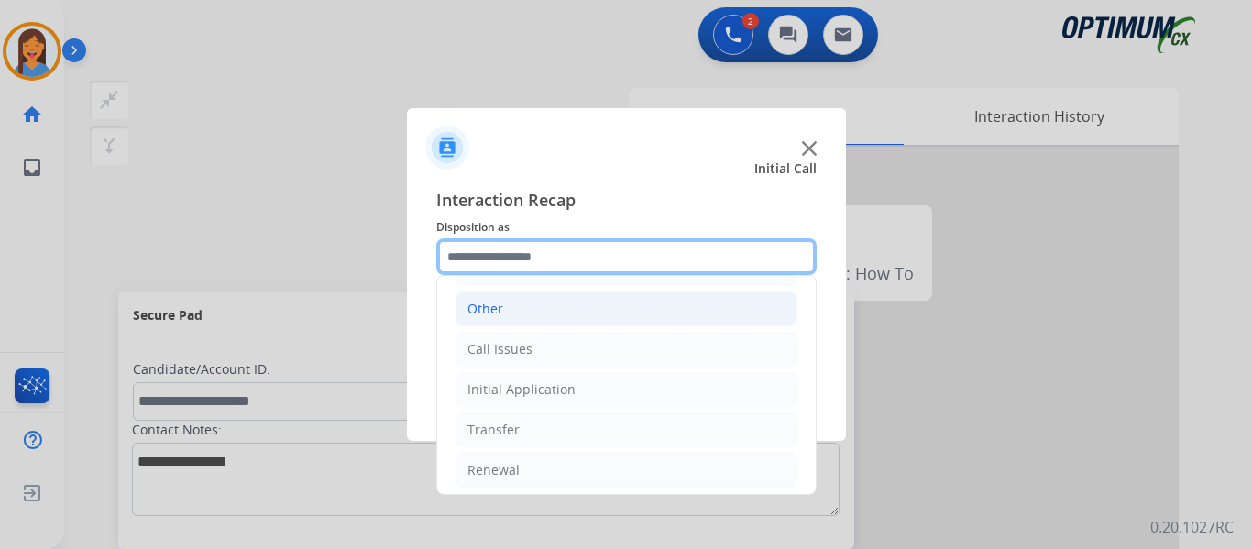
scroll to position [125, 0]
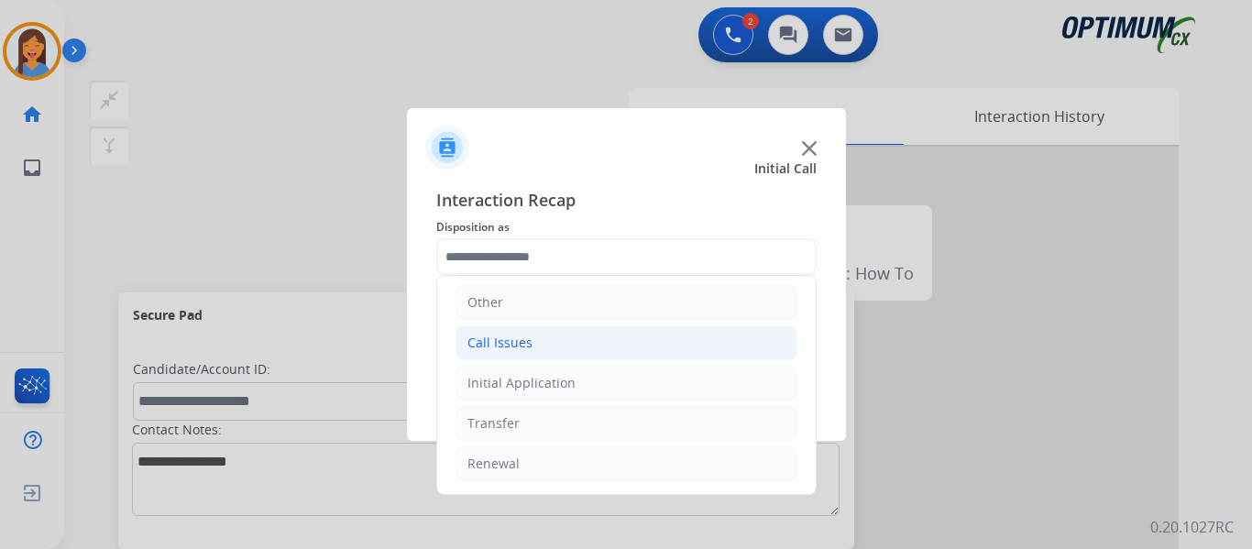
click at [539, 353] on li "Call Issues" at bounding box center [627, 342] width 342 height 35
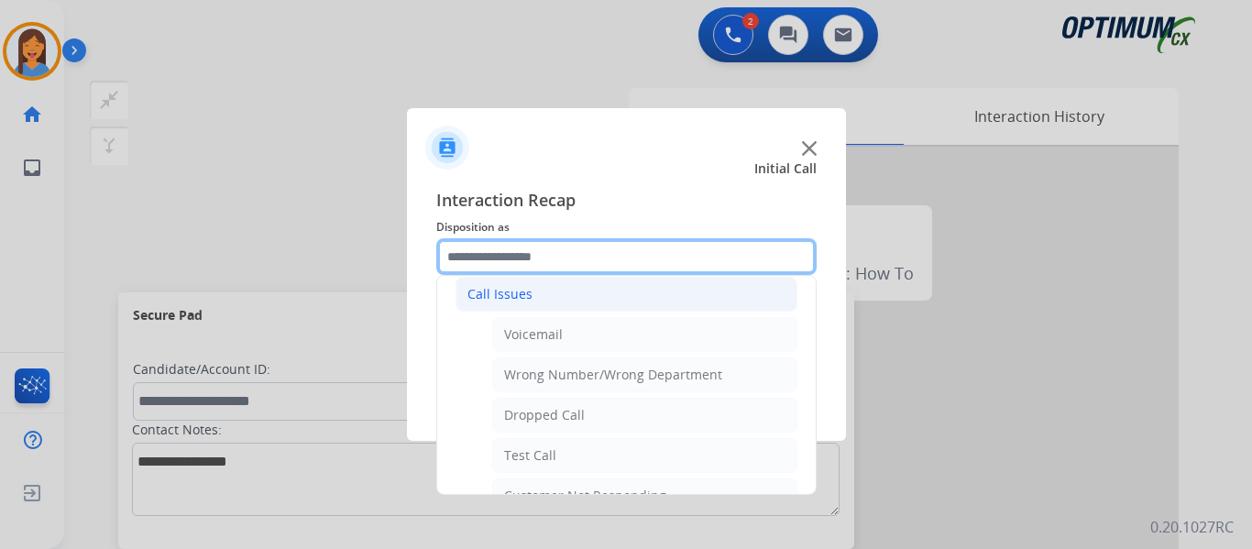
scroll to position [216, 0]
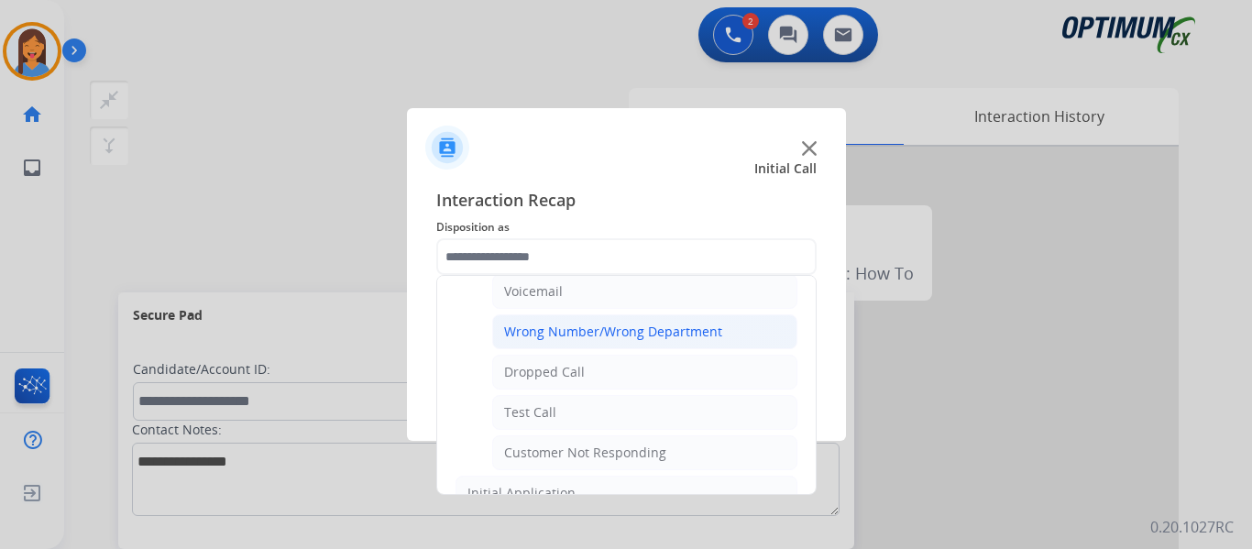
click at [560, 335] on div "Wrong Number/Wrong Department" at bounding box center [613, 332] width 218 height 18
type input "**********"
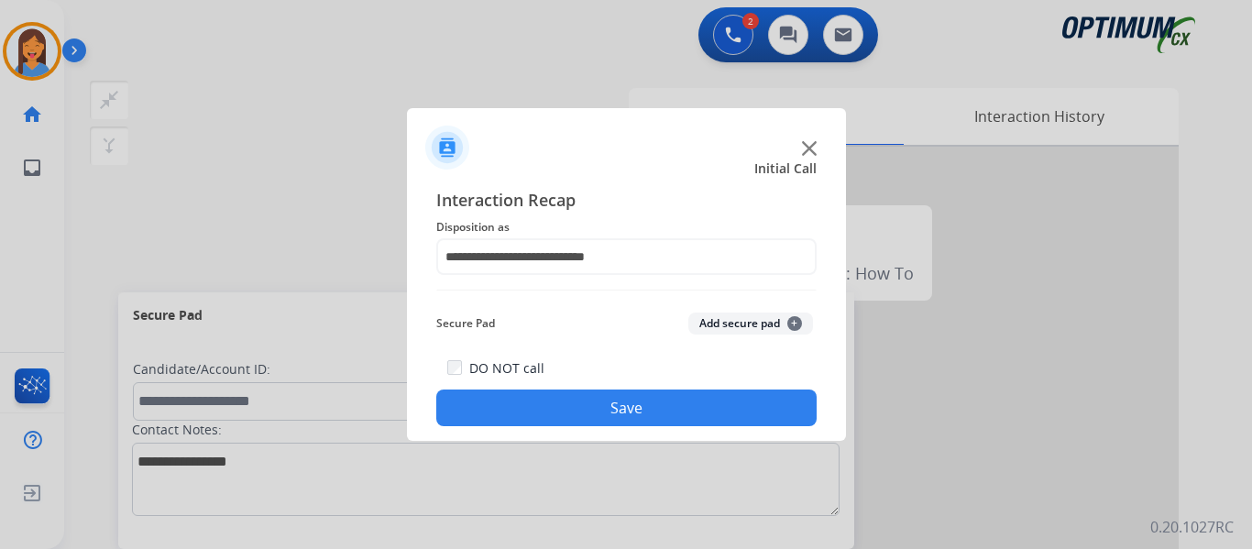
click at [588, 404] on button "Save" at bounding box center [626, 408] width 380 height 37
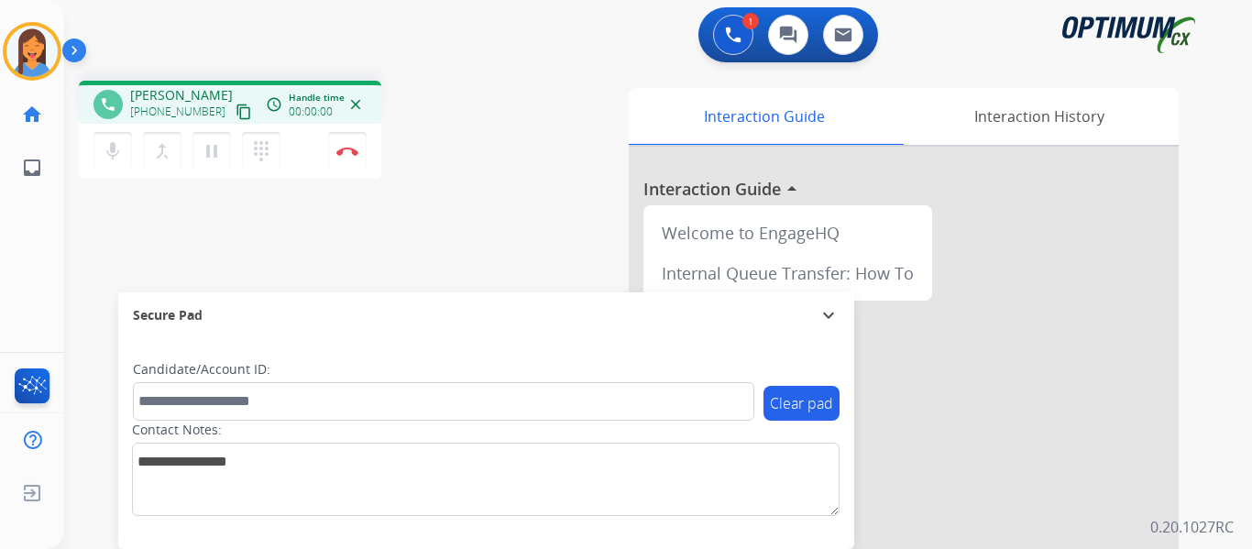
click at [236, 108] on mat-icon "content_copy" at bounding box center [244, 112] width 16 height 16
click at [346, 148] on img at bounding box center [347, 151] width 22 height 9
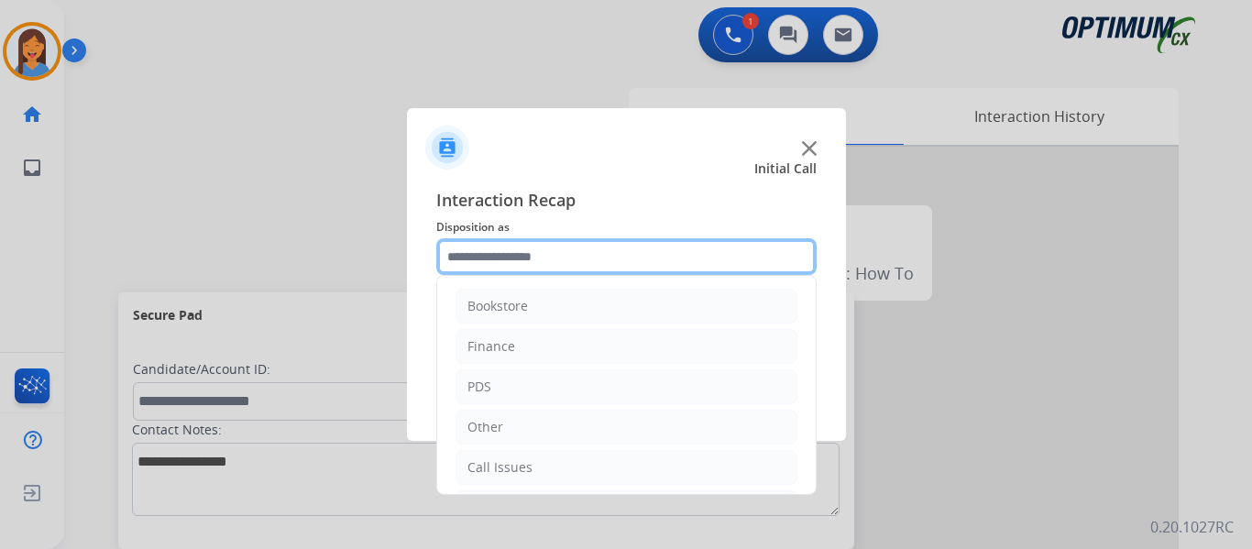
click at [476, 251] on input "text" at bounding box center [626, 256] width 380 height 37
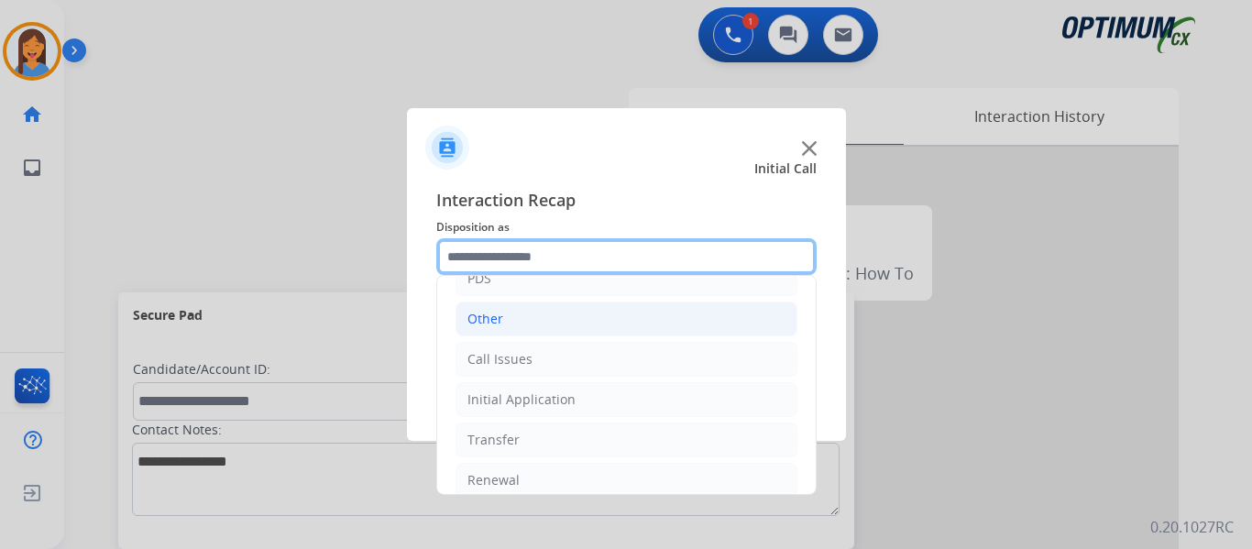
scroll to position [125, 0]
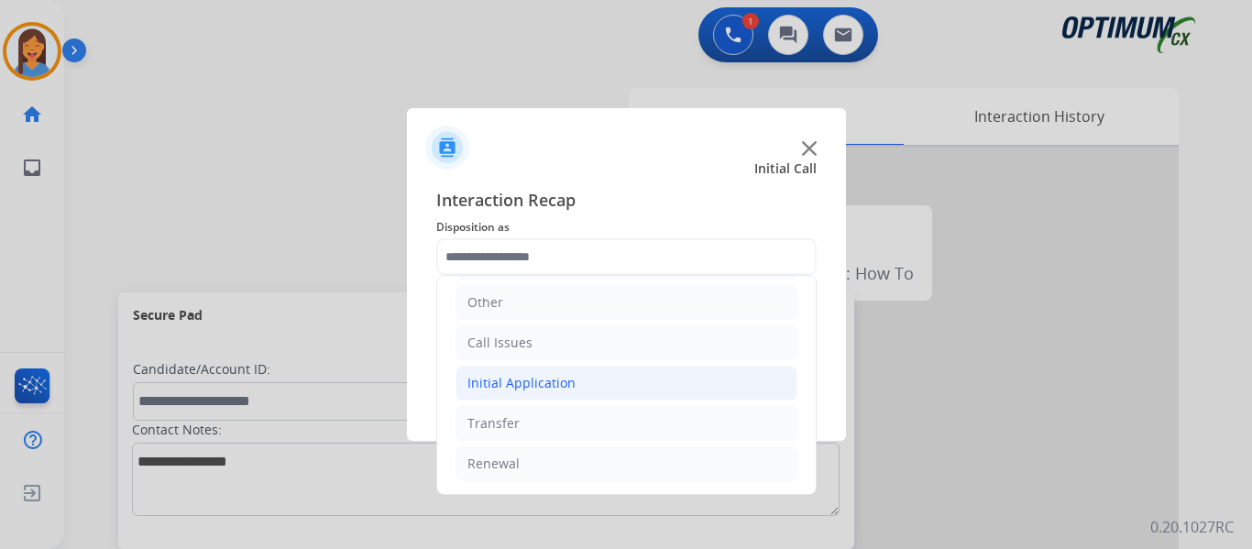
click at [526, 371] on li "Initial Application" at bounding box center [627, 383] width 342 height 35
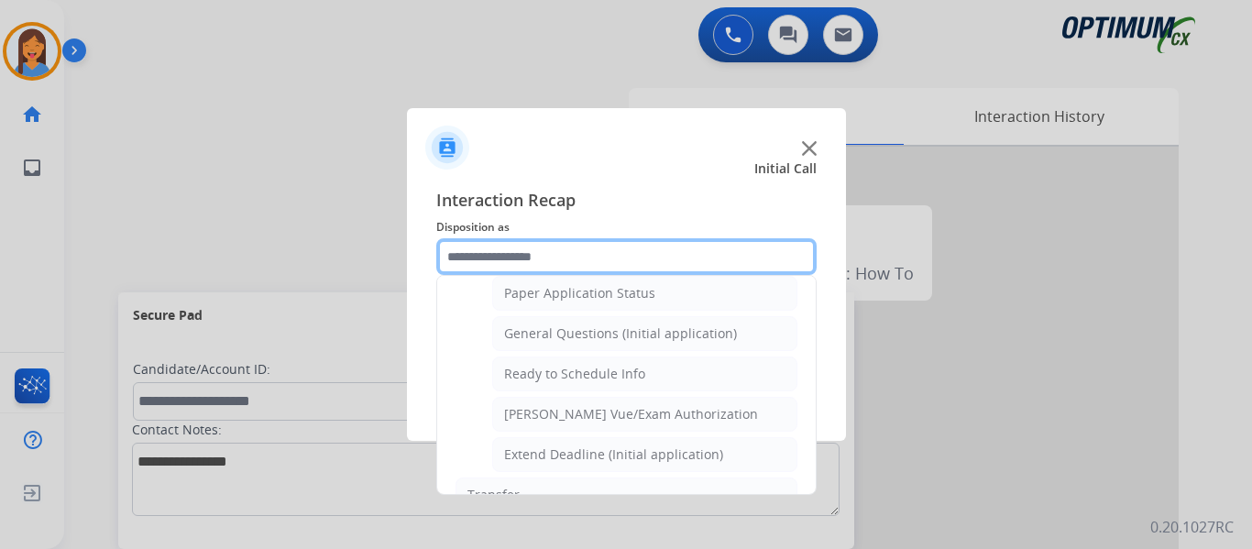
scroll to position [1041, 0]
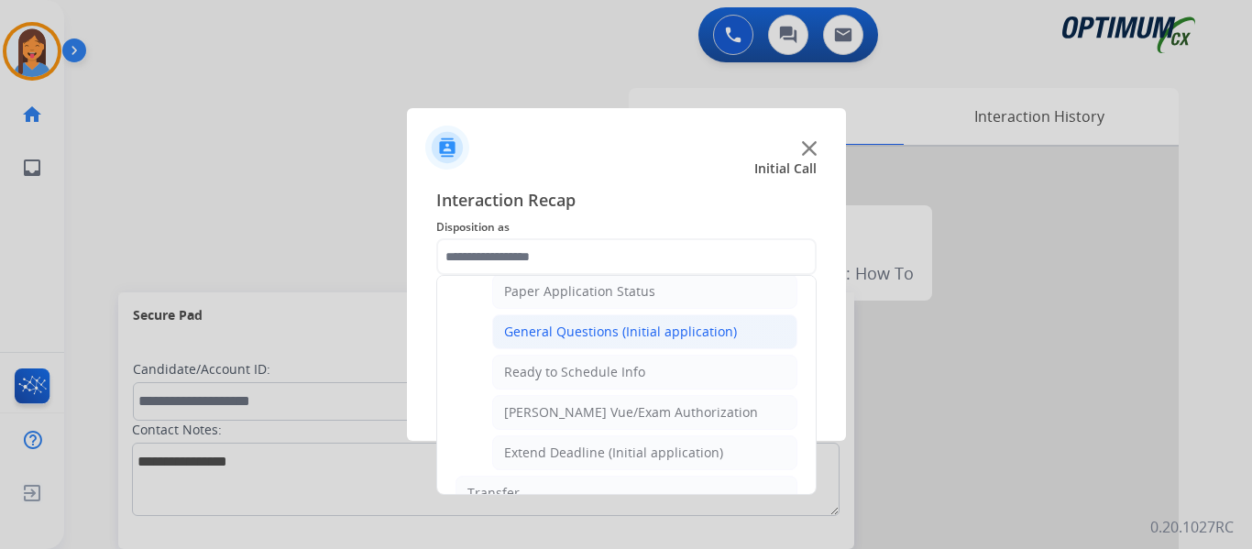
click at [594, 339] on div "General Questions (Initial application)" at bounding box center [620, 332] width 233 height 18
type input "**********"
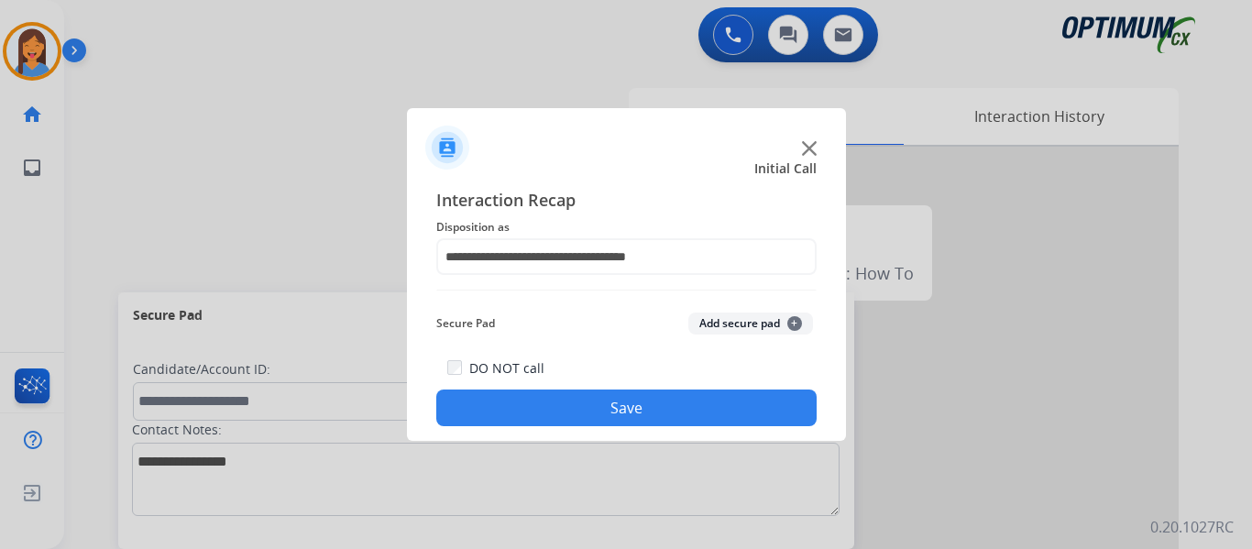
click at [654, 405] on button "Save" at bounding box center [626, 408] width 380 height 37
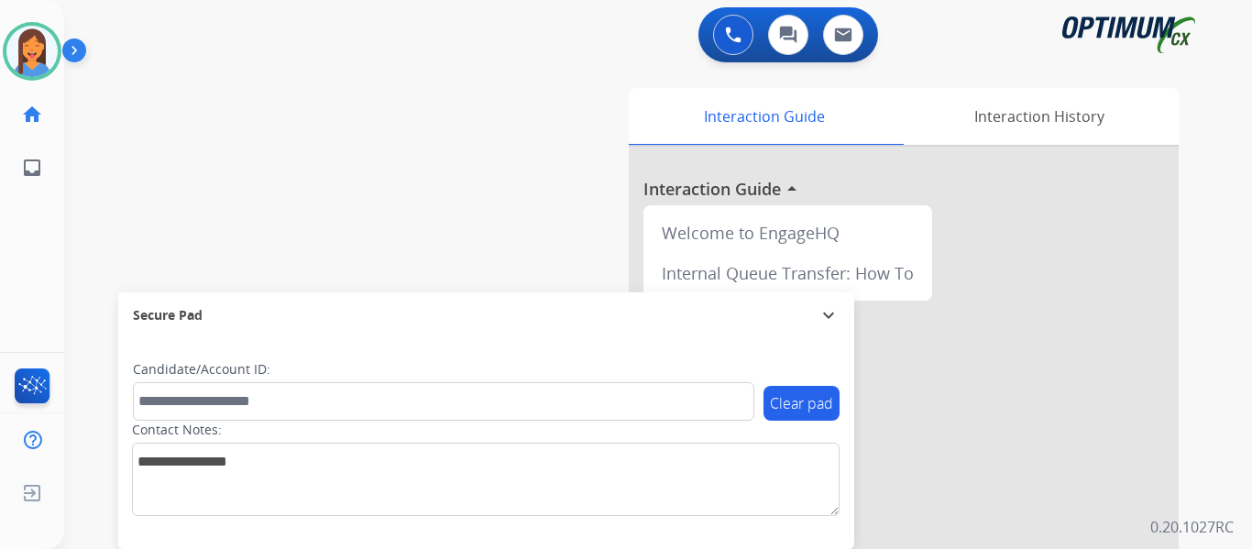
click at [205, 197] on div "swap_horiz Break voice bridge close_fullscreen Connect 3-Way Call merge_type Se…" at bounding box center [636, 448] width 1144 height 764
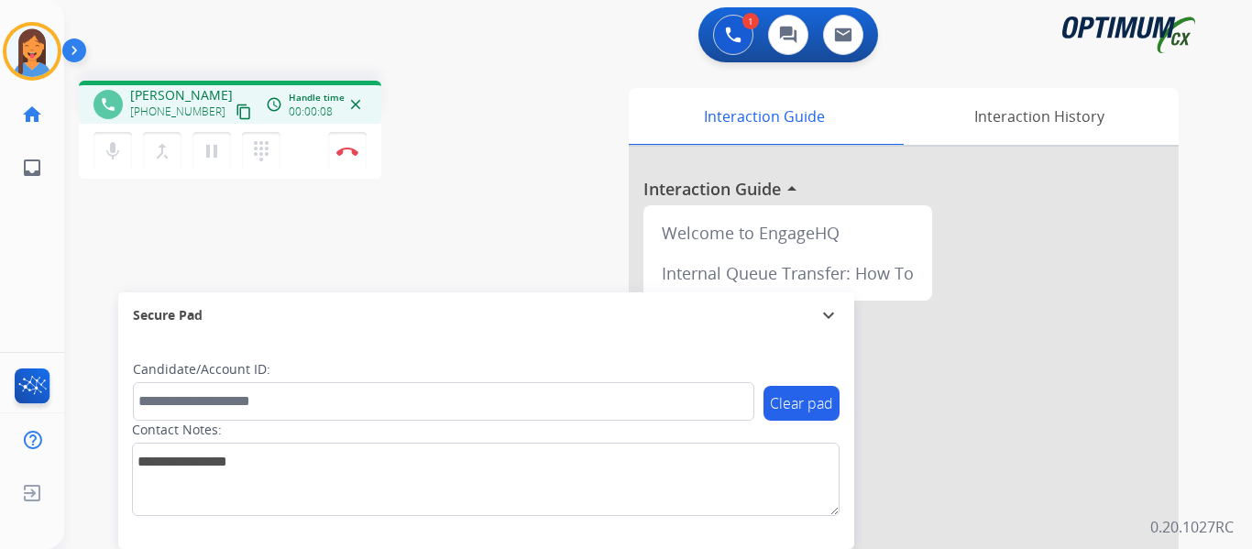
click at [236, 111] on mat-icon "content_copy" at bounding box center [244, 112] width 16 height 16
click at [339, 153] on img at bounding box center [347, 151] width 22 height 9
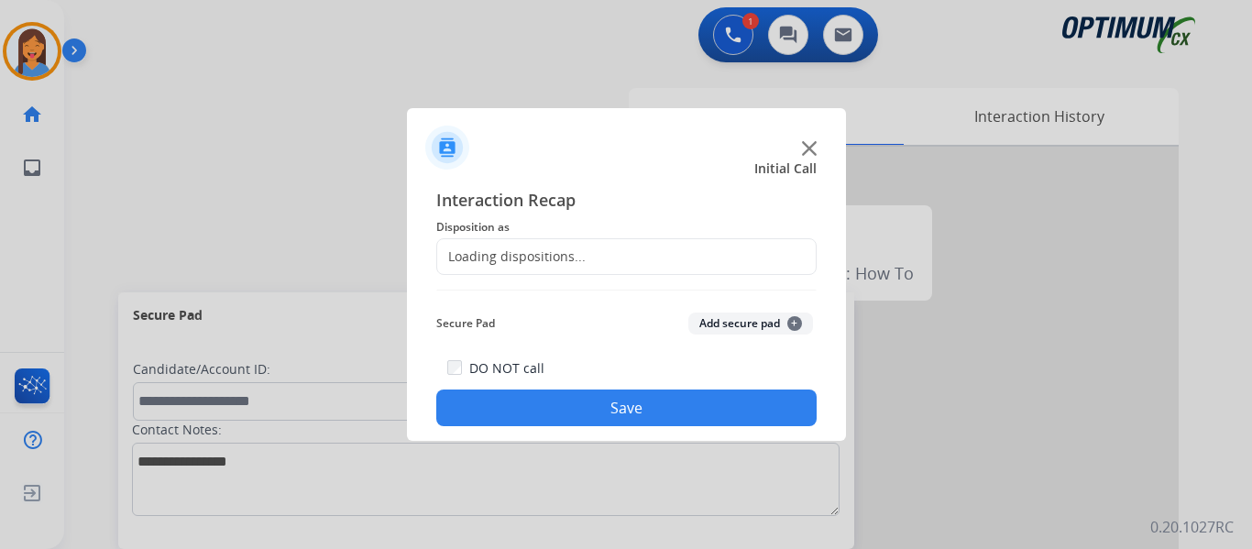
click at [539, 254] on div "Loading dispositions..." at bounding box center [511, 256] width 148 height 18
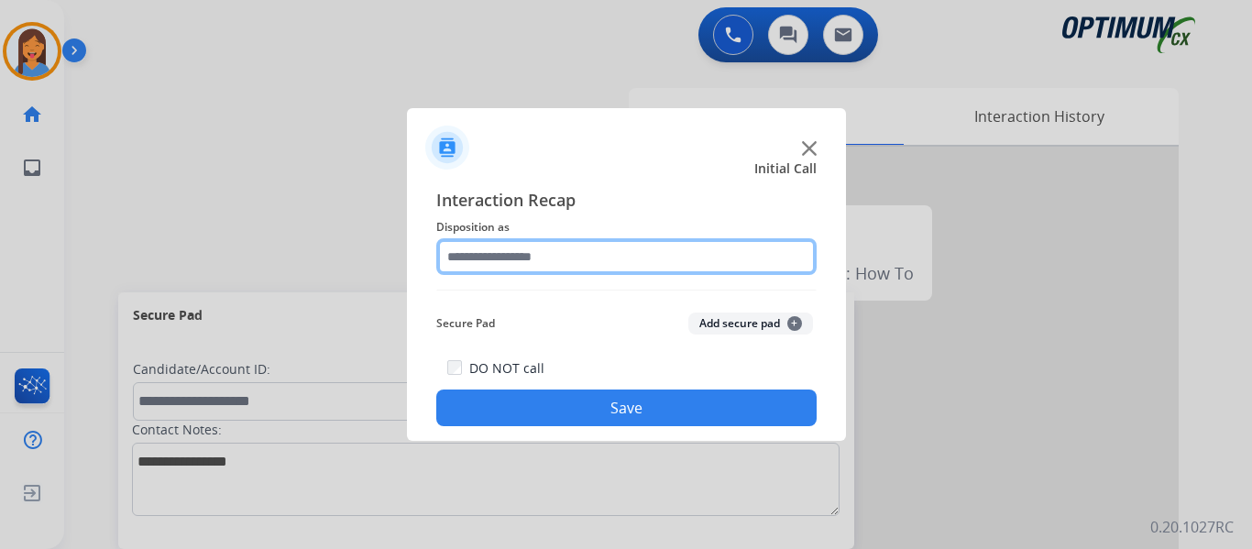
click at [560, 253] on input "text" at bounding box center [626, 256] width 380 height 37
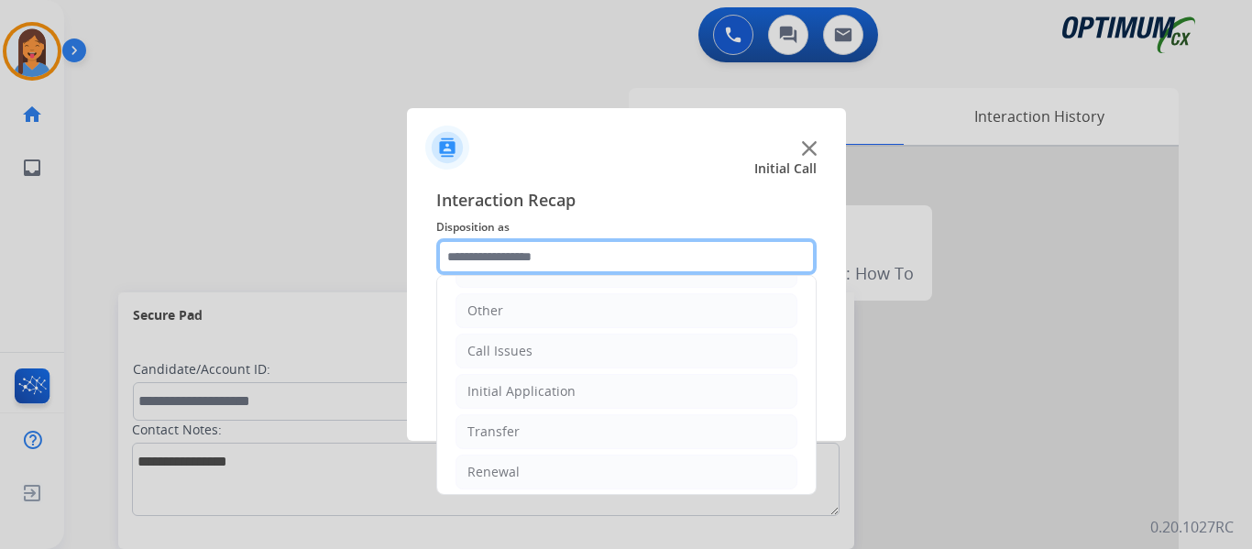
scroll to position [125, 0]
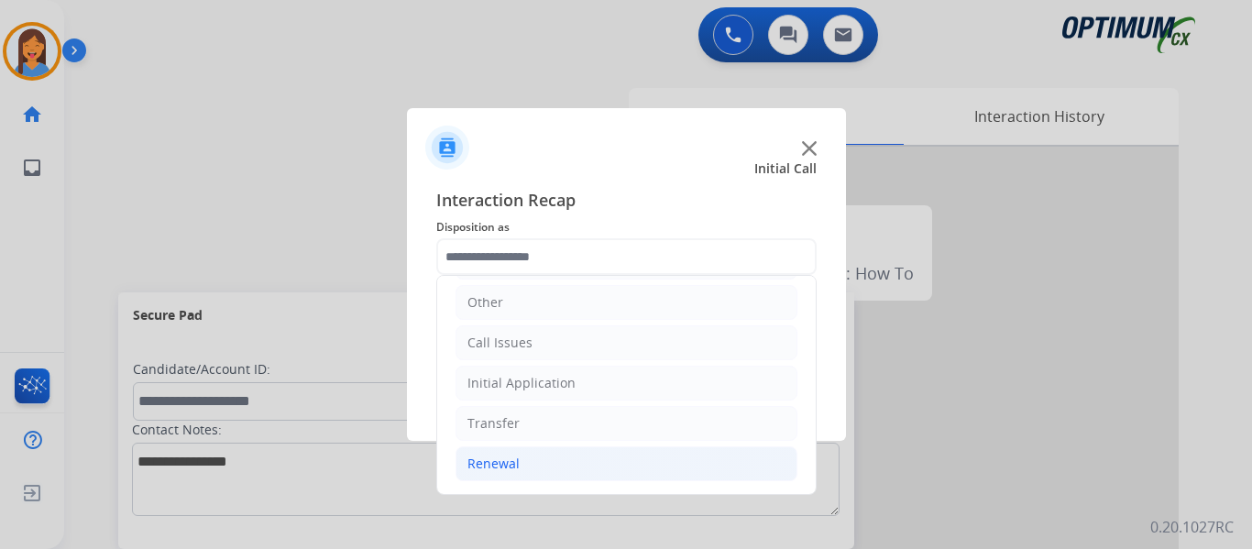
click at [519, 461] on li "Renewal" at bounding box center [627, 463] width 342 height 35
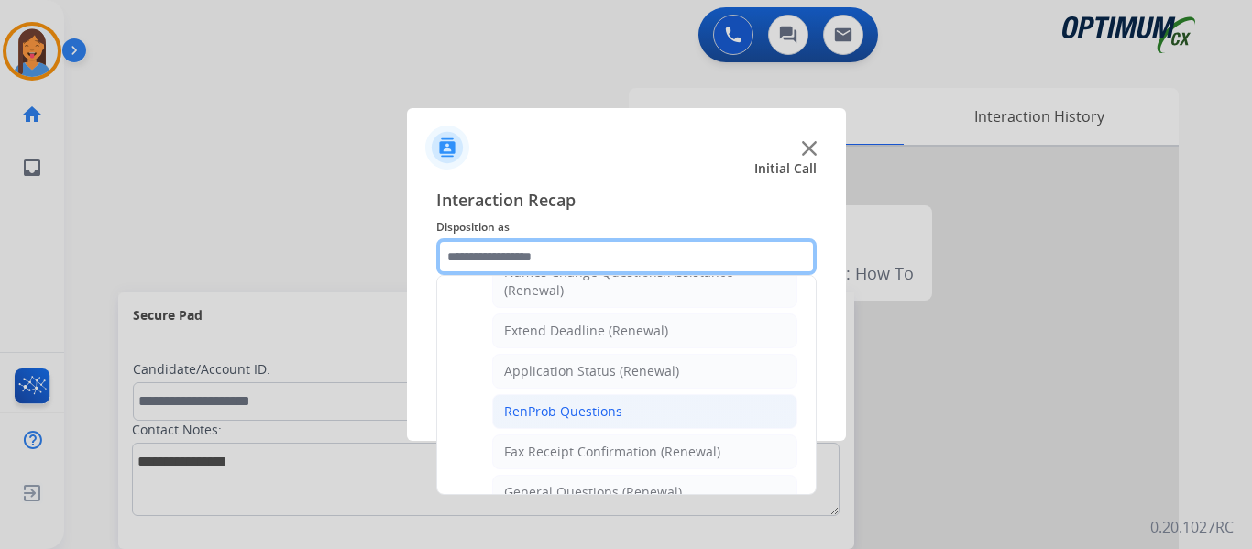
scroll to position [400, 0]
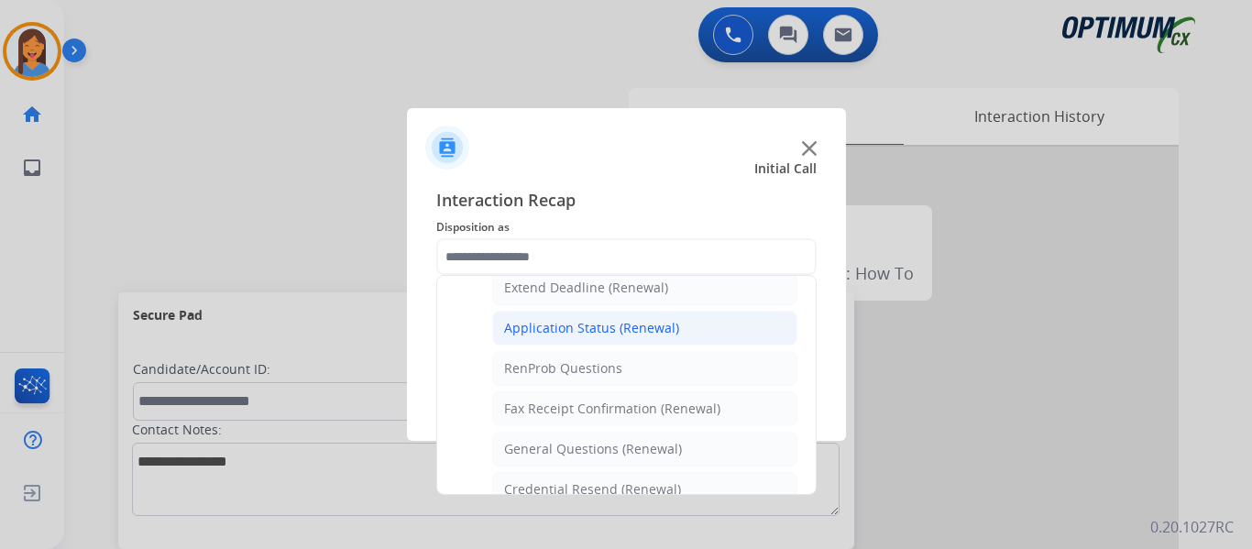
click at [620, 325] on div "Application Status (Renewal)" at bounding box center [591, 328] width 175 height 18
type input "**********"
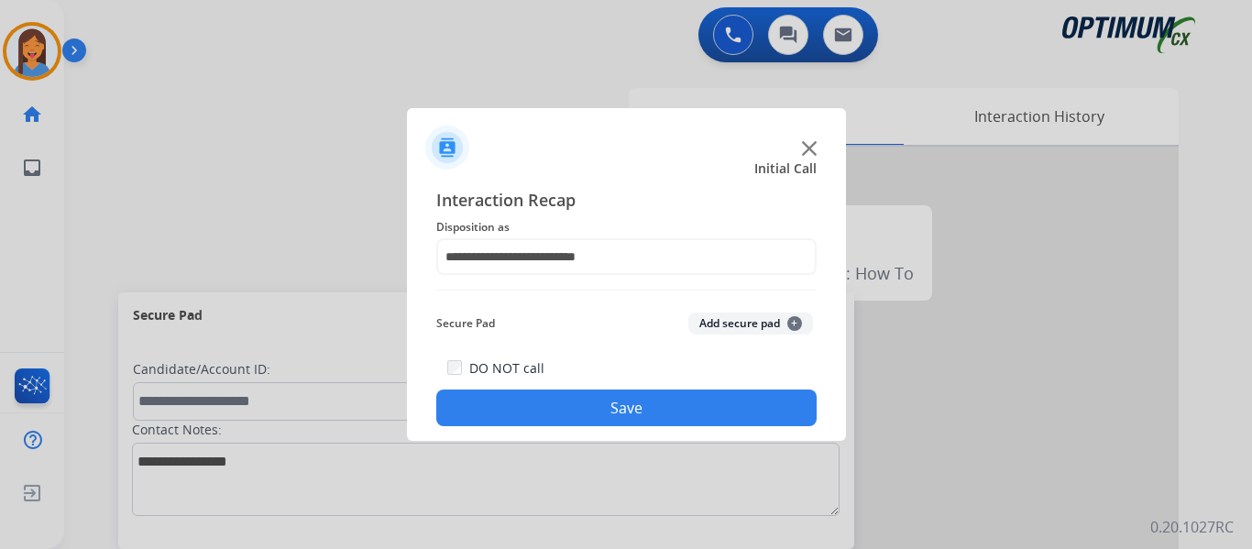
click at [675, 401] on button "Save" at bounding box center [626, 408] width 380 height 37
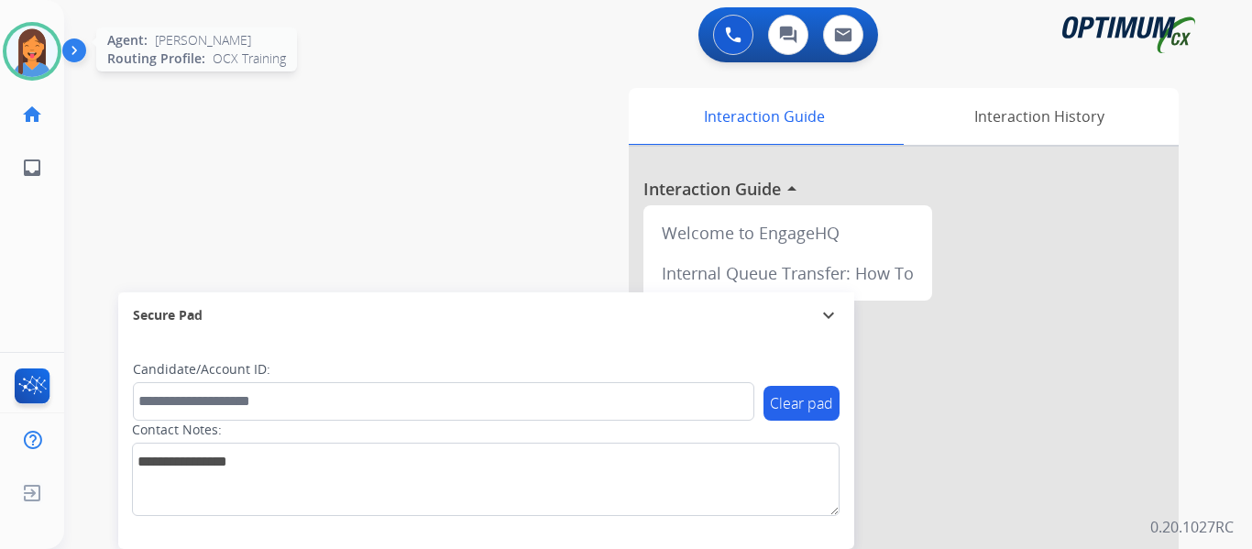
click at [27, 60] on img at bounding box center [31, 51] width 51 height 51
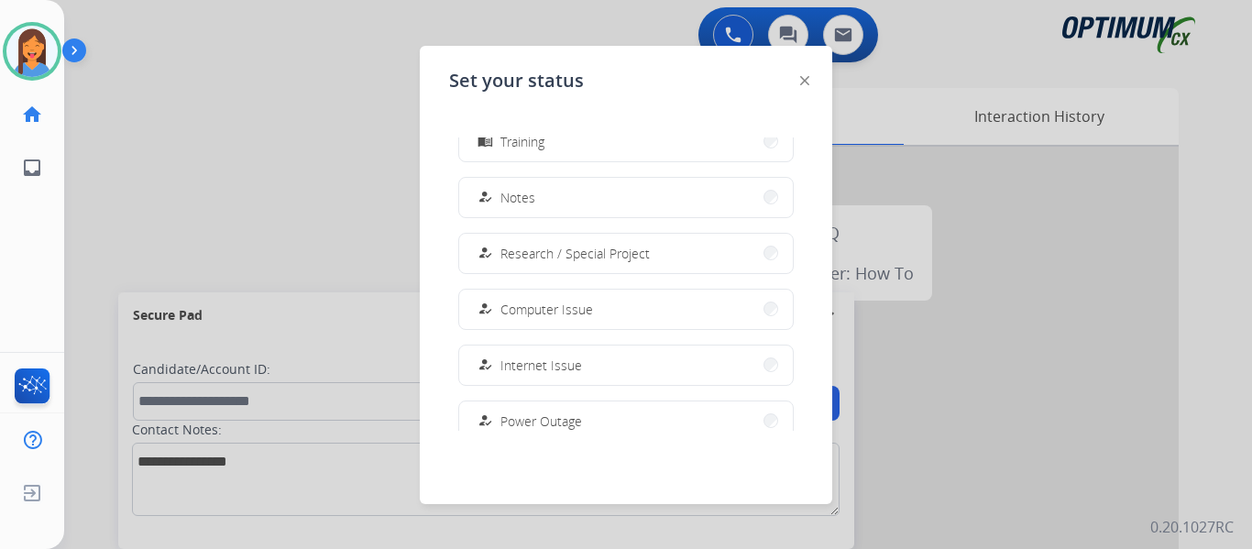
scroll to position [457, 0]
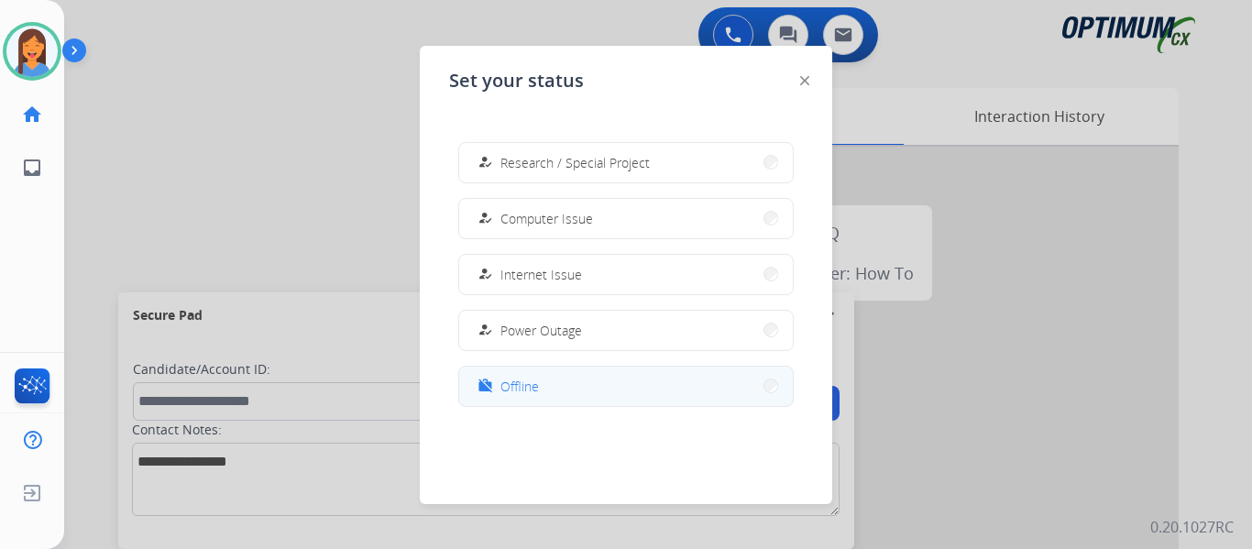
click at [501, 388] on div "work_off Offline" at bounding box center [506, 386] width 65 height 22
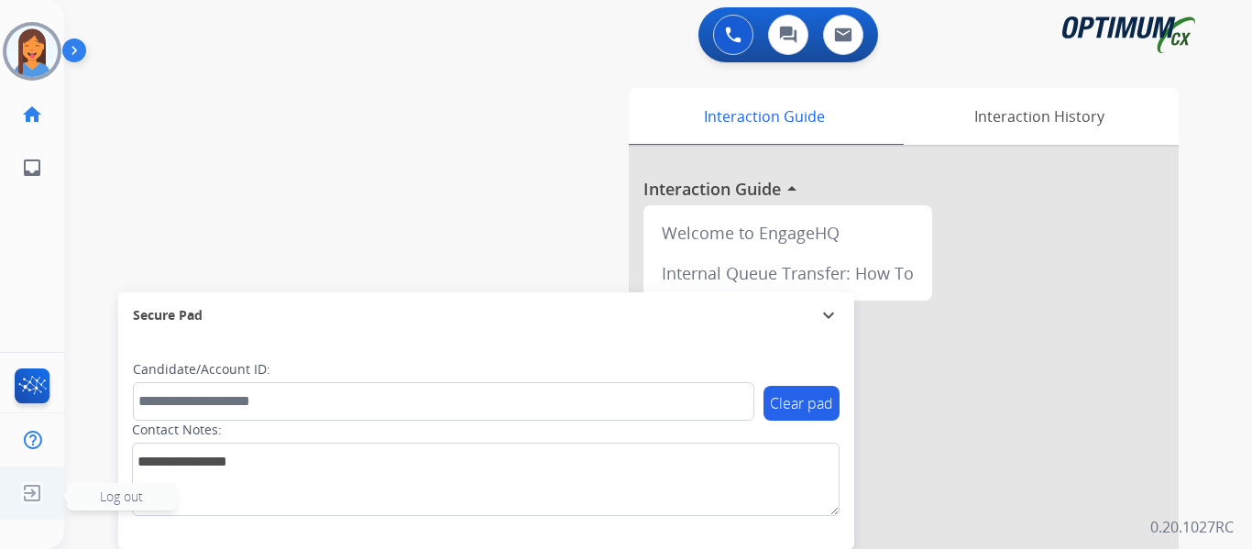
click at [27, 494] on img at bounding box center [32, 493] width 33 height 35
